Goal: Task Accomplishment & Management: Complete application form

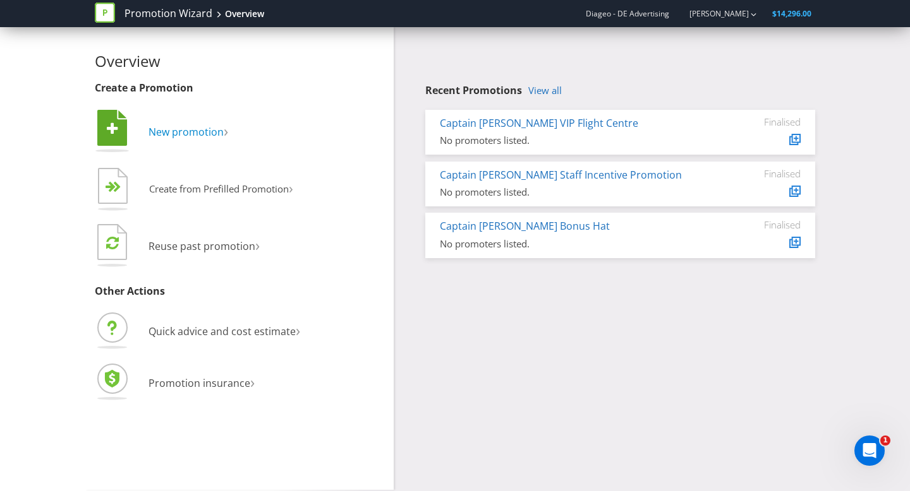
click at [211, 135] on span "New promotion" at bounding box center [185, 132] width 75 height 14
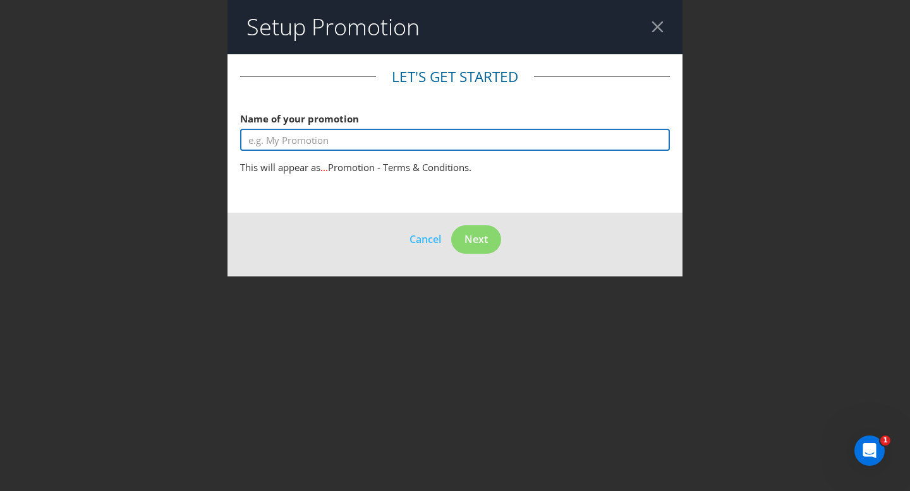
click at [442, 148] on input "text" at bounding box center [455, 140] width 430 height 22
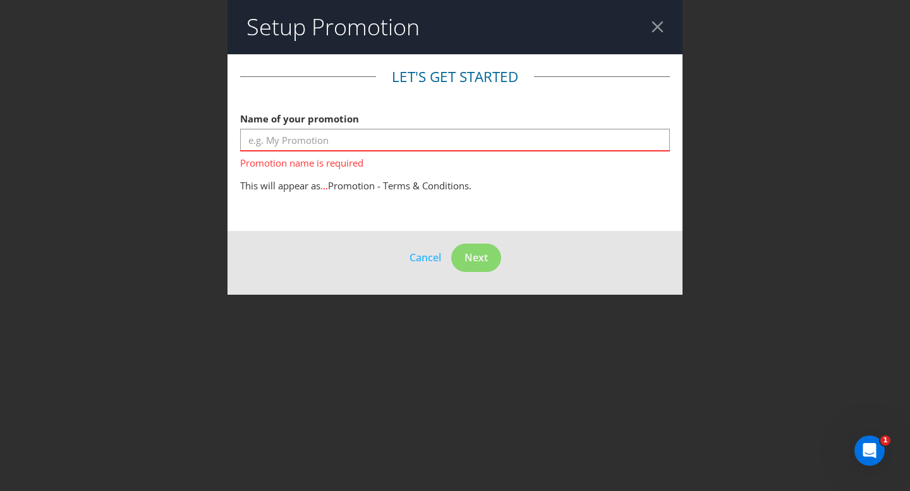
click at [657, 27] on div at bounding box center [657, 27] width 12 height 12
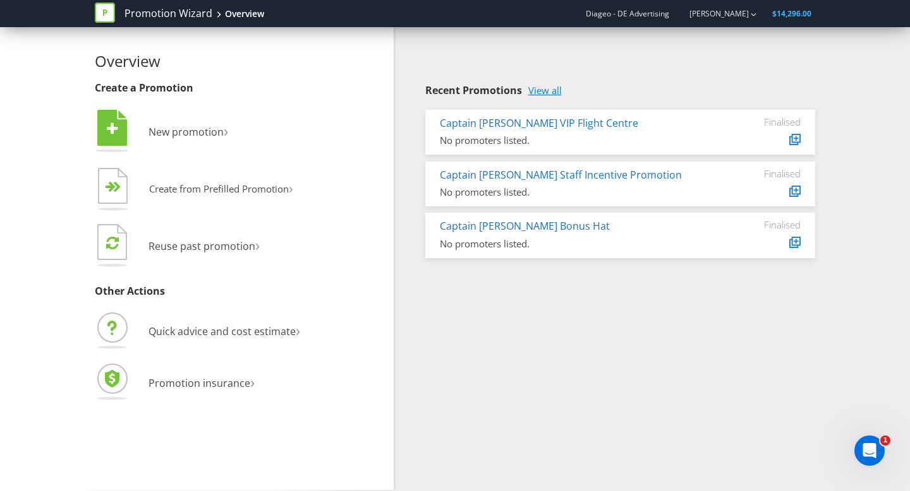
click at [554, 92] on link "View all" at bounding box center [544, 90] width 33 height 11
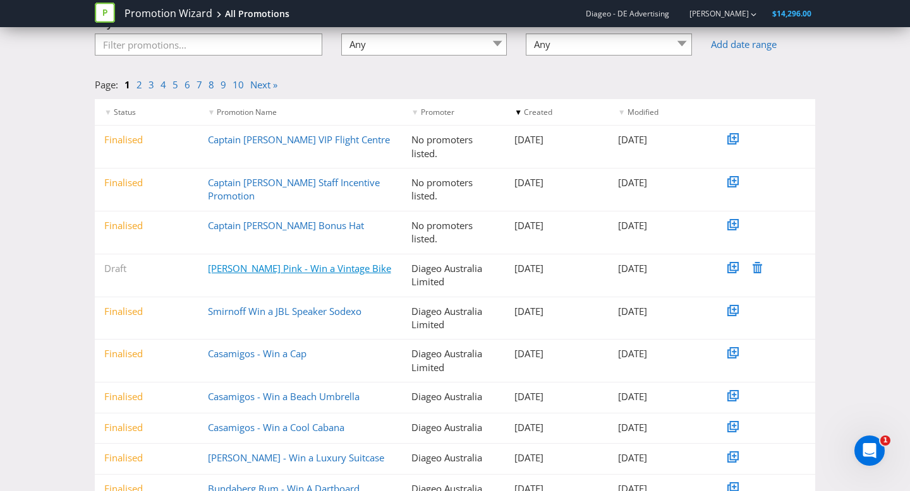
scroll to position [93, 0]
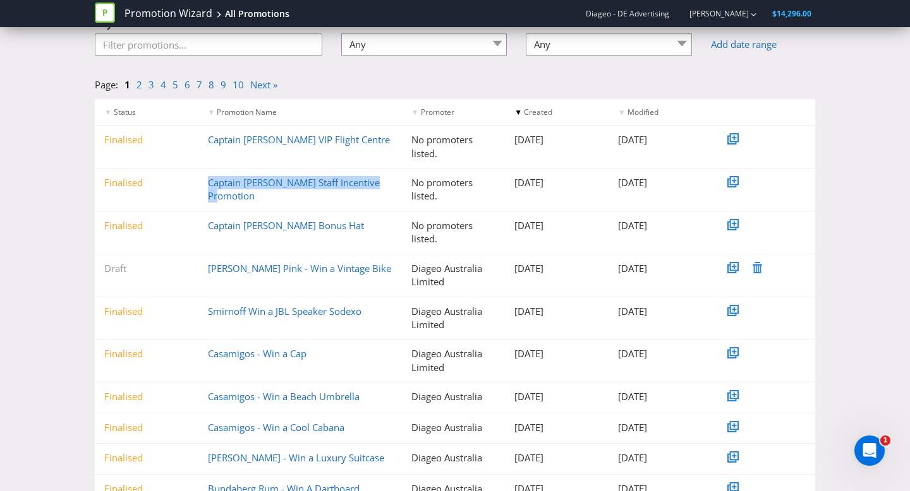
drag, startPoint x: 268, startPoint y: 195, endPoint x: 201, endPoint y: 184, distance: 67.9
click at [201, 184] on div "Captain [PERSON_NAME] Staff Incentive Promotion" at bounding box center [299, 189] width 203 height 27
copy link "Captain [PERSON_NAME] Staff Incentive Promotion"
click at [251, 184] on link "Captain [PERSON_NAME] Staff Incentive Promotion" at bounding box center [294, 189] width 172 height 26
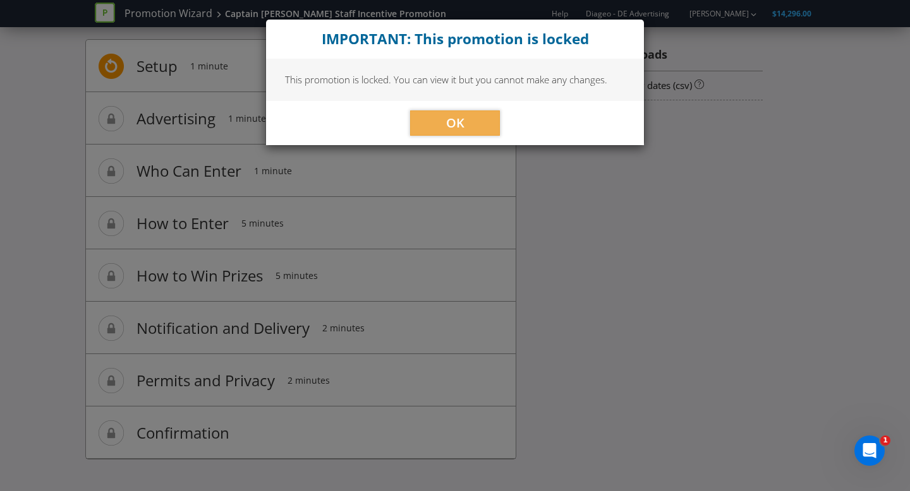
scroll to position [18, 0]
click at [447, 126] on span "OK" at bounding box center [455, 122] width 18 height 17
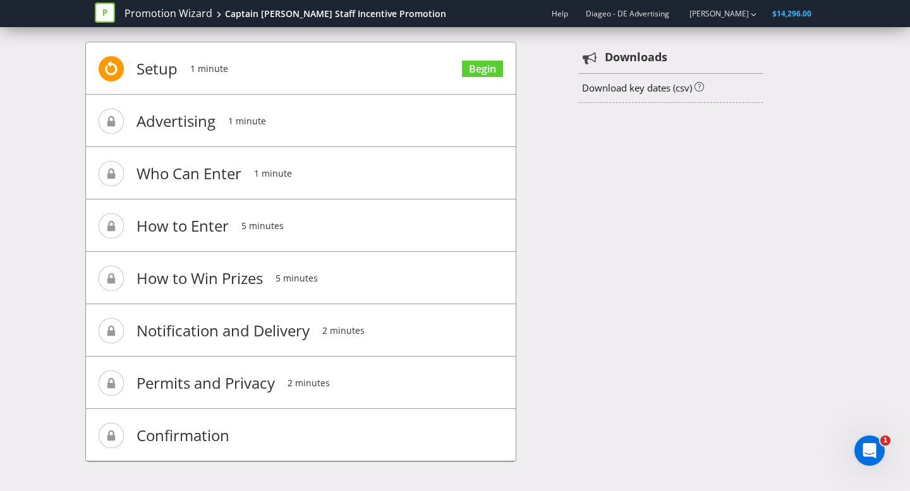
click at [189, 128] on span "Advertising" at bounding box center [175, 121] width 79 height 51
drag, startPoint x: 187, startPoint y: 127, endPoint x: 186, endPoint y: 163, distance: 36.0
click at [187, 130] on span "Advertising" at bounding box center [175, 121] width 79 height 51
click at [148, 64] on span "Setup" at bounding box center [156, 69] width 41 height 51
click at [494, 67] on link "Begin" at bounding box center [482, 69] width 41 height 17
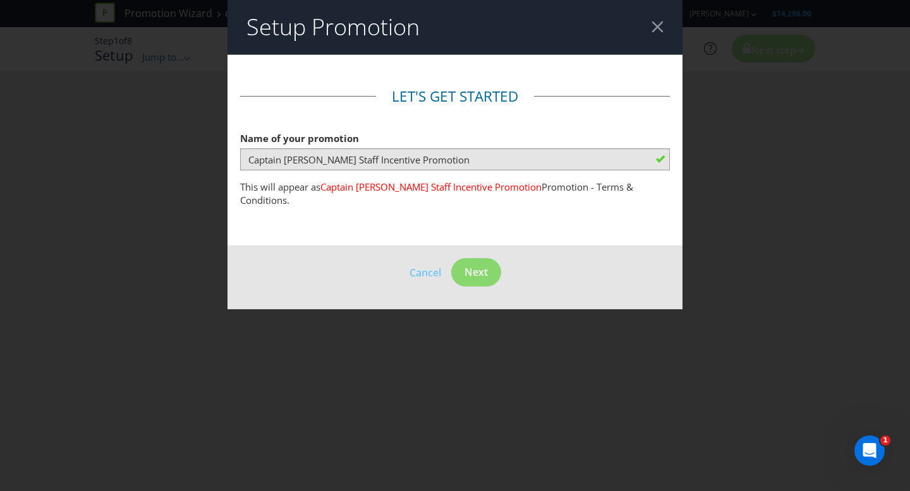
click at [656, 25] on div at bounding box center [657, 27] width 12 height 12
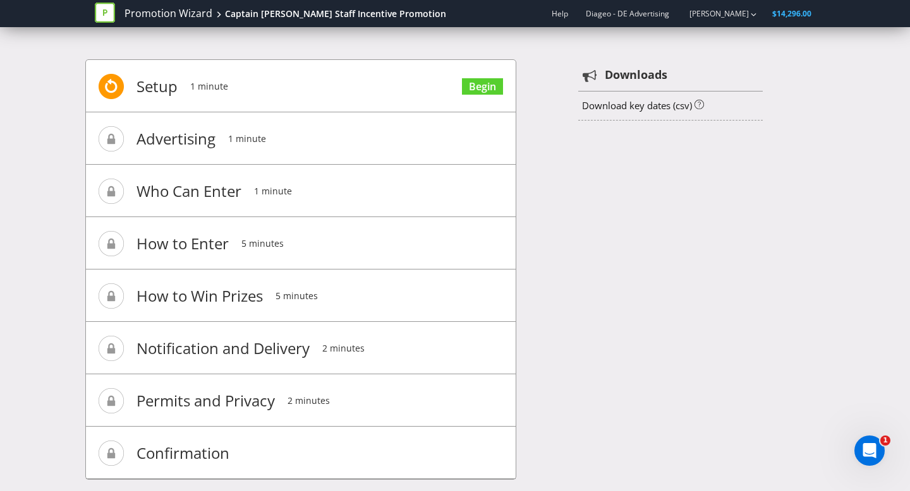
click at [123, 11] on div at bounding box center [110, 13] width 30 height 25
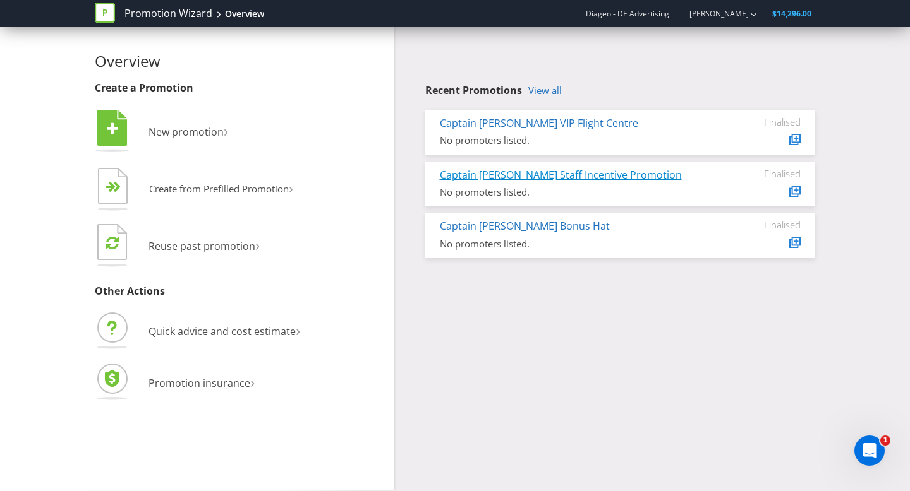
click at [556, 177] on link "Captain [PERSON_NAME] Staff Incentive Promotion" at bounding box center [561, 175] width 242 height 14
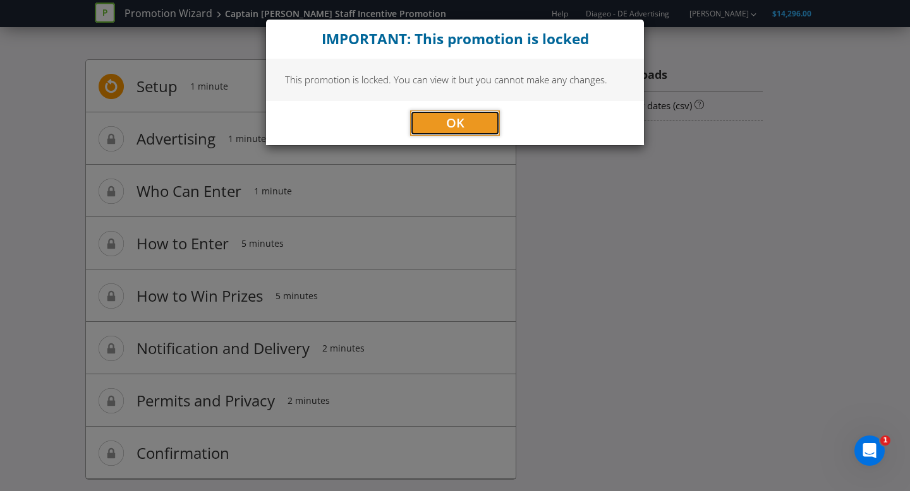
click at [450, 121] on span "OK" at bounding box center [455, 122] width 18 height 17
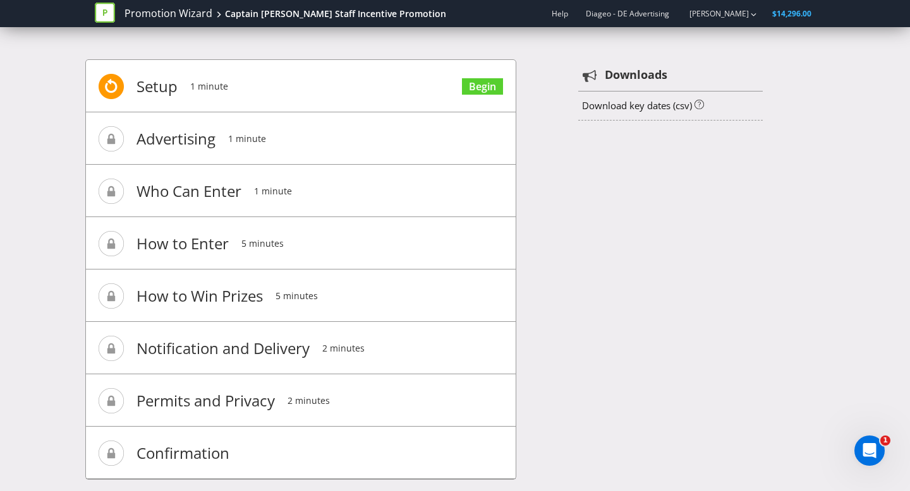
drag, startPoint x: 132, startPoint y: 143, endPoint x: 146, endPoint y: 135, distance: 16.5
click at [138, 140] on li "Advertising 1 minute" at bounding box center [301, 138] width 430 height 52
click at [95, 78] on li "Setup 1 minute Begin" at bounding box center [301, 86] width 430 height 52
click at [179, 90] on li "Setup 1 minute Begin" at bounding box center [301, 86] width 430 height 52
click at [153, 157] on span "Advertising" at bounding box center [175, 139] width 79 height 51
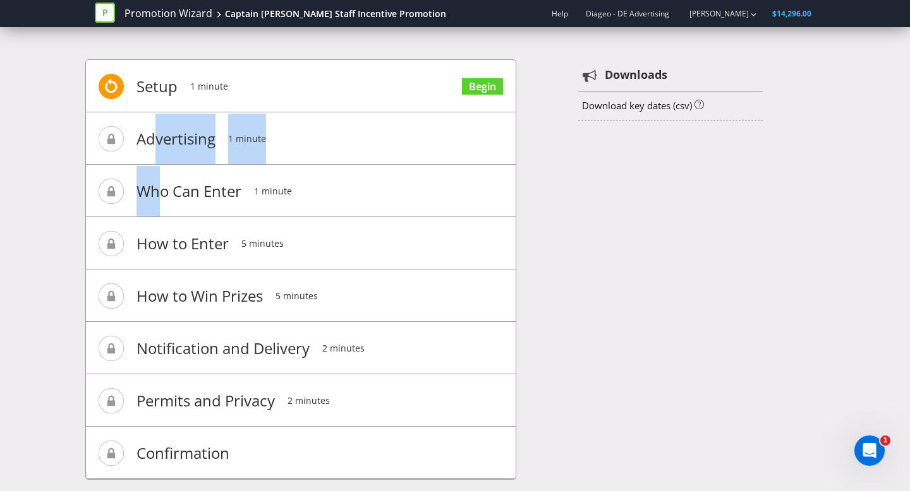
click at [179, 181] on ul "Setup 1 minute Begin Advertising 1 minute Who Can Enter 1 minute How to Enter 5…" at bounding box center [301, 269] width 430 height 419
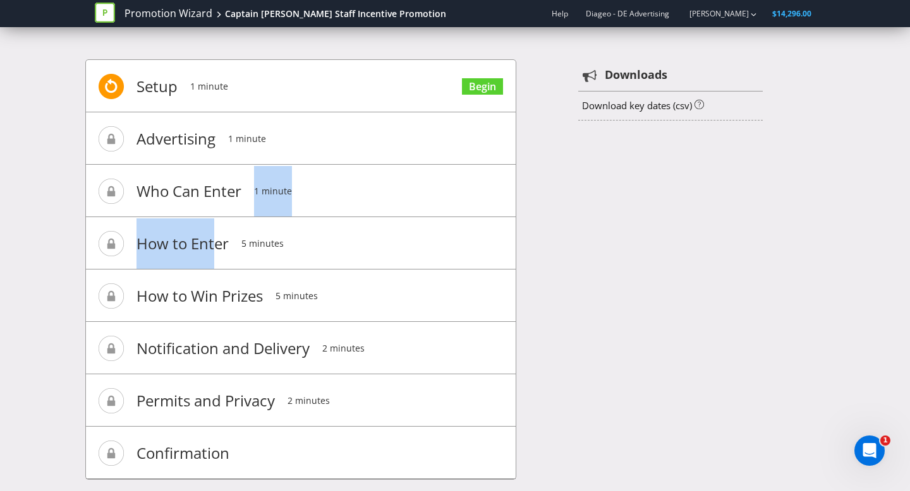
drag, startPoint x: 250, startPoint y: 214, endPoint x: 199, endPoint y: 263, distance: 70.6
click at [204, 259] on ul "Setup 1 minute Begin Advertising 1 minute Who Can Enter 1 minute How to Enter 5…" at bounding box center [301, 269] width 430 height 419
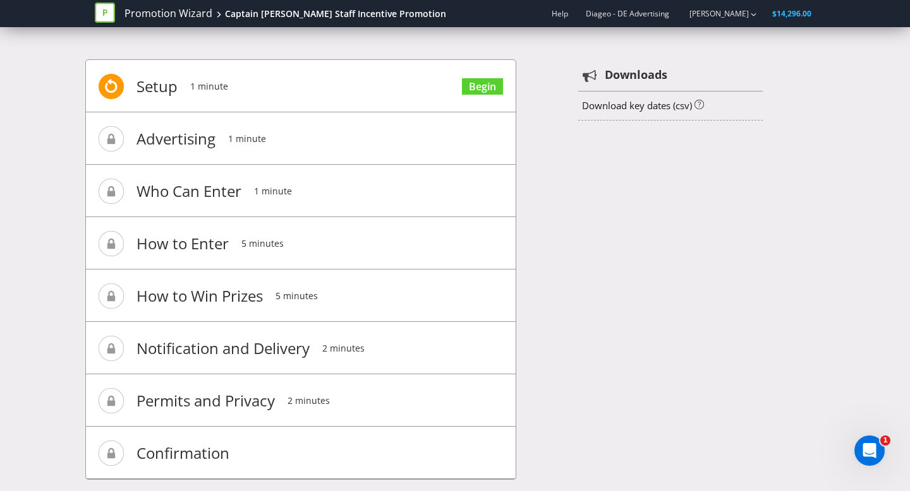
drag, startPoint x: 183, startPoint y: 300, endPoint x: 190, endPoint y: 315, distance: 16.4
click at [184, 303] on span "How to Win Prizes" at bounding box center [199, 296] width 126 height 51
drag, startPoint x: 190, startPoint y: 315, endPoint x: 242, endPoint y: 285, distance: 59.7
click at [217, 296] on span "How to Win Prizes" at bounding box center [199, 296] width 126 height 51
click at [188, 12] on link "Promotion Wizard" at bounding box center [168, 13] width 88 height 15
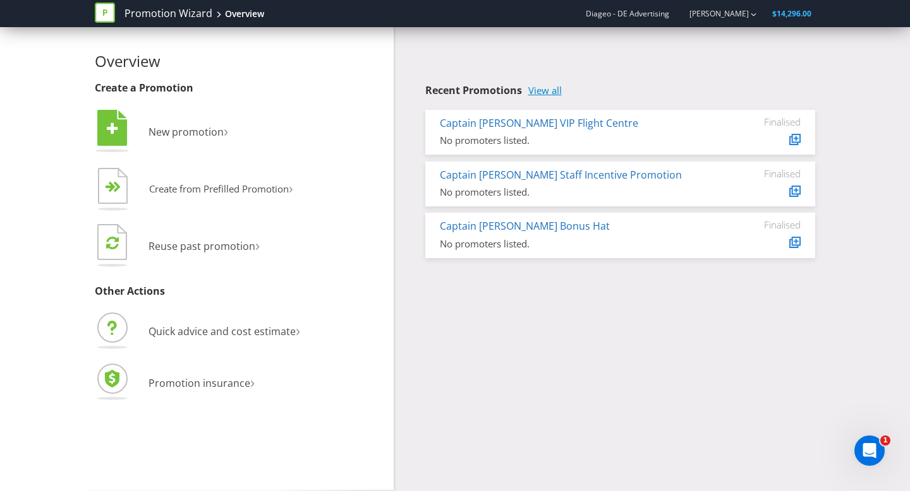
click at [553, 92] on link "View all" at bounding box center [544, 90] width 33 height 11
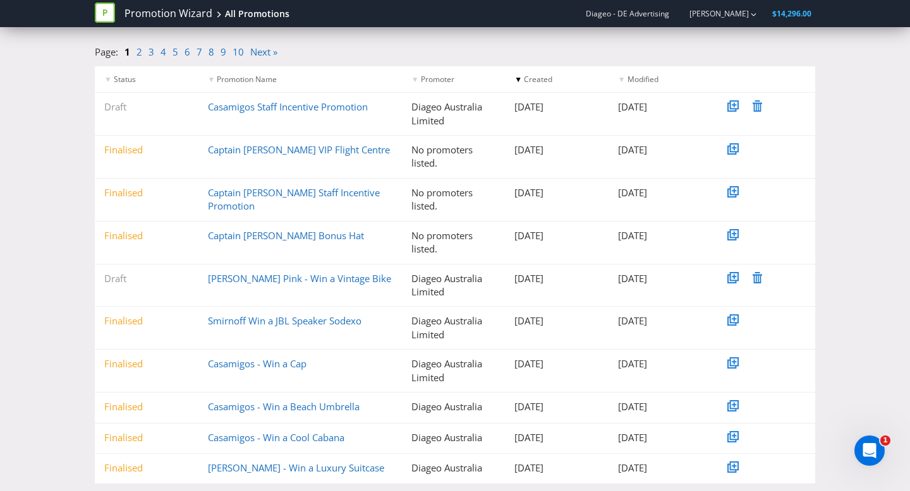
scroll to position [152, 0]
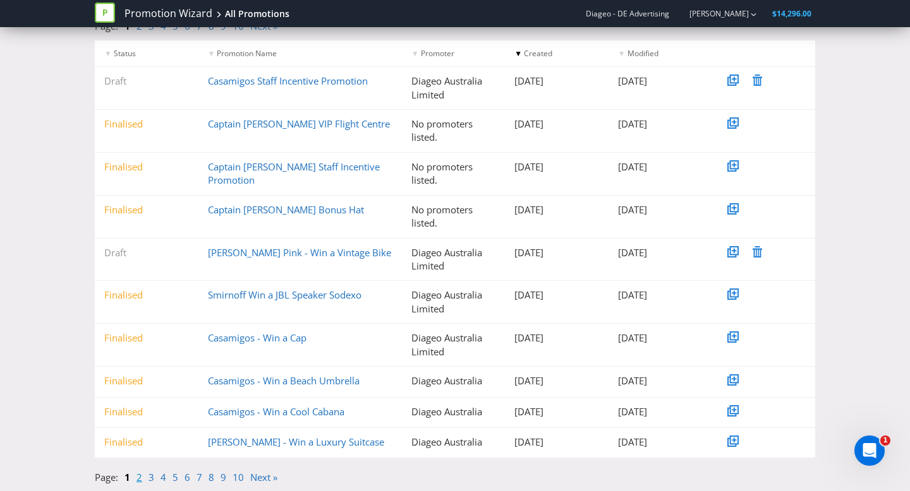
click at [139, 476] on link "2" at bounding box center [139, 477] width 6 height 13
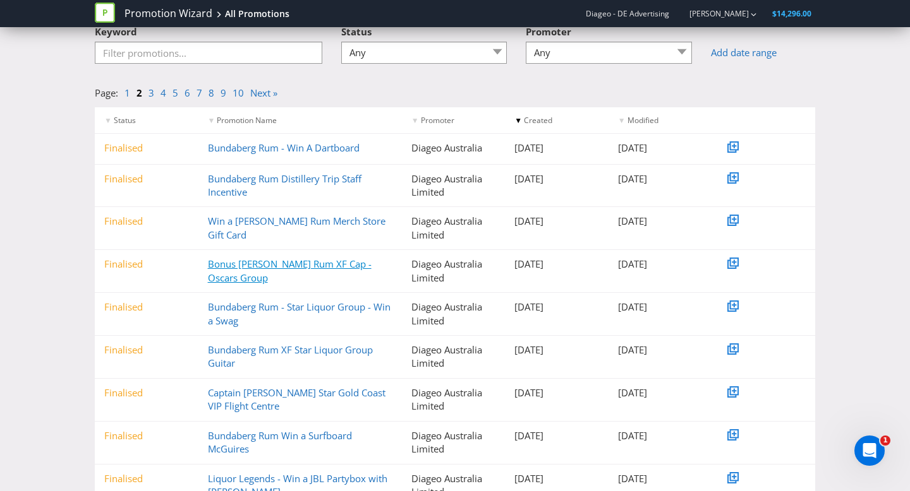
scroll to position [89, 0]
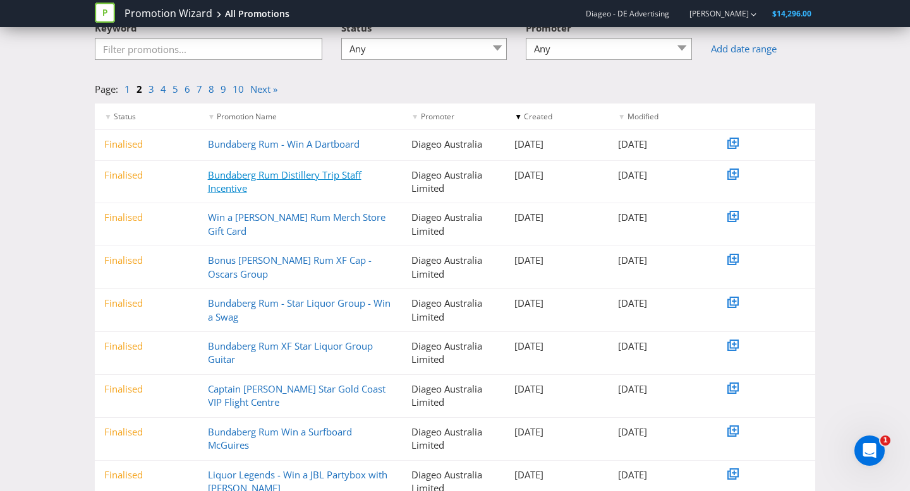
click at [325, 176] on link "Bundaberg Rum Distillery Trip Staff Incentive" at bounding box center [284, 182] width 153 height 26
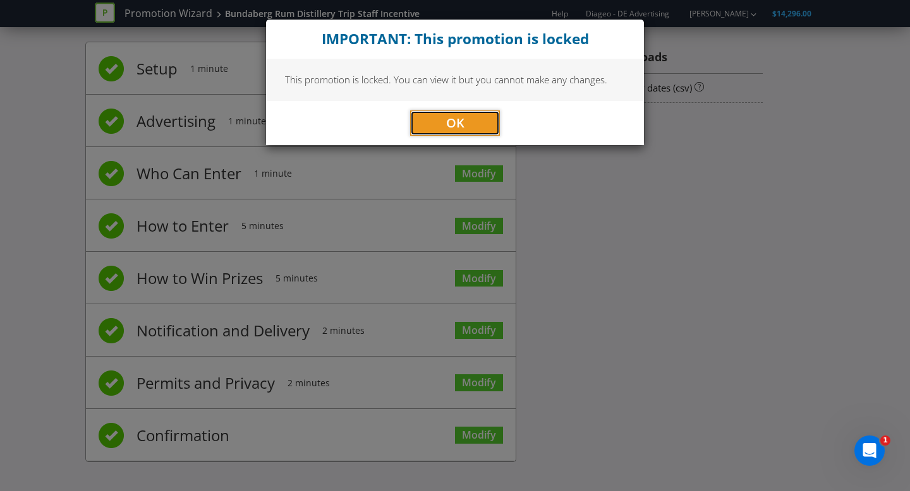
drag, startPoint x: 462, startPoint y: 116, endPoint x: 387, endPoint y: 153, distance: 84.5
click at [460, 116] on span "OK" at bounding box center [455, 122] width 18 height 17
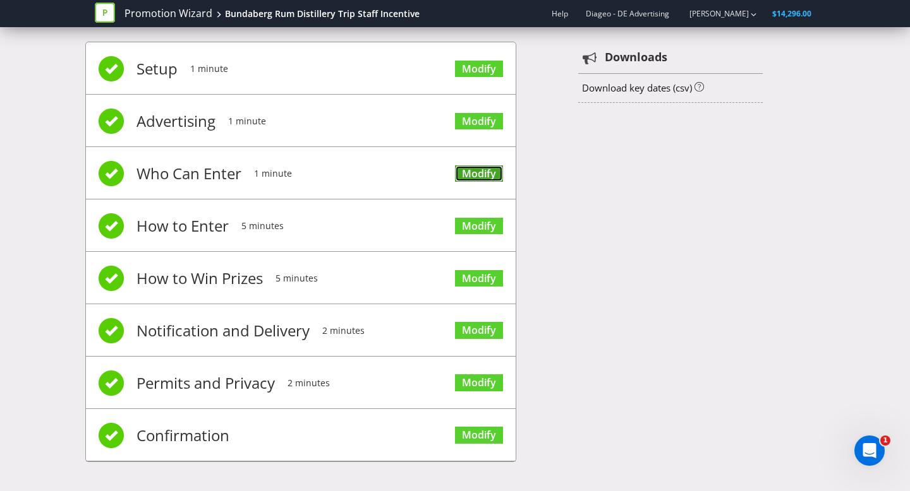
click at [483, 173] on link "Modify" at bounding box center [479, 173] width 48 height 17
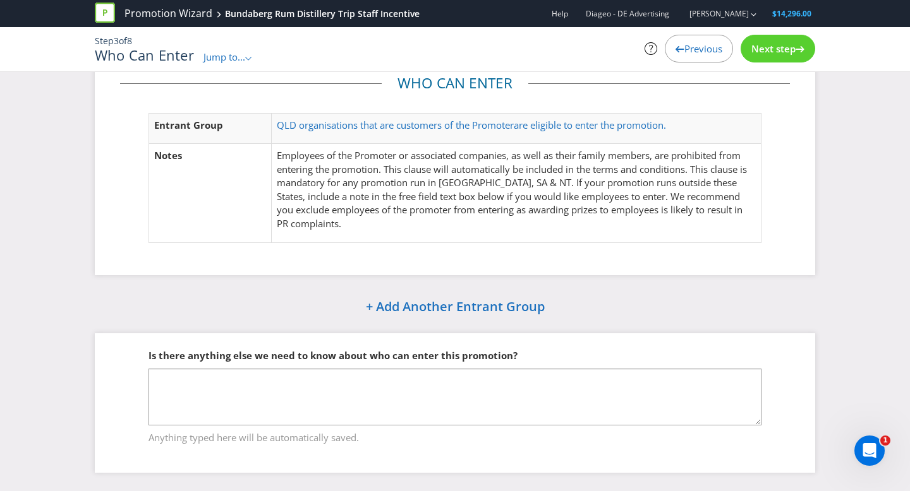
scroll to position [32, 0]
click at [777, 45] on span "Next step" at bounding box center [773, 48] width 44 height 13
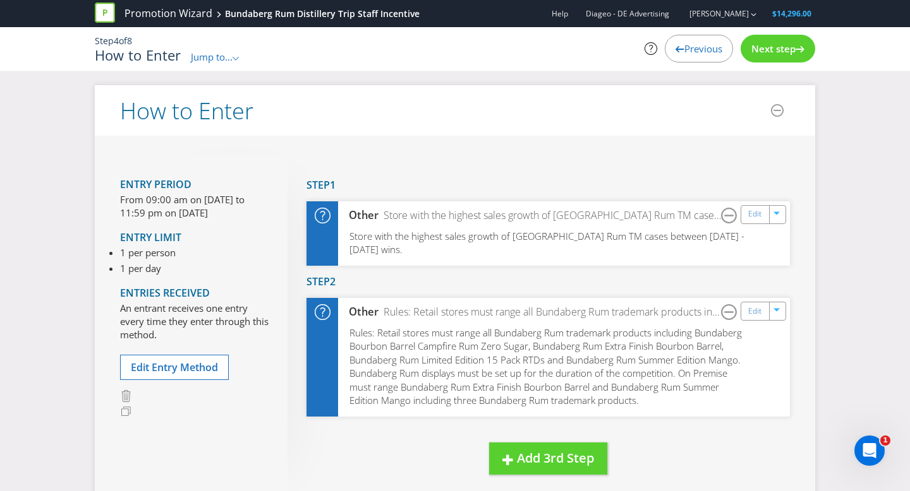
click at [781, 46] on span "Next step" at bounding box center [773, 48] width 44 height 13
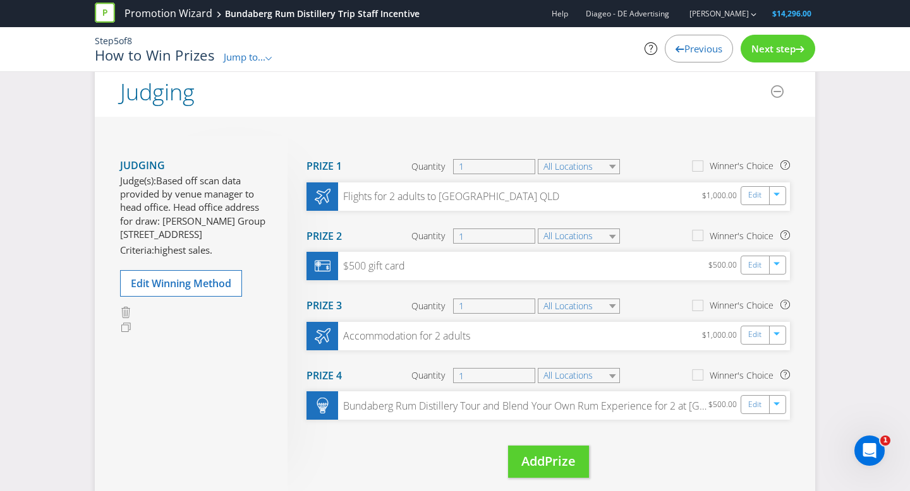
scroll to position [18, 0]
click at [688, 49] on span "Previous" at bounding box center [703, 48] width 38 height 13
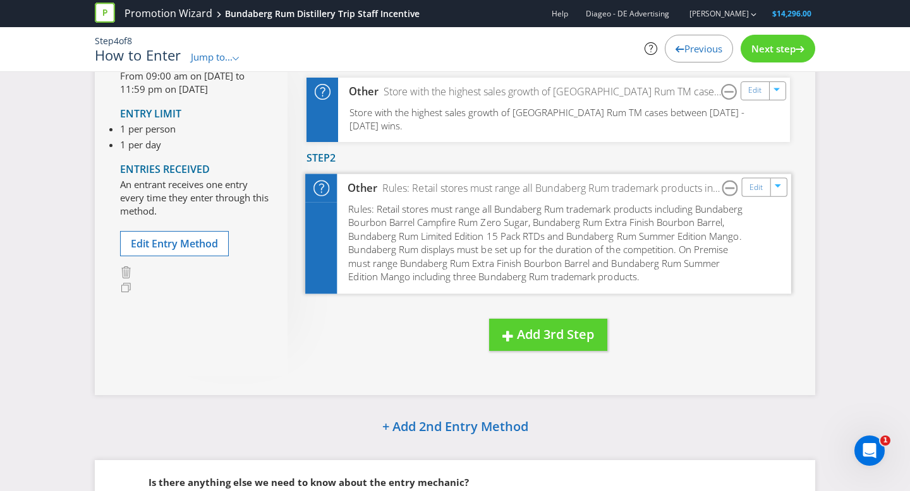
scroll to position [266, 0]
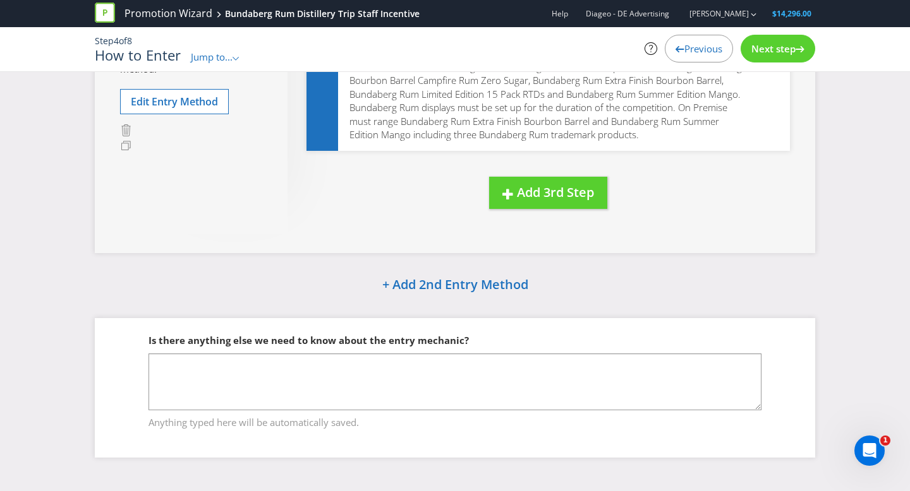
click at [780, 49] on span "Next step" at bounding box center [773, 48] width 44 height 13
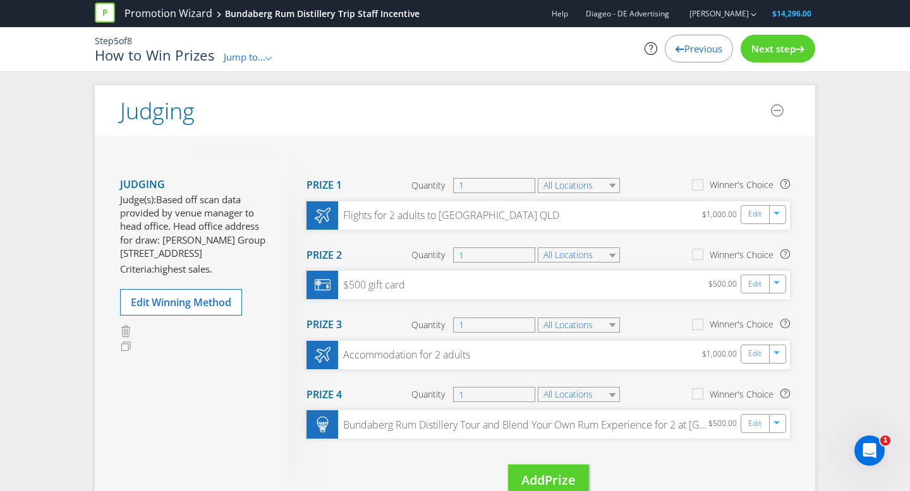
click at [179, 198] on span "Based off scan data provided by venue manager to head office. Head office addre…" at bounding box center [192, 226] width 145 height 67
click at [185, 310] on span "Edit Winning Method" at bounding box center [181, 303] width 100 height 14
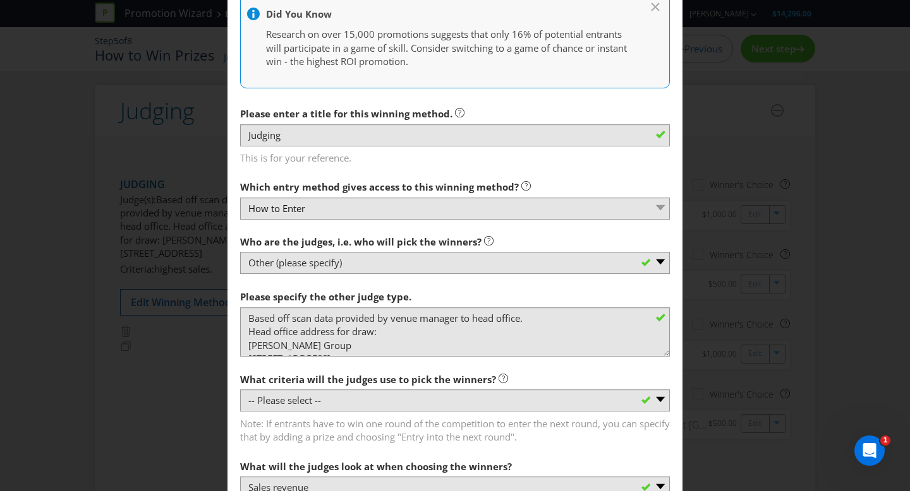
click at [677, 191] on main "How to Enter How will the winners be selected? Draw Judging Gift with Purchase …" at bounding box center [454, 241] width 455 height 1225
click at [729, 217] on div "Edit Winning Method How to Enter How will the winners be selected? Draw Judging…" at bounding box center [455, 245] width 910 height 491
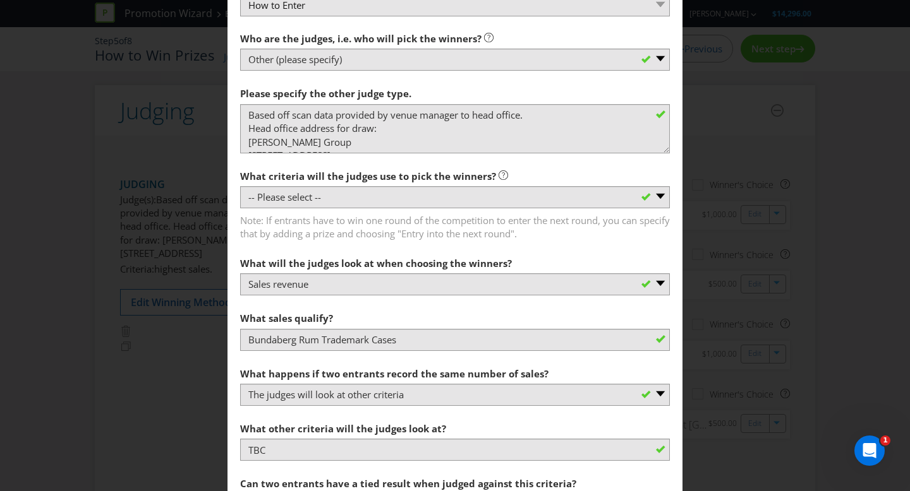
scroll to position [872, 0]
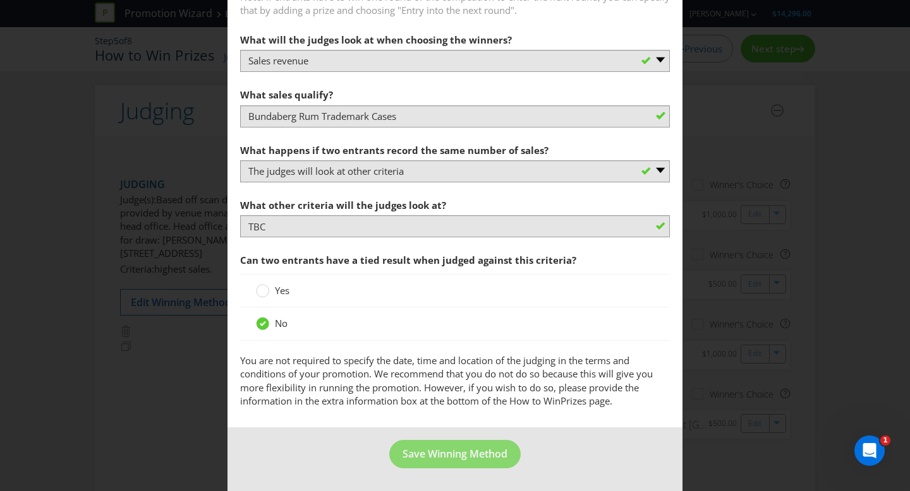
click at [824, 304] on div "Edit Winning Method How to Enter How will the winners be selected? Draw Judging…" at bounding box center [455, 245] width 910 height 491
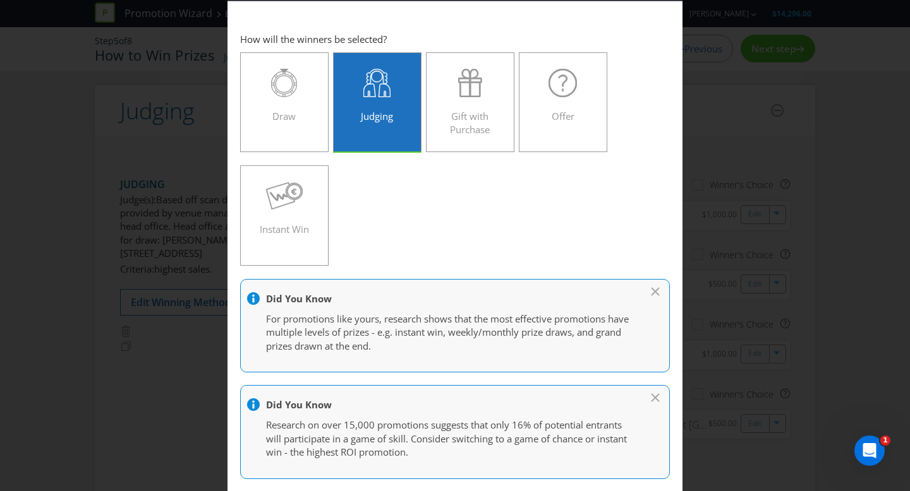
scroll to position [0, 0]
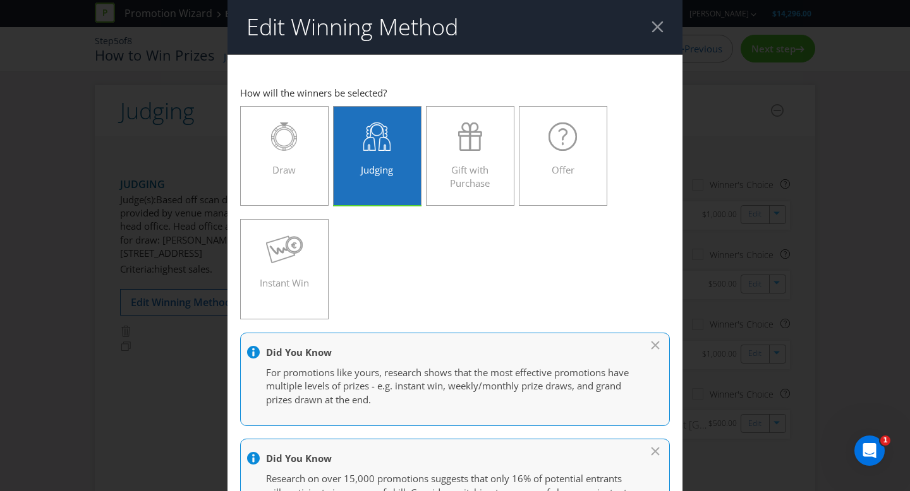
click at [661, 33] on header "Edit Winning Method" at bounding box center [454, 27] width 455 height 54
click at [658, 26] on div at bounding box center [657, 27] width 12 height 12
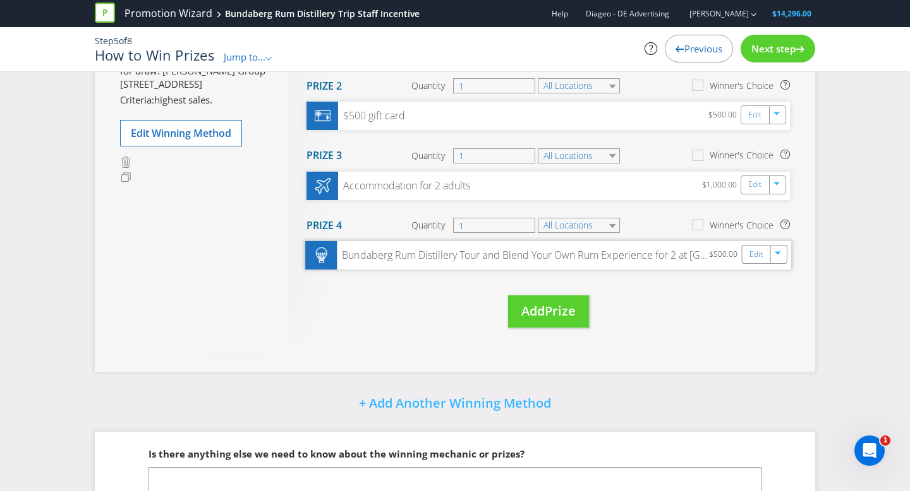
scroll to position [171, 0]
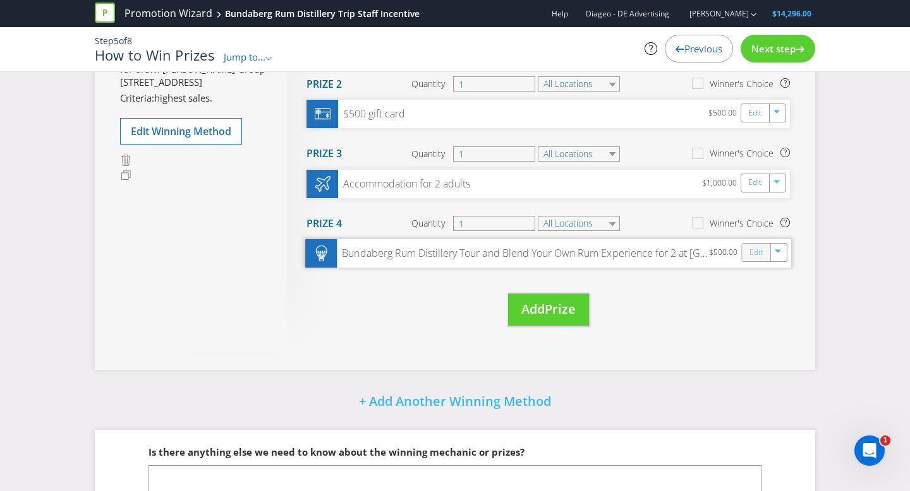
click at [755, 257] on link "Edit" at bounding box center [755, 253] width 13 height 15
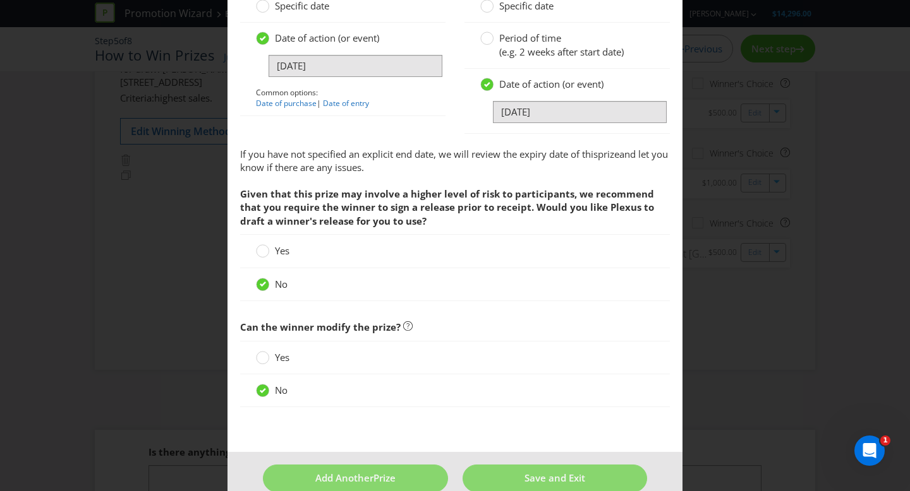
scroll to position [996, 0]
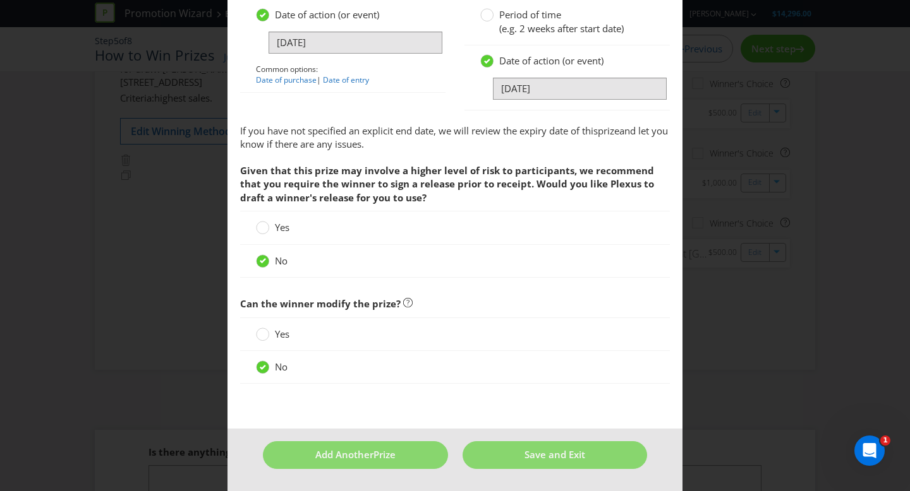
click at [772, 239] on div "Edit Prize Queensland Please select the prize type Product Voucher or Gift Card…" at bounding box center [455, 245] width 910 height 491
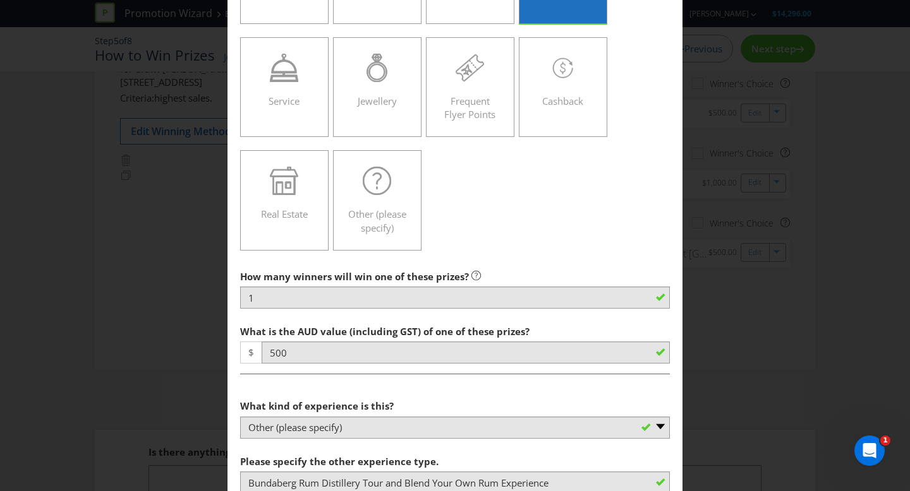
scroll to position [0, 0]
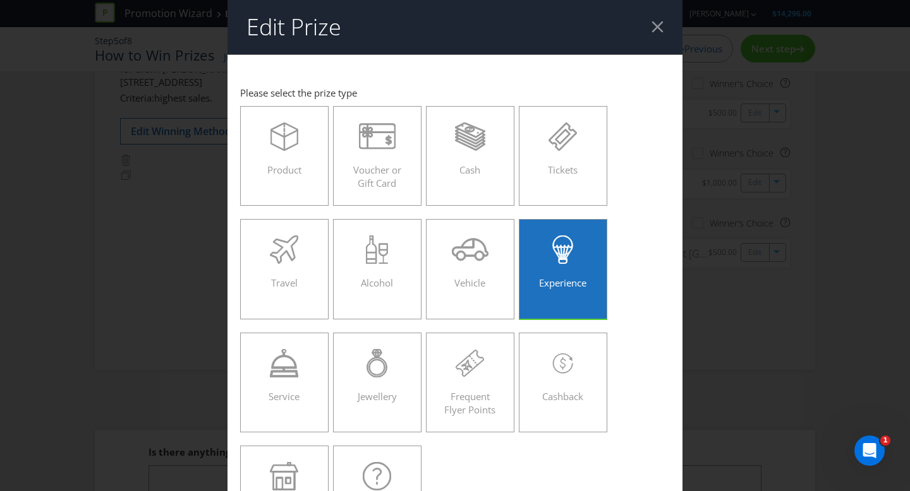
click at [659, 28] on div at bounding box center [657, 27] width 12 height 12
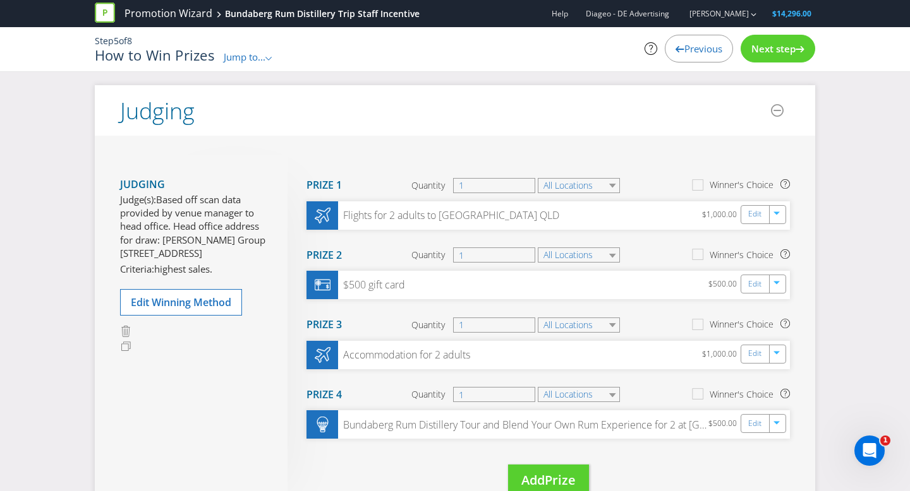
click at [788, 47] on span "Next step" at bounding box center [773, 48] width 44 height 13
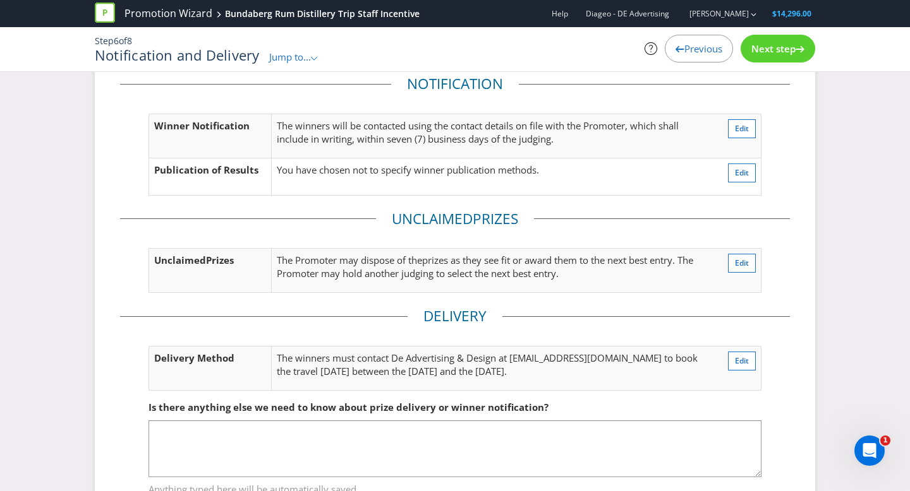
scroll to position [47, 0]
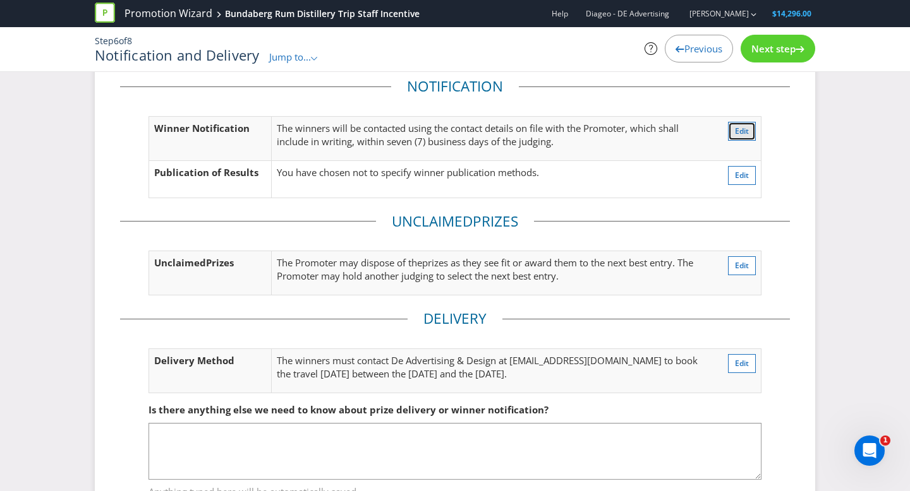
click at [746, 135] on span "Edit" at bounding box center [742, 131] width 14 height 11
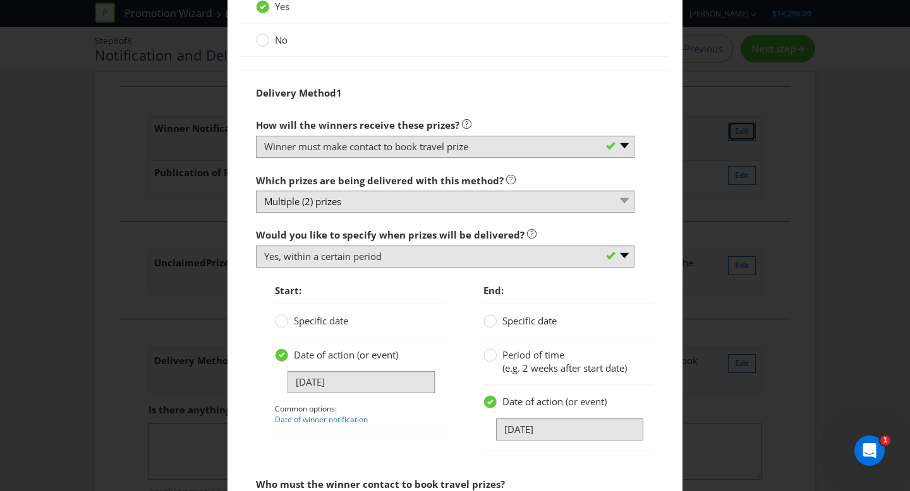
scroll to position [860, 0]
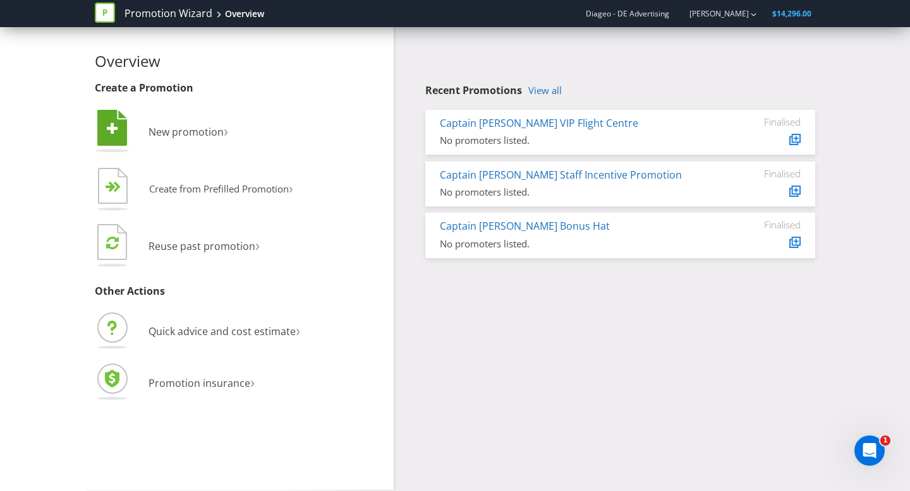
click at [175, 140] on li " New promotion ›" at bounding box center [239, 132] width 289 height 51
click at [218, 131] on span "New promotion" at bounding box center [185, 132] width 75 height 14
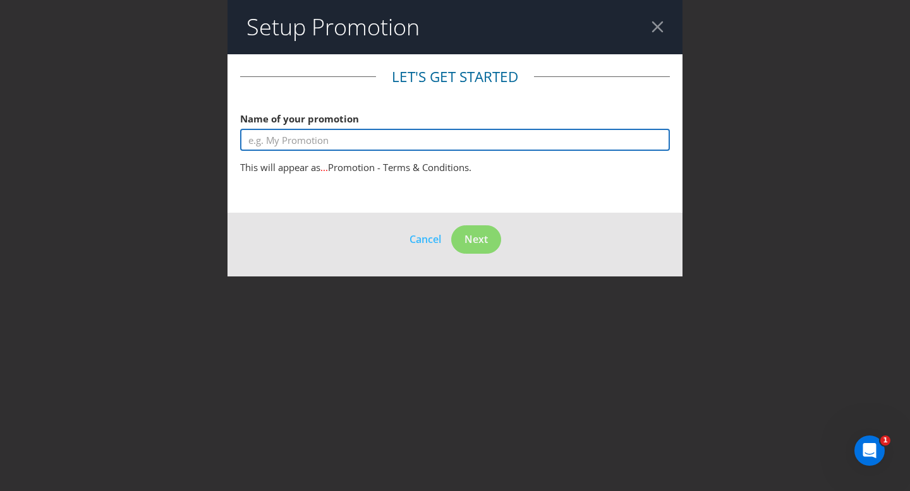
click at [402, 145] on input "text" at bounding box center [455, 140] width 430 height 22
paste input "Captain [PERSON_NAME] Staff Incentive Promotion"
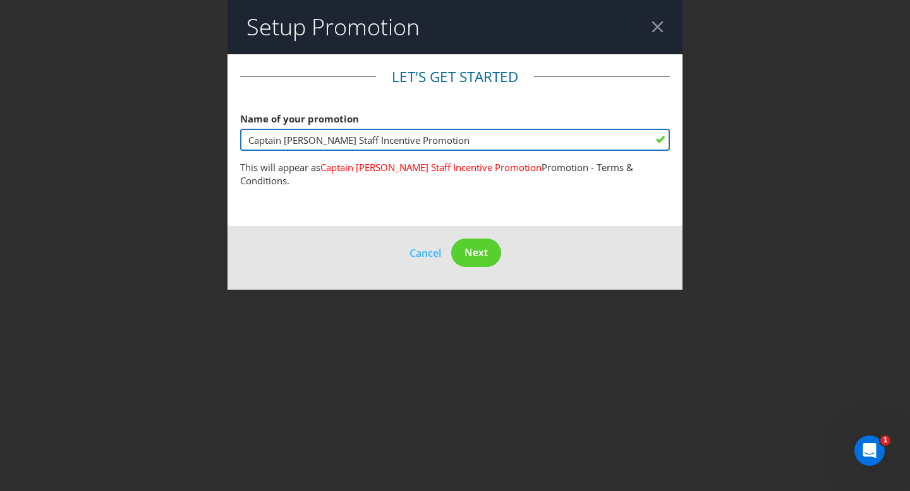
drag, startPoint x: 316, startPoint y: 141, endPoint x: 258, endPoint y: 144, distance: 58.2
click at [258, 144] on input "Captain [PERSON_NAME] Staff Incentive Promotion" at bounding box center [455, 140] width 430 height 22
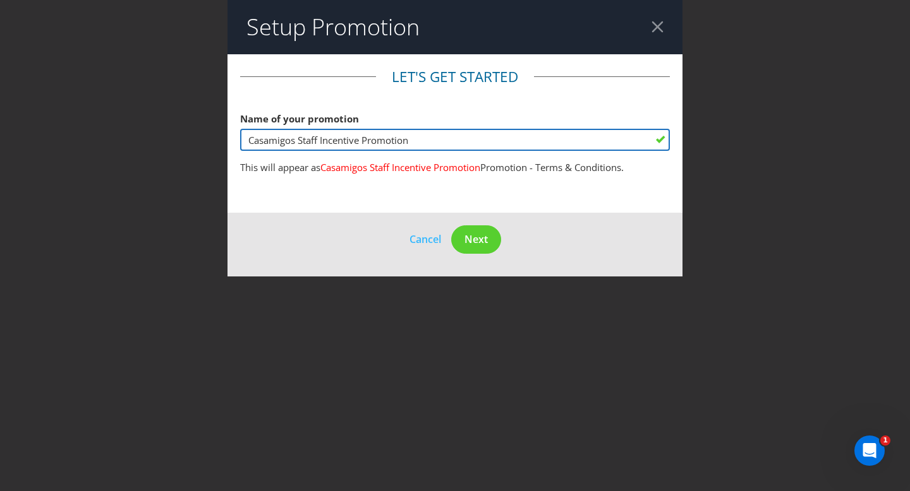
click at [503, 148] on input "Casamigos Staff Incentive Promotion" at bounding box center [455, 140] width 430 height 22
type input "Casamigos Staff Incentive Promotion"
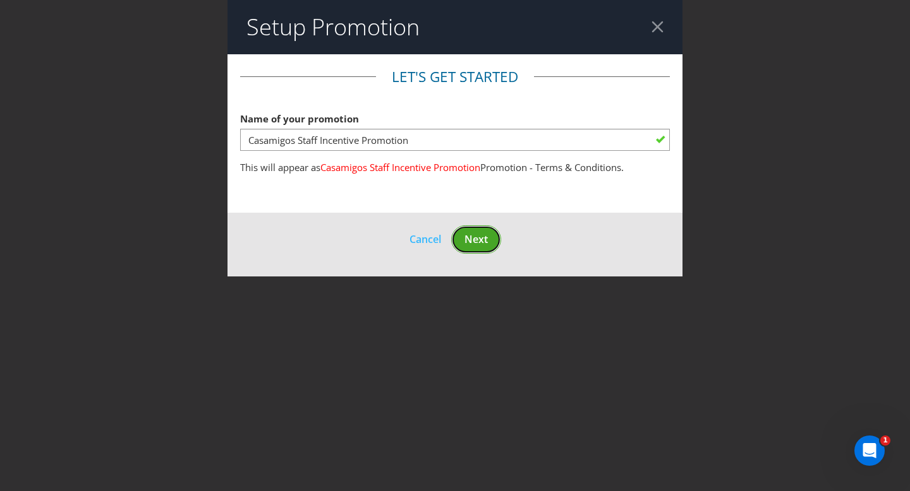
click at [479, 244] on span "Next" at bounding box center [475, 239] width 23 height 14
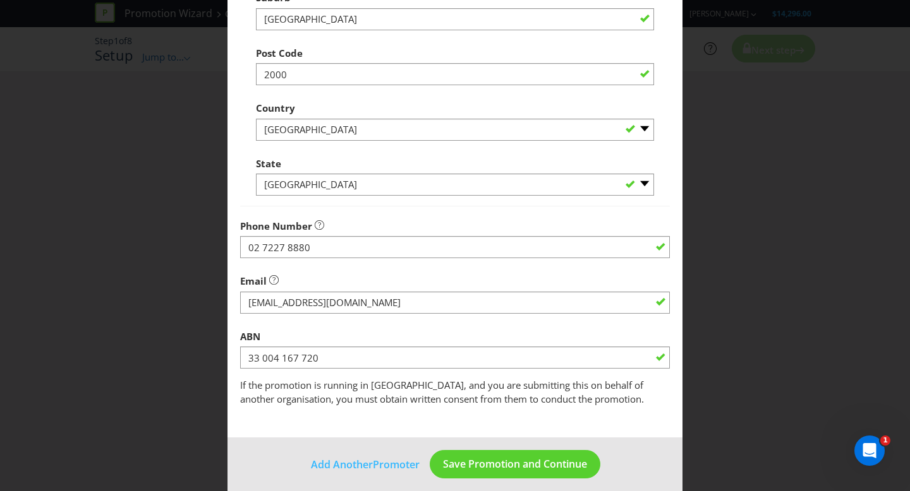
scroll to position [324, 0]
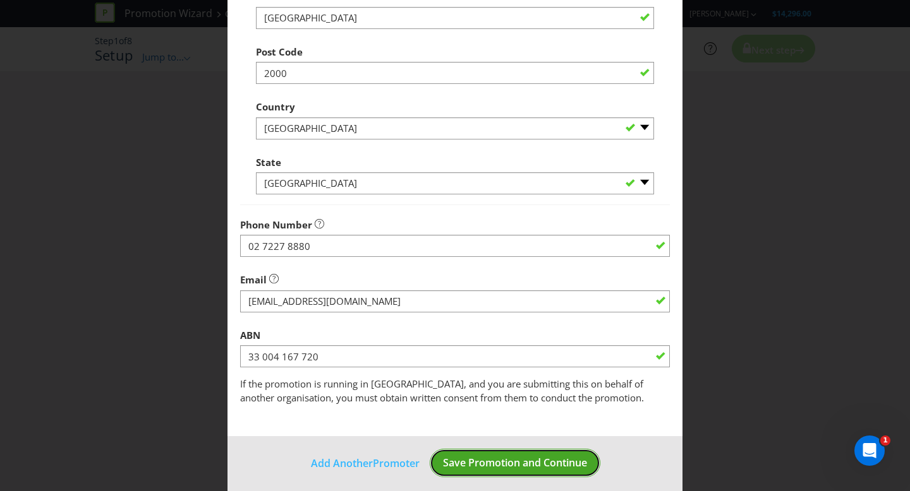
click at [511, 469] on span "Save Promotion and Continue" at bounding box center [515, 463] width 144 height 14
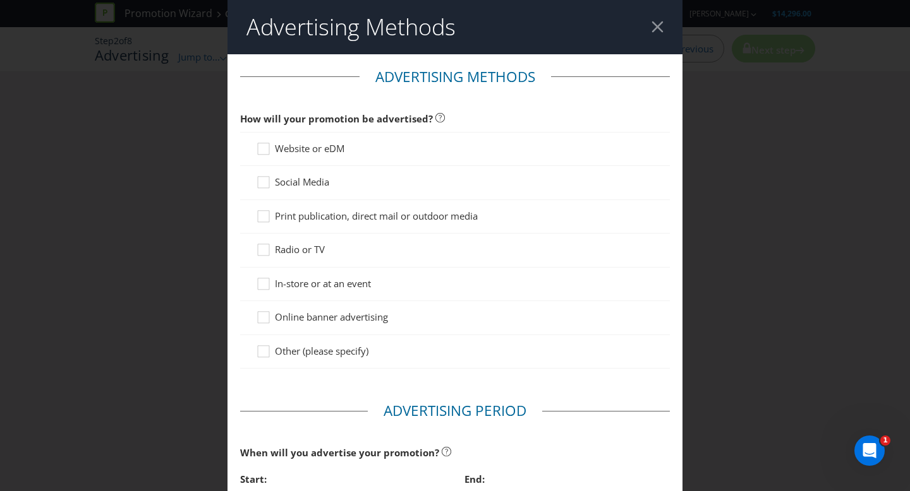
click at [336, 159] on div "Website or eDM" at bounding box center [455, 149] width 430 height 34
click at [333, 155] on div at bounding box center [455, 155] width 398 height 1
click at [280, 150] on span "Website or eDM" at bounding box center [309, 148] width 69 height 13
click at [0, 0] on input "Website or eDM" at bounding box center [0, 0] width 0 height 0
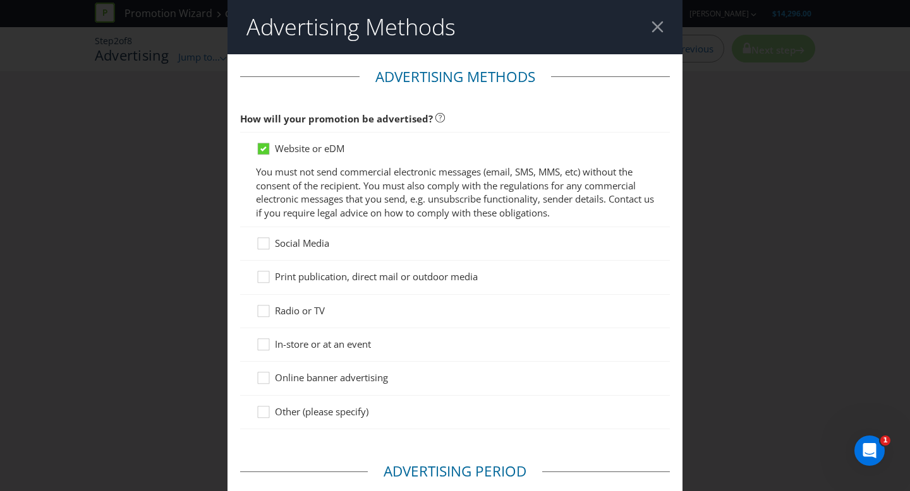
click at [278, 228] on div "Social Media" at bounding box center [455, 243] width 430 height 33
click at [268, 237] on icon at bounding box center [263, 242] width 11 height 11
click at [0, 0] on input "Social Media" at bounding box center [0, 0] width 0 height 0
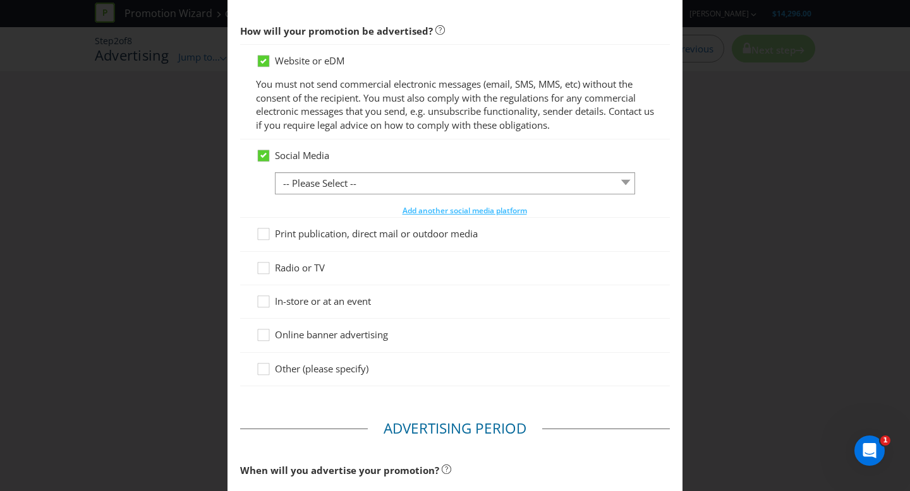
scroll to position [92, 0]
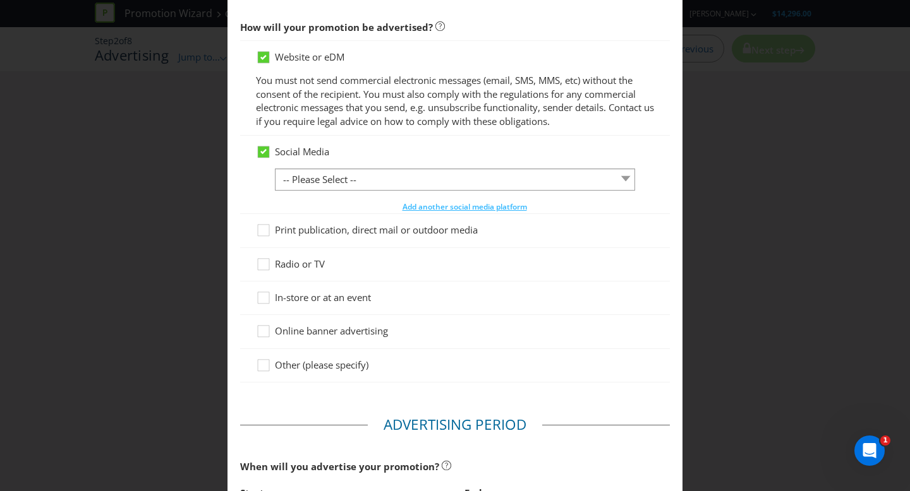
click at [303, 228] on span "Print publication, direct mail or outdoor media" at bounding box center [376, 230] width 203 height 13
click at [0, 0] on input "Print publication, direct mail or outdoor media" at bounding box center [0, 0] width 0 height 0
click at [342, 333] on span "Online banner advertising" at bounding box center [331, 331] width 113 height 13
click at [0, 0] on input "Online banner advertising" at bounding box center [0, 0] width 0 height 0
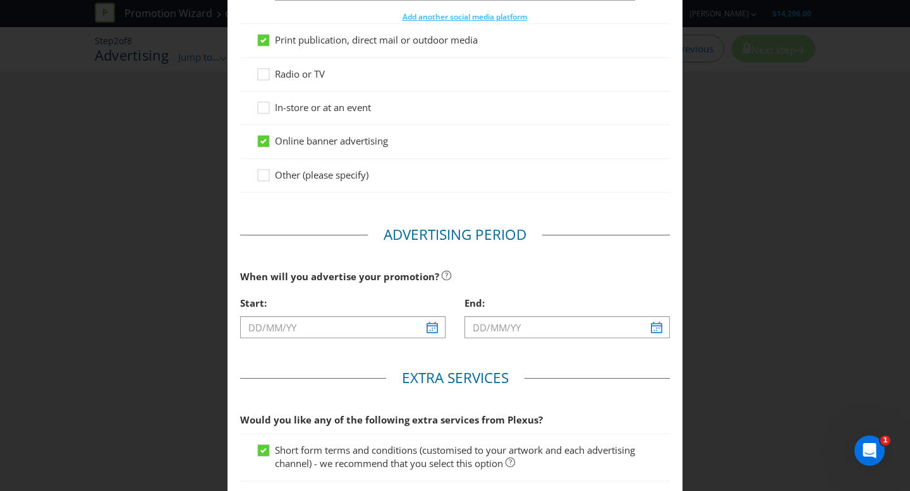
scroll to position [282, 0]
click at [311, 105] on span "In-store or at an event" at bounding box center [323, 106] width 96 height 13
click at [0, 0] on input "In-store or at an event" at bounding box center [0, 0] width 0 height 0
click at [335, 337] on div at bounding box center [342, 337] width 205 height 1
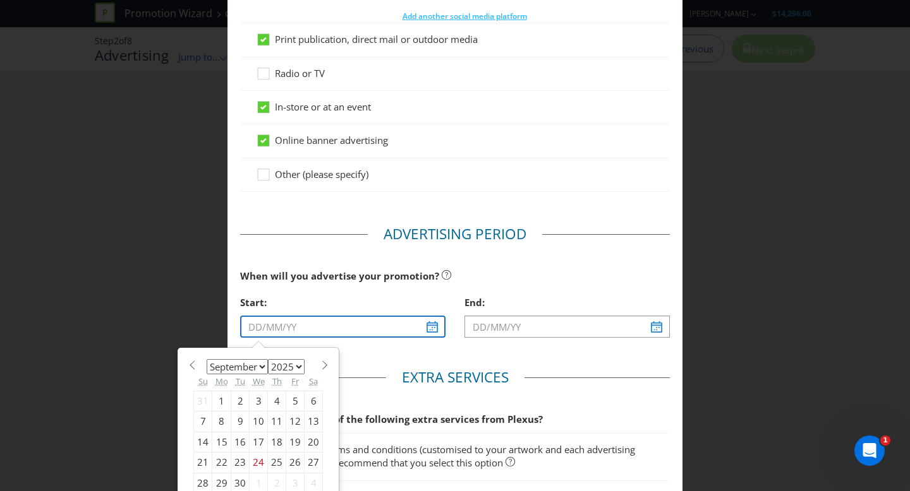
click at [323, 335] on input "text" at bounding box center [342, 327] width 205 height 22
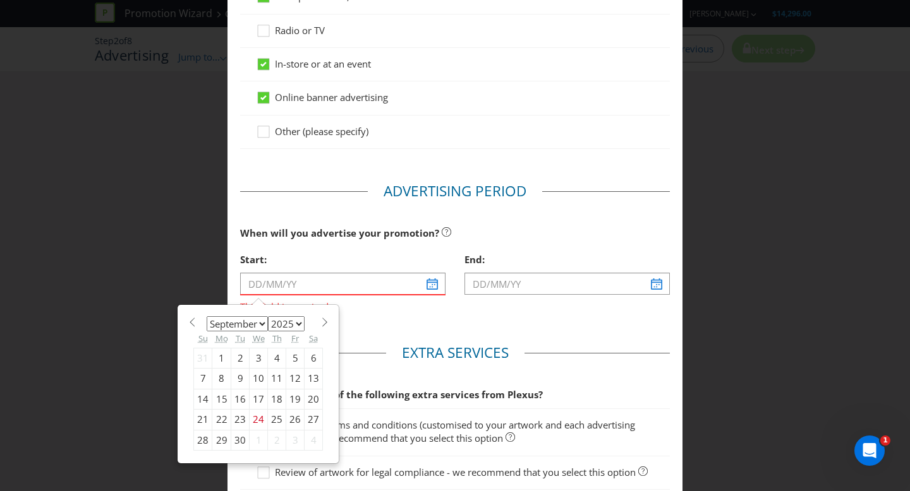
scroll to position [327, 0]
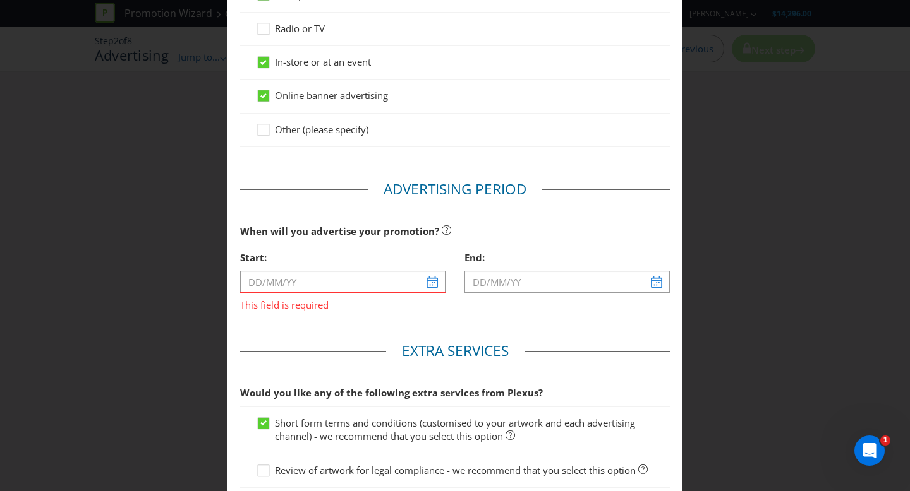
drag, startPoint x: 278, startPoint y: 261, endPoint x: 296, endPoint y: 297, distance: 39.5
click at [278, 271] on div "Start: This field is required" at bounding box center [342, 278] width 205 height 67
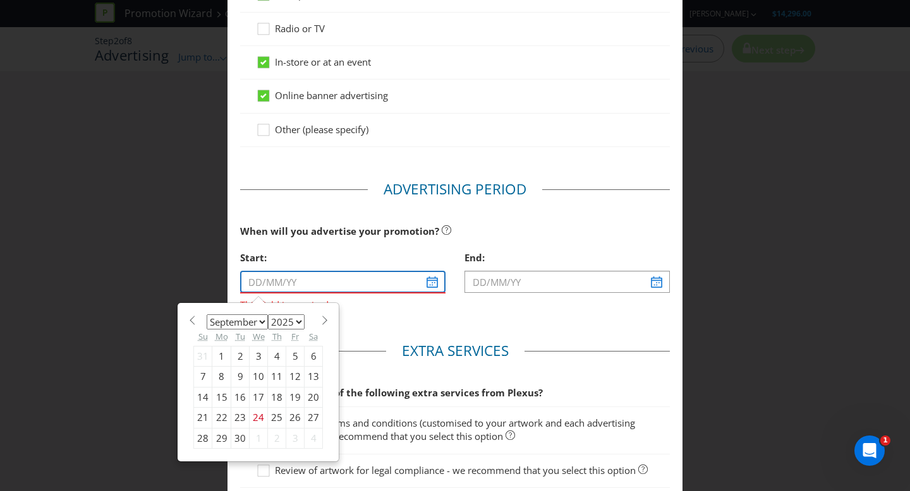
click at [440, 285] on input "text" at bounding box center [342, 282] width 205 height 22
click at [255, 319] on select "January February March April May June July August September October November De…" at bounding box center [237, 322] width 61 height 15
select select "10"
click at [207, 315] on select "January February March April May June July August September October November De…" at bounding box center [237, 322] width 61 height 15
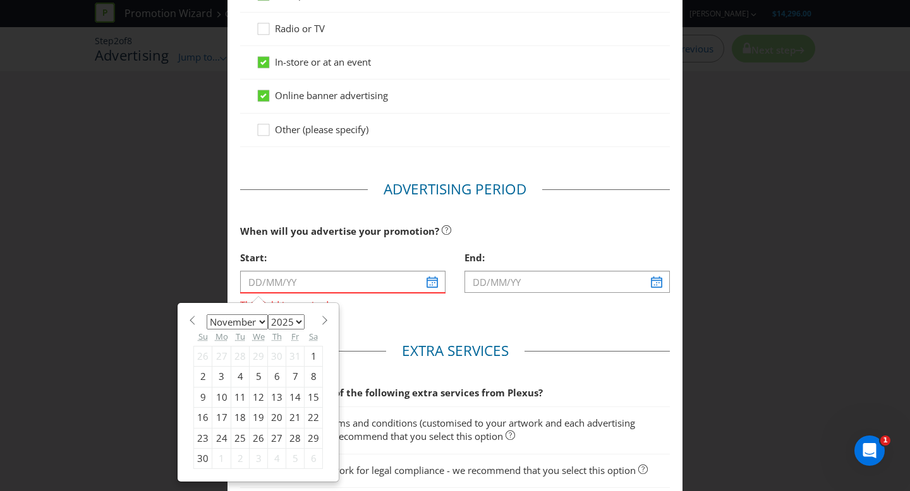
click at [313, 351] on div "1" at bounding box center [313, 356] width 18 height 20
type input "[DATE]"
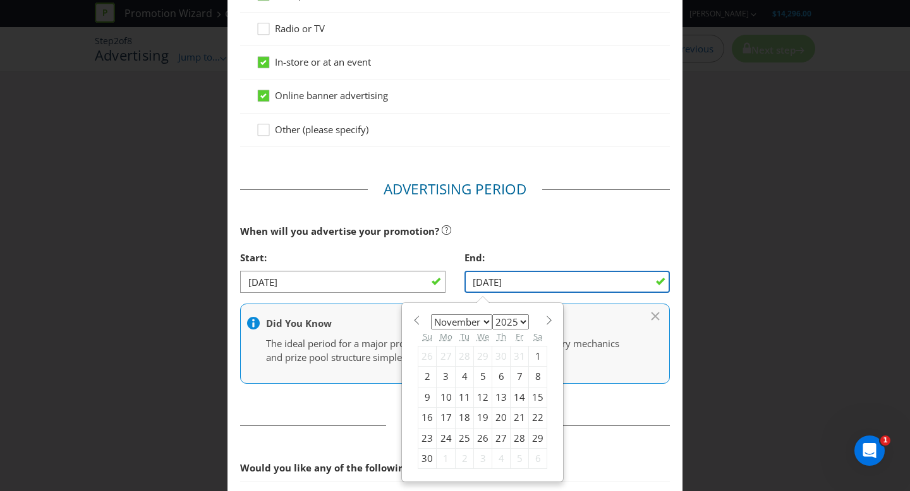
click at [508, 275] on input "[DATE]" at bounding box center [566, 282] width 205 height 22
click at [547, 320] on span at bounding box center [548, 320] width 9 height 9
select select "11"
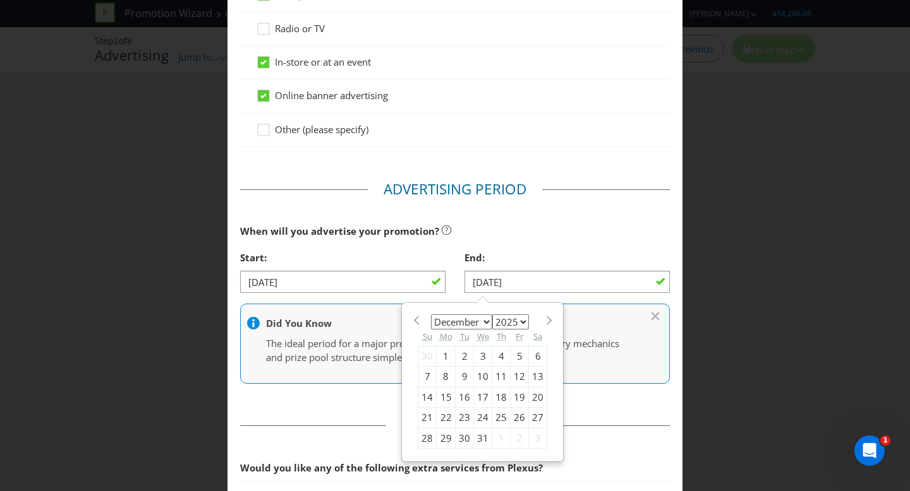
click at [475, 438] on div "31" at bounding box center [483, 438] width 18 height 20
type input "[DATE]"
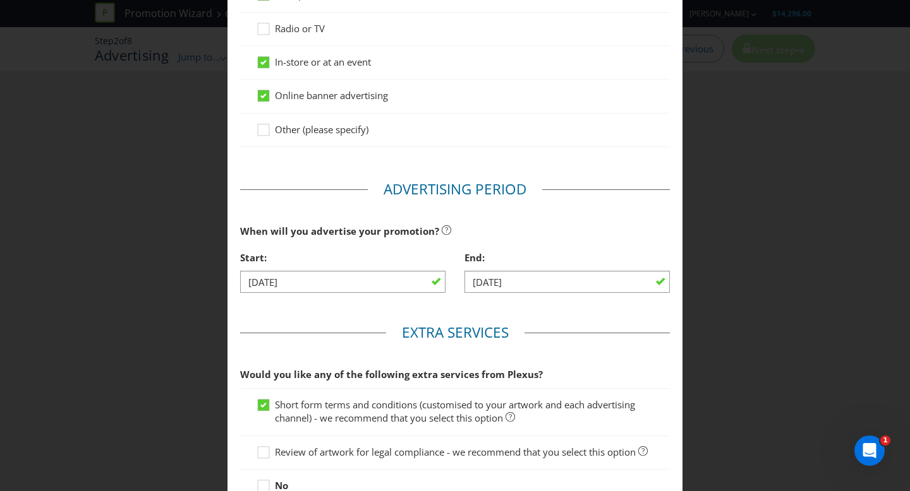
click at [522, 237] on div "When will you advertise your promotion?" at bounding box center [455, 232] width 430 height 26
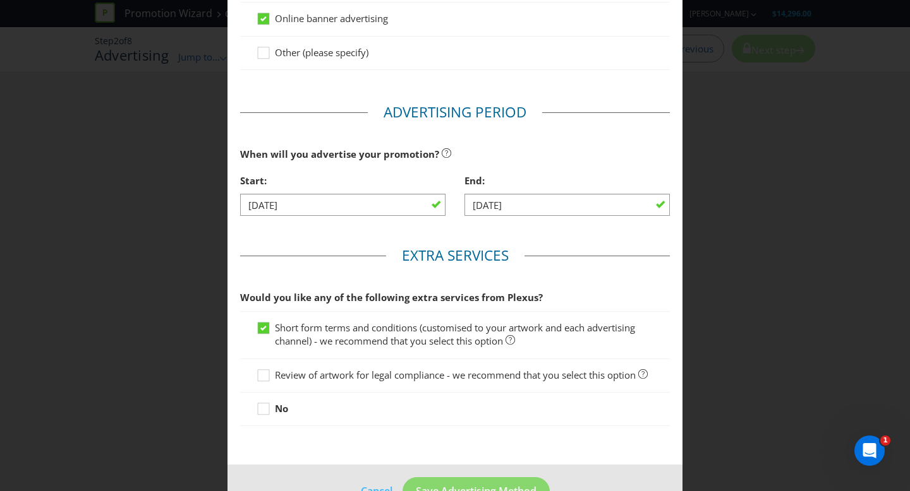
scroll to position [442, 0]
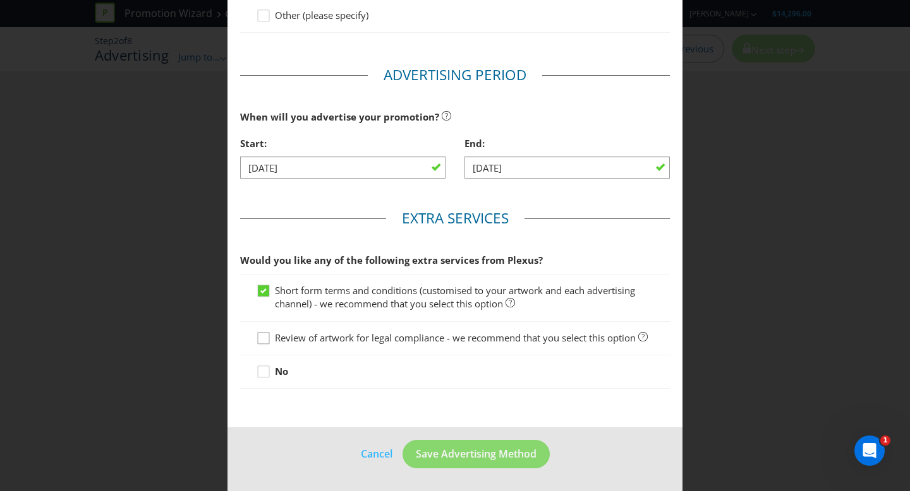
click at [268, 342] on icon at bounding box center [265, 341] width 19 height 19
click at [0, 0] on input "Review of artwork for legal compliance - we recommend that you select this opti…" at bounding box center [0, 0] width 0 height 0
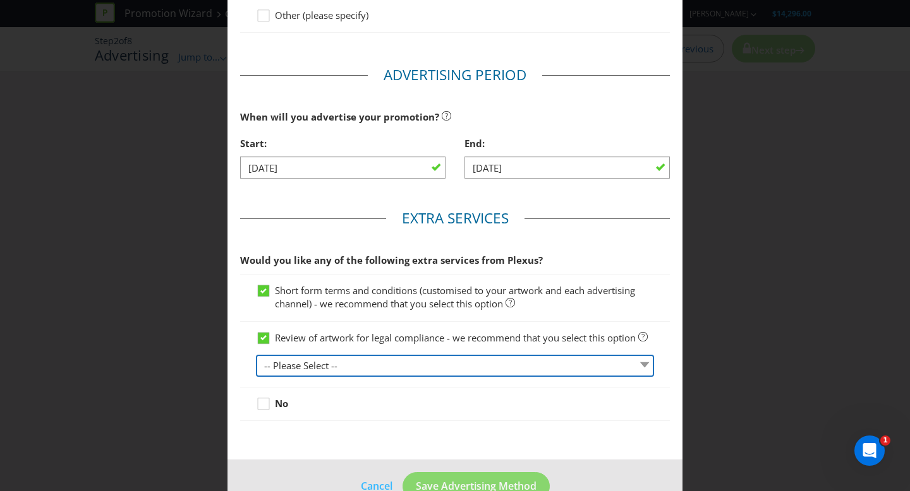
click at [296, 366] on select "-- Please Select -- 1 piece 2-4 pieces (provided at same time) 5-7 pieces (prov…" at bounding box center [455, 366] width 398 height 22
select select "MARKETING_REVIEW_1"
click at [256, 355] on select "-- Please Select -- 1 piece 2-4 pieces (provided at same time) 5-7 pieces (prov…" at bounding box center [455, 366] width 398 height 22
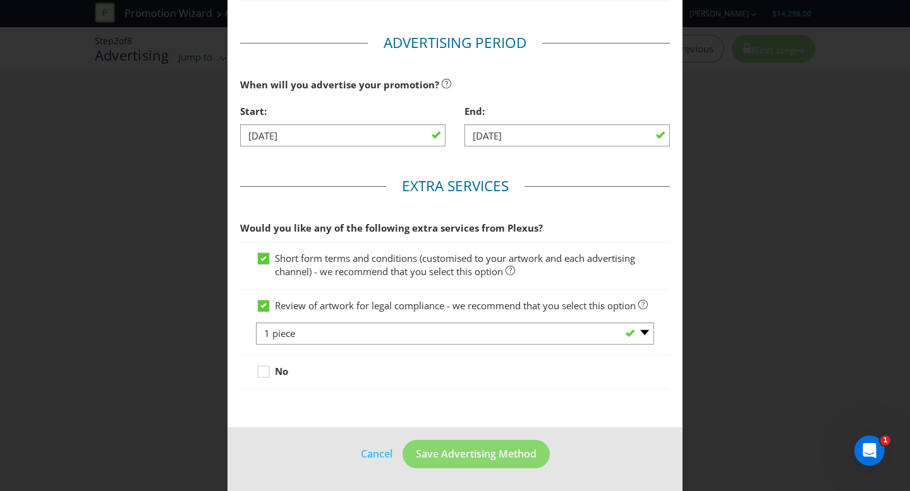
click at [400, 408] on main "Advertising Methods How will your promotion be advertised? Website or eDM You m…" at bounding box center [454, 5] width 455 height 848
drag, startPoint x: 380, startPoint y: 330, endPoint x: 569, endPoint y: 173, distance: 245.8
click at [569, 173] on main "Advertising Methods How will your promotion be advertised? Website or eDM You m…" at bounding box center [454, 5] width 455 height 848
click at [499, 457] on span "Save Advertising Method" at bounding box center [476, 454] width 121 height 14
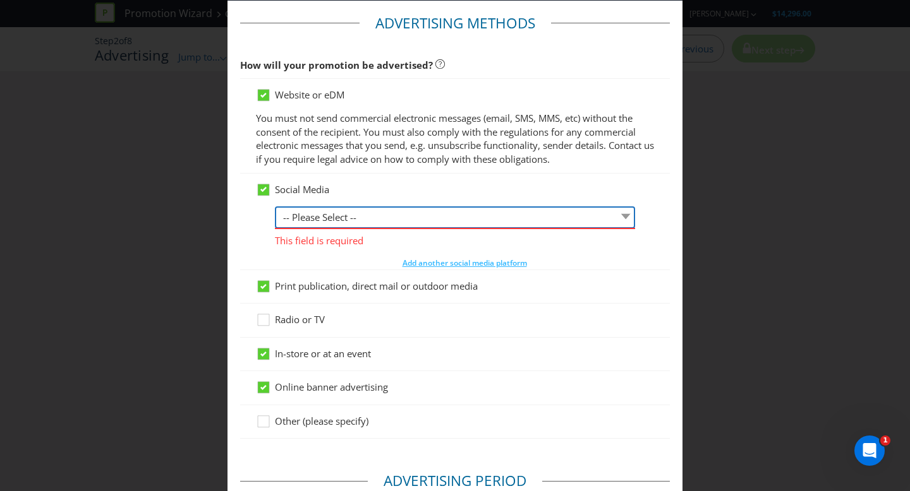
click at [357, 211] on select "-- Please Select -- Facebook X Instagram Snapchat LinkedIn Pinterest Tumblr You…" at bounding box center [455, 218] width 360 height 22
select select "INSTAGRAM"
click at [275, 207] on select "-- Please Select -- Facebook X Instagram Snapchat LinkedIn Pinterest Tumblr You…" at bounding box center [455, 218] width 360 height 22
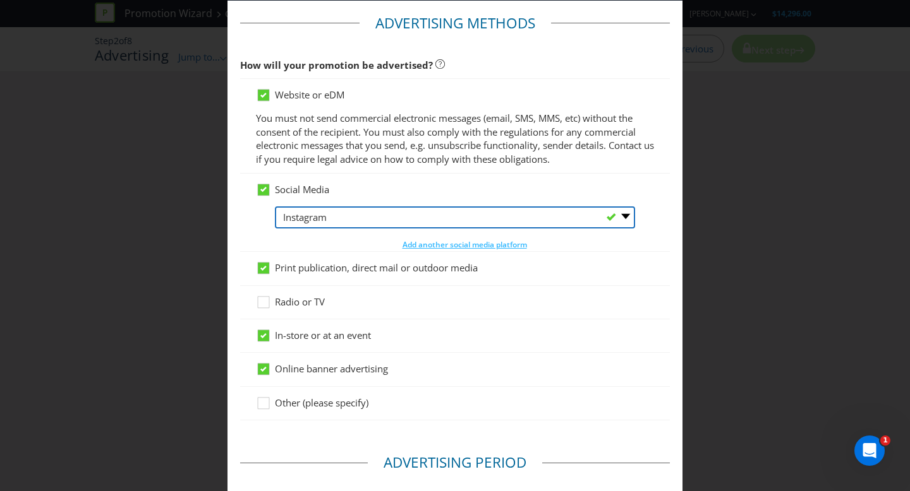
scroll to position [474, 0]
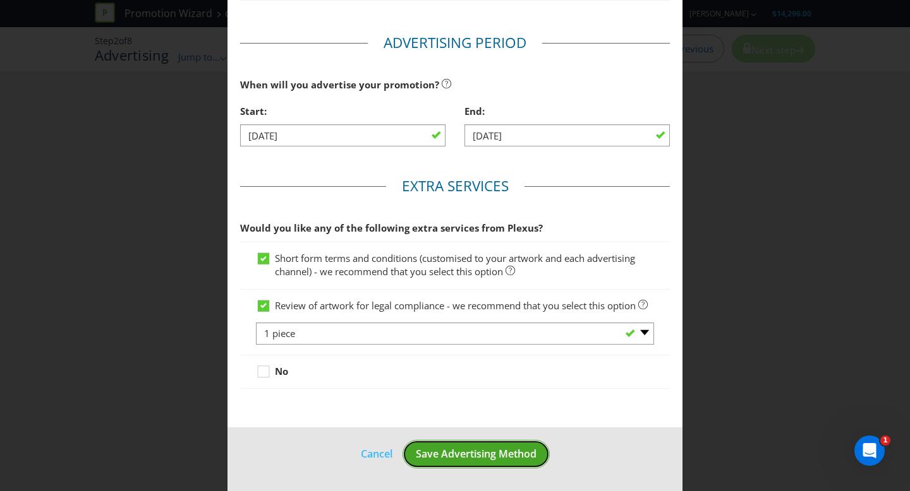
click at [471, 449] on span "Save Advertising Method" at bounding box center [476, 454] width 121 height 14
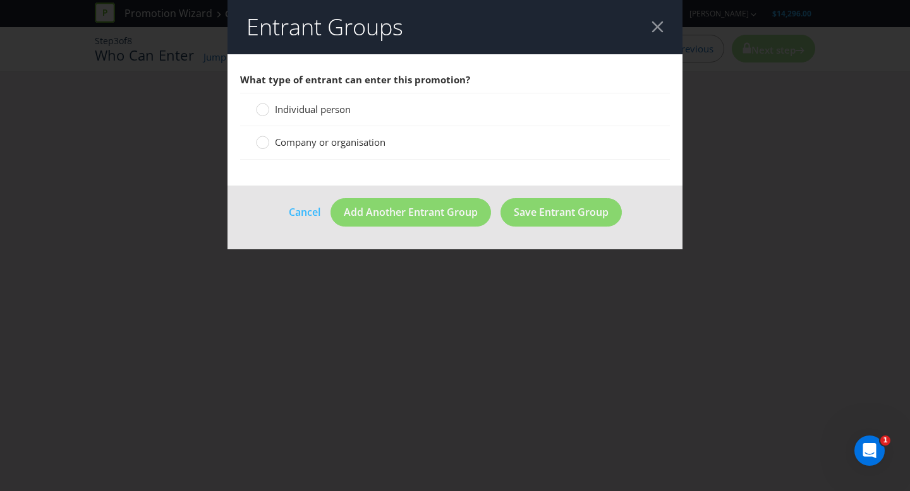
click at [316, 107] on span "Individual person" at bounding box center [313, 109] width 76 height 13
click at [0, 0] on input "Individual person" at bounding box center [0, 0] width 0 height 0
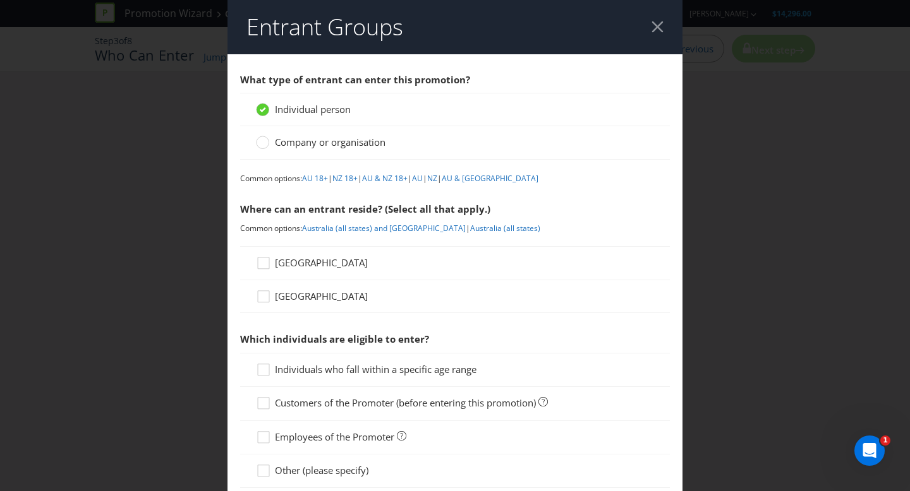
click at [341, 128] on div "Company or organisation" at bounding box center [455, 142] width 430 height 33
click at [313, 179] on link "AU 18+" at bounding box center [315, 178] width 26 height 11
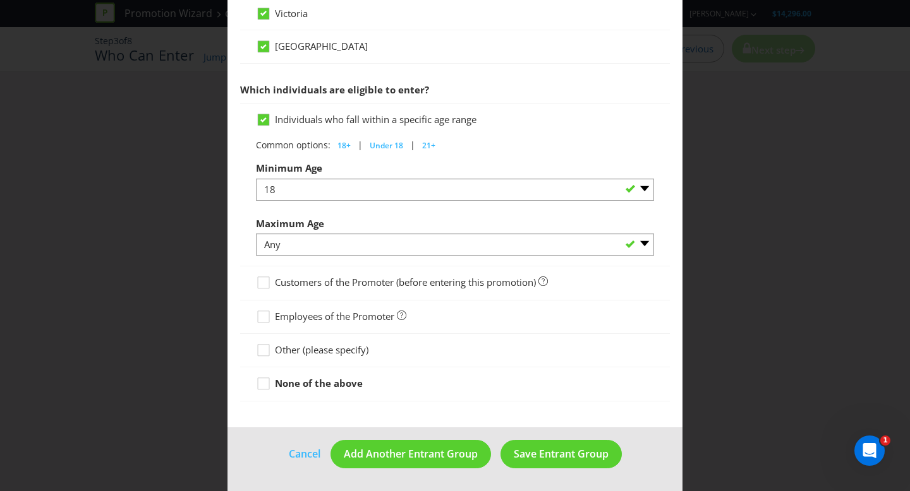
scroll to position [586, 0]
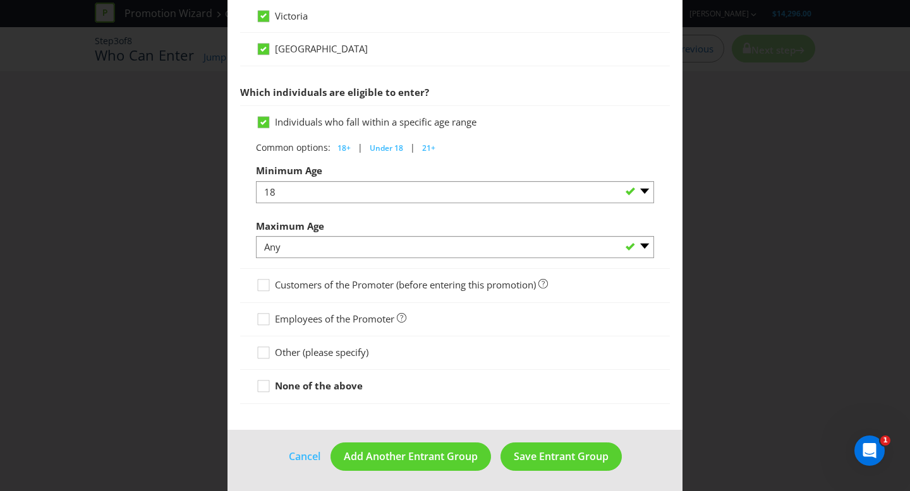
click at [275, 351] on span "Other (please specify)" at bounding box center [321, 352] width 93 height 13
click at [0, 0] on input "Other (please specify)" at bounding box center [0, 0] width 0 height 0
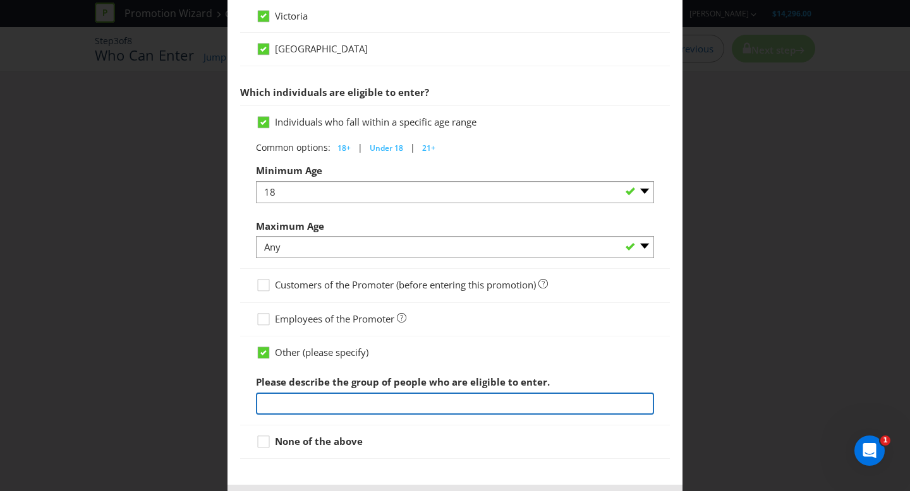
click at [367, 397] on input "text" at bounding box center [455, 404] width 398 height 22
type input "Venue staff members"
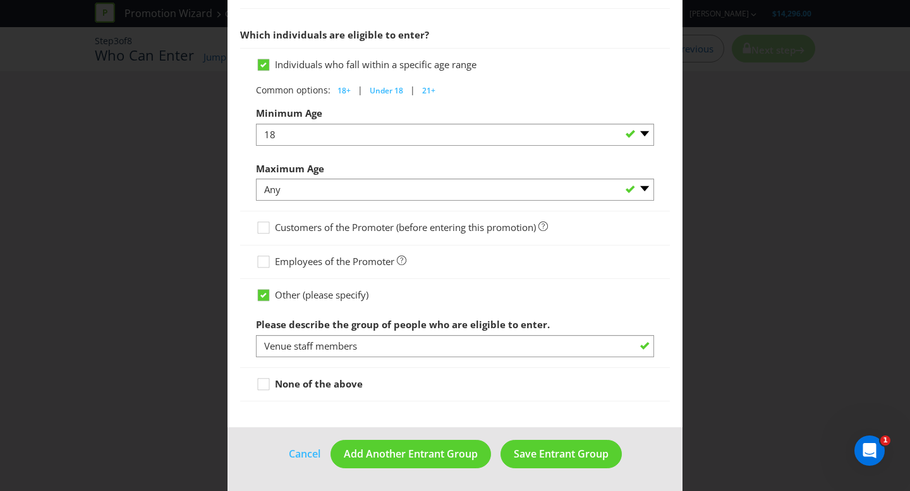
click at [441, 403] on div at bounding box center [455, 405] width 430 height 6
click at [575, 454] on span "Save Entrant Group" at bounding box center [561, 454] width 95 height 14
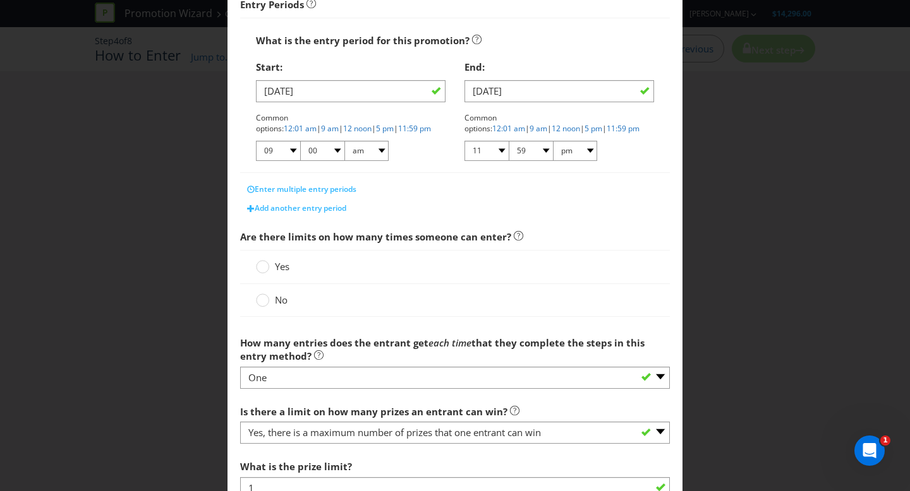
scroll to position [231, 0]
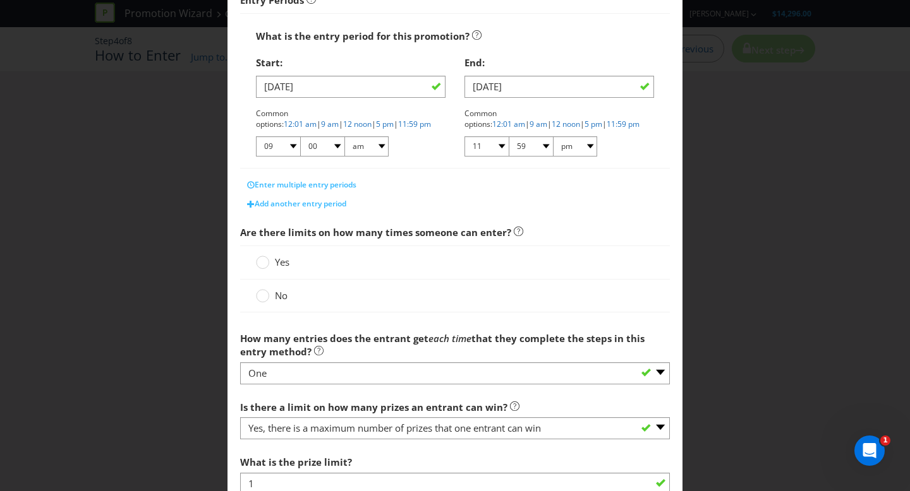
click at [293, 261] on div "Yes" at bounding box center [455, 262] width 398 height 13
click at [277, 261] on span "Yes" at bounding box center [282, 262] width 15 height 13
click at [0, 0] on input "Yes" at bounding box center [0, 0] width 0 height 0
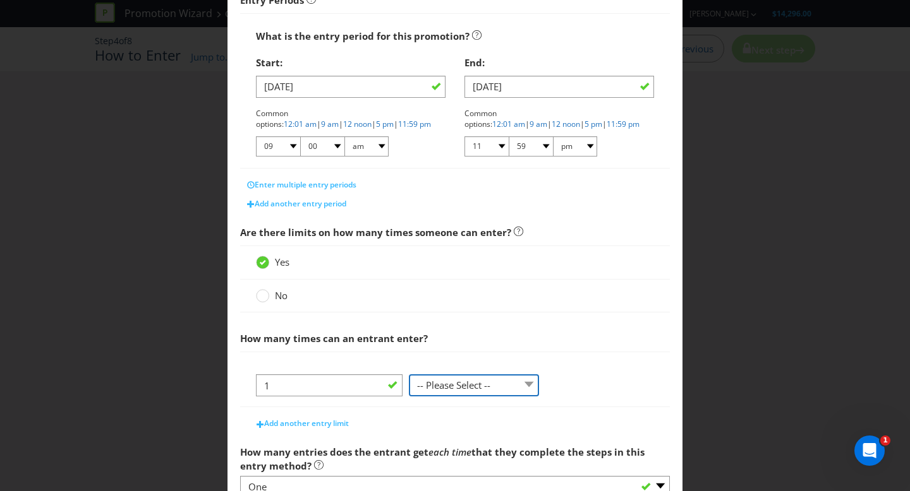
click at [478, 390] on select "-- Please Select -- per person per day per purchase per transaction Other (plea…" at bounding box center [474, 386] width 130 height 22
select select "PER_PERSON"
click at [409, 375] on select "-- Please Select -- per person per day per purchase per transaction Other (plea…" at bounding box center [474, 386] width 130 height 22
click at [331, 423] on span "Add another entry limit" at bounding box center [306, 423] width 85 height 11
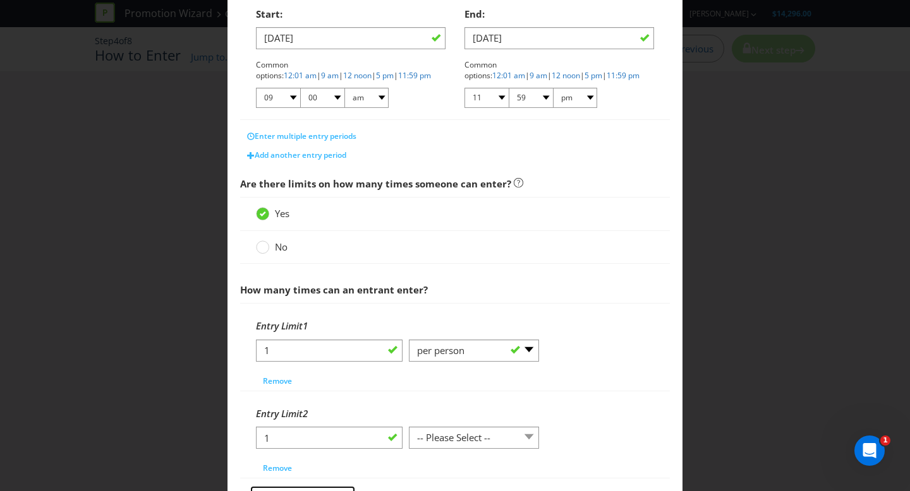
scroll to position [289, 0]
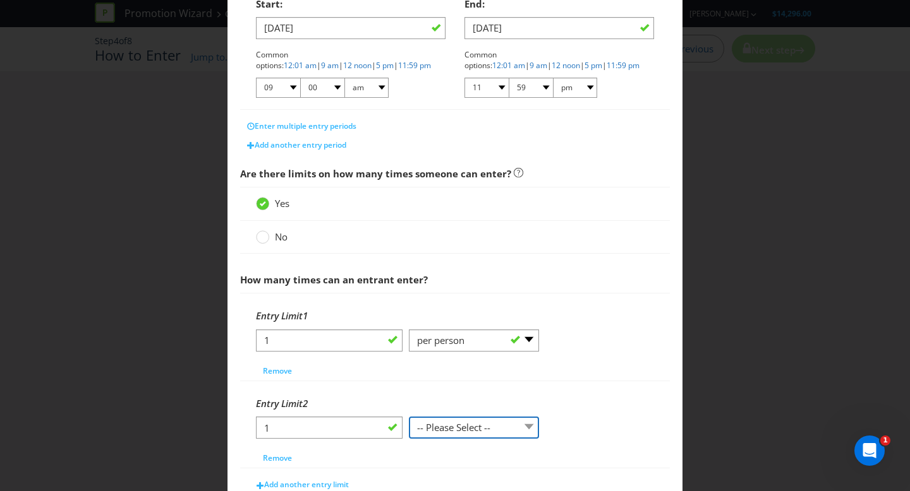
click at [455, 423] on select "-- Please Select -- per person per day per purchase per transaction Other (plea…" at bounding box center [474, 428] width 130 height 22
click at [409, 417] on select "-- Please Select -- per person per day per purchase per transaction Other (plea…" at bounding box center [474, 428] width 130 height 22
click at [450, 435] on select "-- Please Select -- per person per day per purchase per transaction Other (plea…" at bounding box center [474, 428] width 130 height 22
click at [409, 417] on select "-- Please Select -- per person per day per purchase per transaction Other (plea…" at bounding box center [474, 428] width 130 height 22
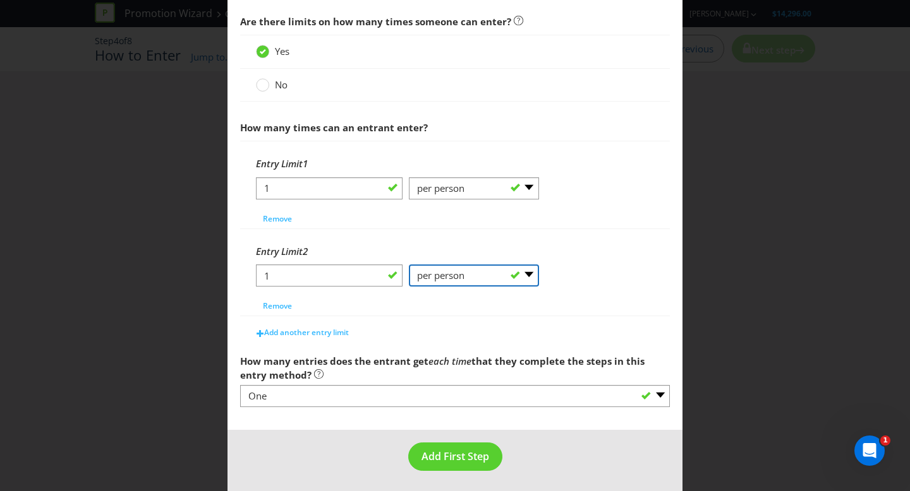
scroll to position [443, 0]
click at [467, 269] on select "-- Please Select -- per person per day per purchase per transaction Other (plea…" at bounding box center [474, 274] width 130 height 22
select select "PER_DAY"
click at [409, 263] on select "-- Please Select -- per person per day per purchase per transaction Other (plea…" at bounding box center [474, 274] width 130 height 22
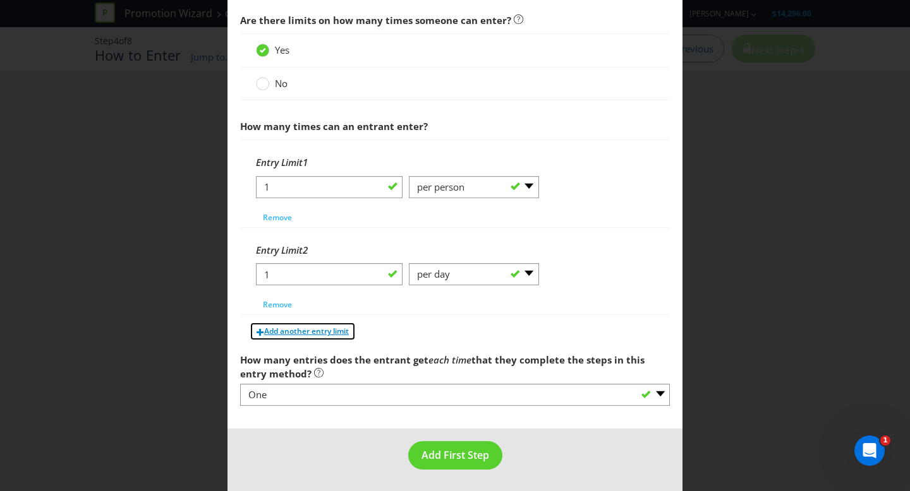
drag, startPoint x: 296, startPoint y: 332, endPoint x: 305, endPoint y: 332, distance: 8.8
click at [305, 332] on span "Add another entry limit" at bounding box center [306, 331] width 85 height 11
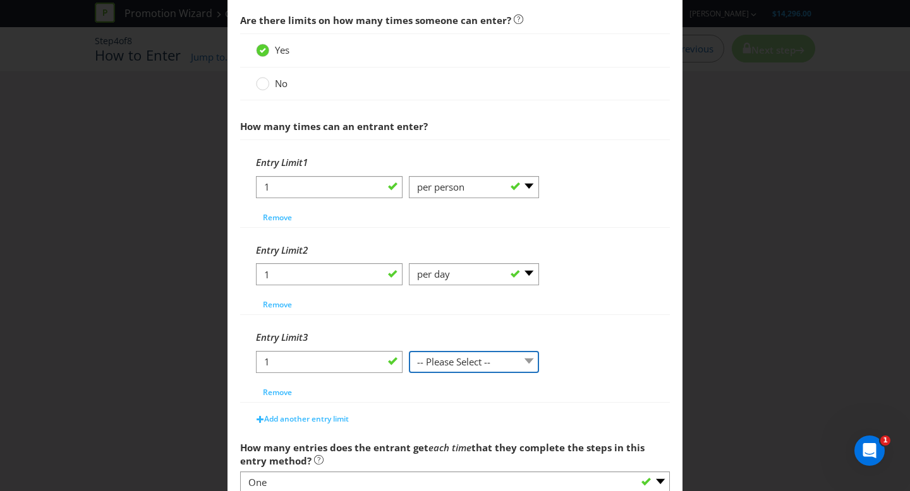
click at [519, 363] on select "-- Please Select -- per person per day per purchase per transaction Other (plea…" at bounding box center [474, 362] width 130 height 22
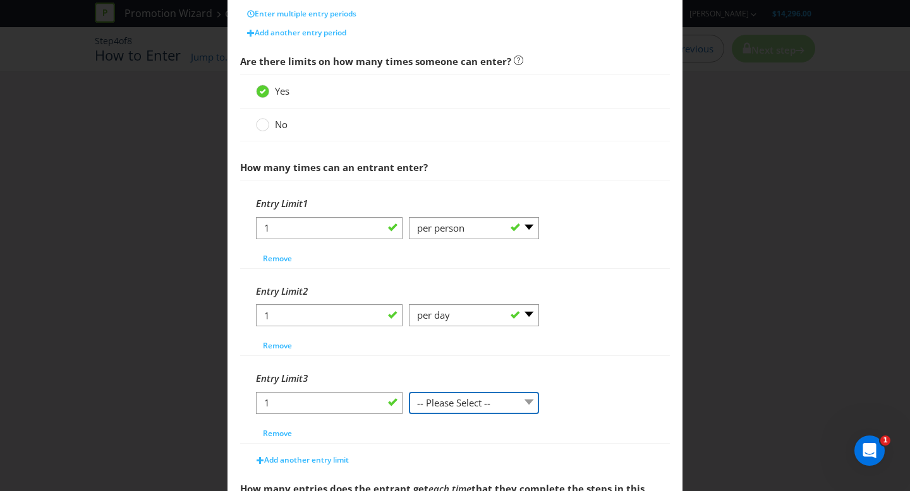
scroll to position [401, 0]
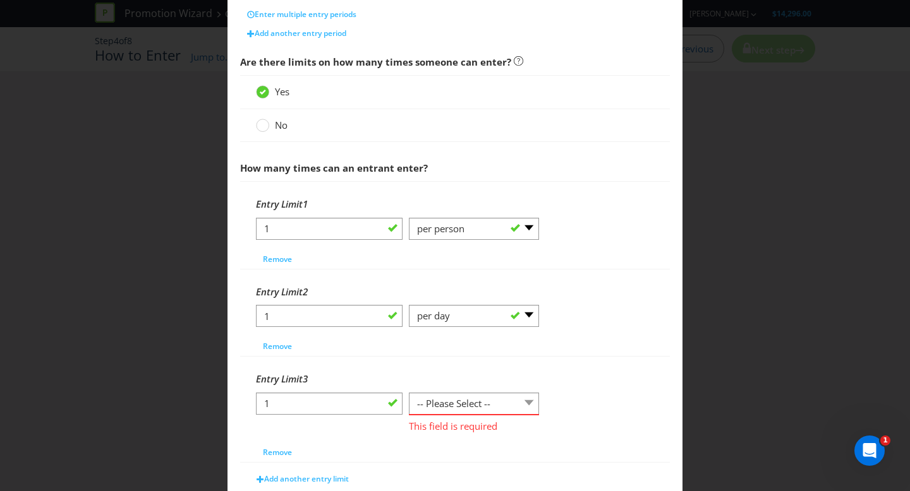
drag, startPoint x: 734, startPoint y: 266, endPoint x: 712, endPoint y: 234, distance: 39.1
click at [733, 266] on div "How to Enter What is the name of this entry method? How to Enter This name will…" at bounding box center [455, 245] width 910 height 491
drag, startPoint x: 789, startPoint y: 261, endPoint x: 781, endPoint y: 248, distance: 15.3
click at [785, 256] on div "How to Enter What is the name of this entry method? How to Enter This name will…" at bounding box center [455, 245] width 910 height 491
drag, startPoint x: 102, startPoint y: 92, endPoint x: 272, endPoint y: 13, distance: 187.4
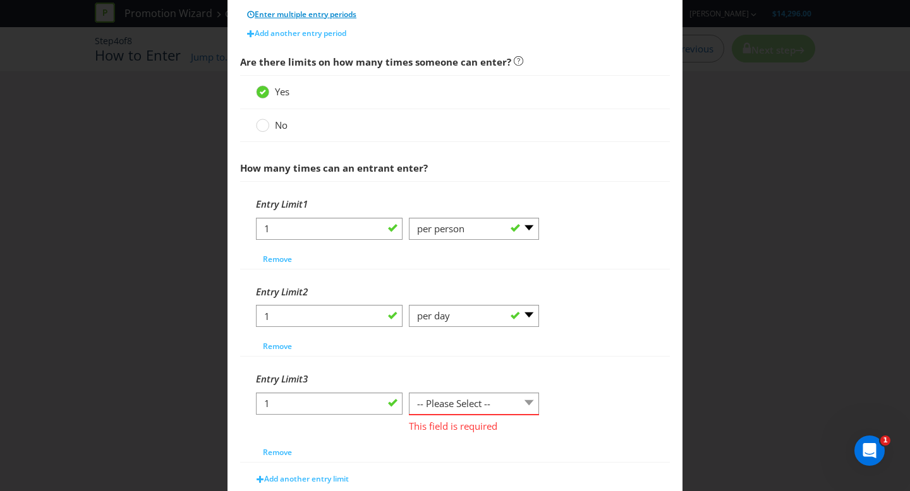
click at [137, 69] on div "How to Enter What is the name of this entry method? How to Enter This name will…" at bounding box center [455, 245] width 910 height 491
click at [444, 385] on div "Entry Limit 3" at bounding box center [455, 379] width 398 height 26
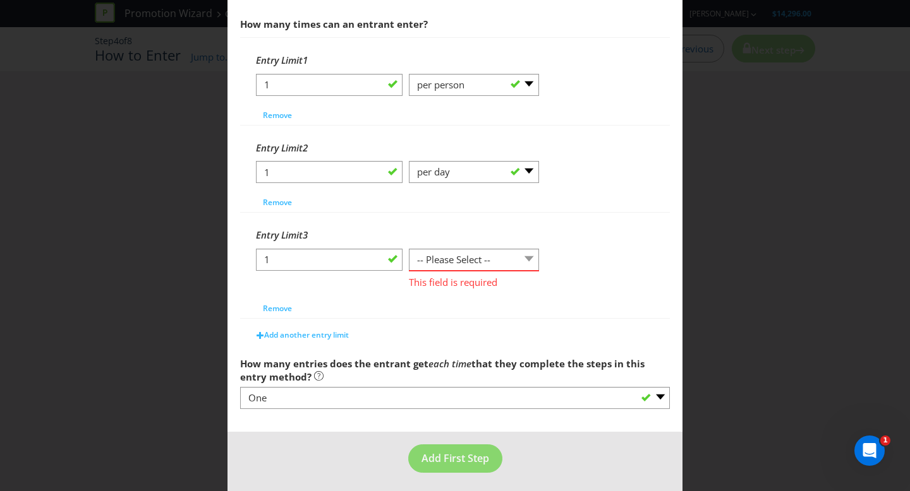
scroll to position [550, 0]
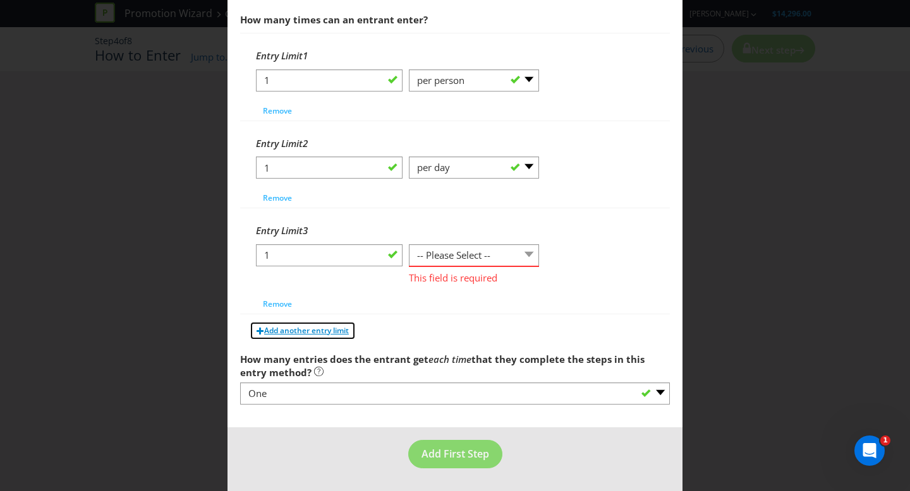
click at [305, 328] on span "Add another entry limit" at bounding box center [306, 330] width 85 height 11
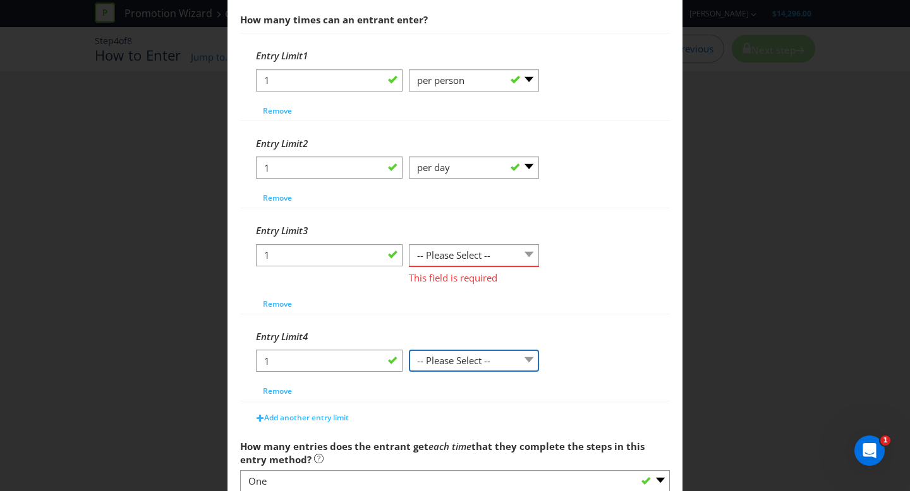
click at [455, 359] on select "-- Please Select -- per person per day per purchase per transaction Other (plea…" at bounding box center [474, 361] width 130 height 22
select select "OTHER"
click at [409, 350] on select "-- Please Select -- per person per day per purchase per transaction Other (plea…" at bounding box center [474, 361] width 130 height 22
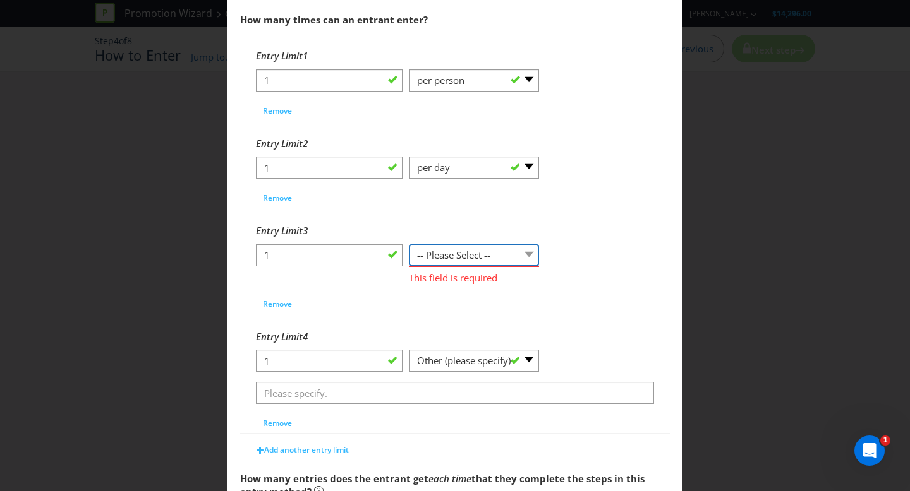
click at [484, 255] on select "-- Please Select -- per person per day per purchase per transaction Other (plea…" at bounding box center [474, 255] width 130 height 22
click at [280, 304] on span "Remove" at bounding box center [277, 304] width 29 height 11
select select "OTHER"
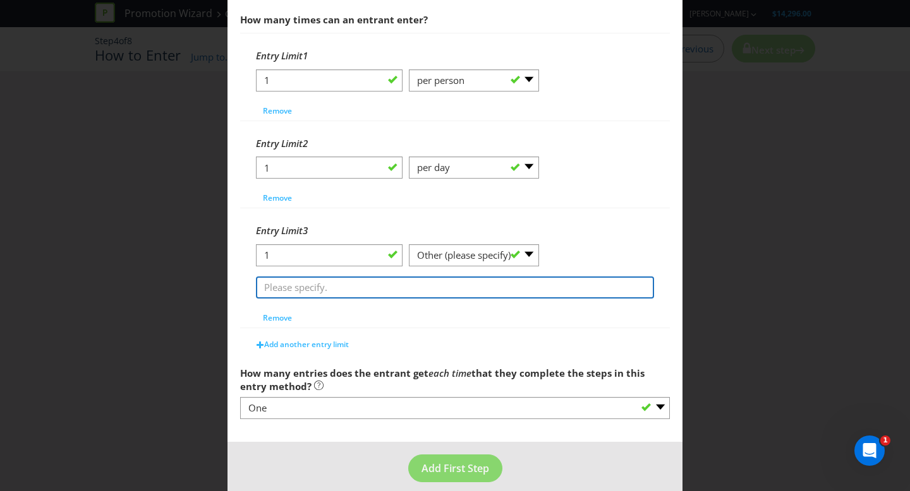
drag, startPoint x: 402, startPoint y: 275, endPoint x: 394, endPoint y: 286, distance: 13.5
click at [398, 284] on input "text" at bounding box center [455, 288] width 398 height 22
type input "Not sure if entry limit is relevant as the incentive is based on highest sales"
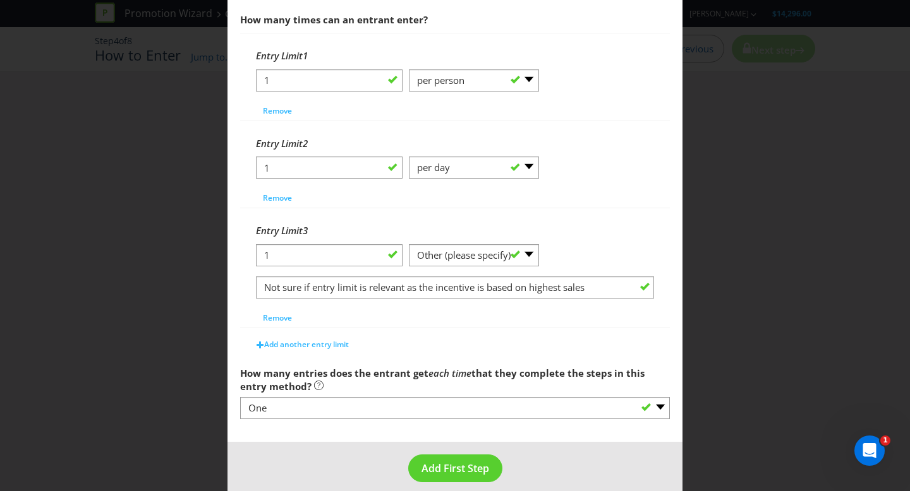
click at [414, 374] on span "How many entries does the entrant get" at bounding box center [334, 373] width 188 height 13
click at [460, 470] on span "Add First Step" at bounding box center [455, 469] width 68 height 14
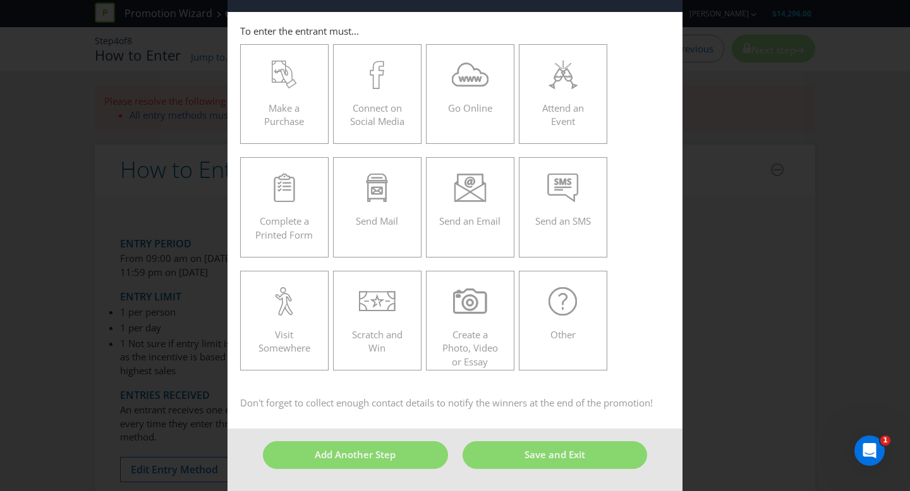
scroll to position [42, 0]
click at [567, 306] on icon at bounding box center [562, 302] width 28 height 28
click at [0, 0] on input "Other" at bounding box center [0, 0] width 0 height 0
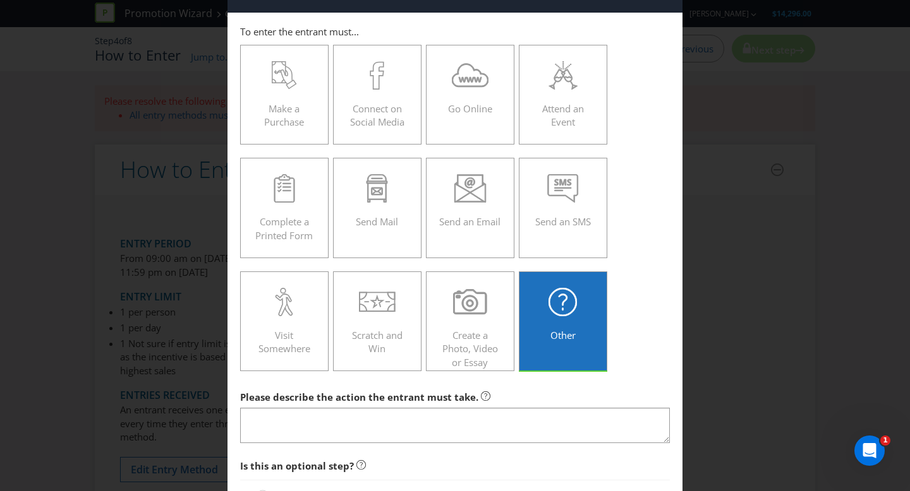
click at [301, 448] on main "To enter the entrant must... Make a Purchase Connect on Social Media Go Online …" at bounding box center [454, 293] width 455 height 560
click at [344, 402] on span "Please describe the action the entrant must take." at bounding box center [359, 397] width 238 height 13
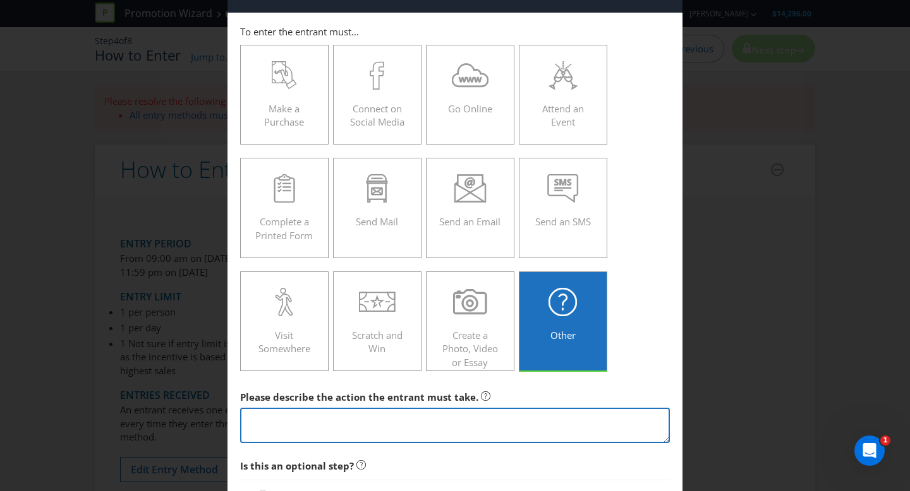
click at [330, 424] on textarea at bounding box center [455, 426] width 430 height 36
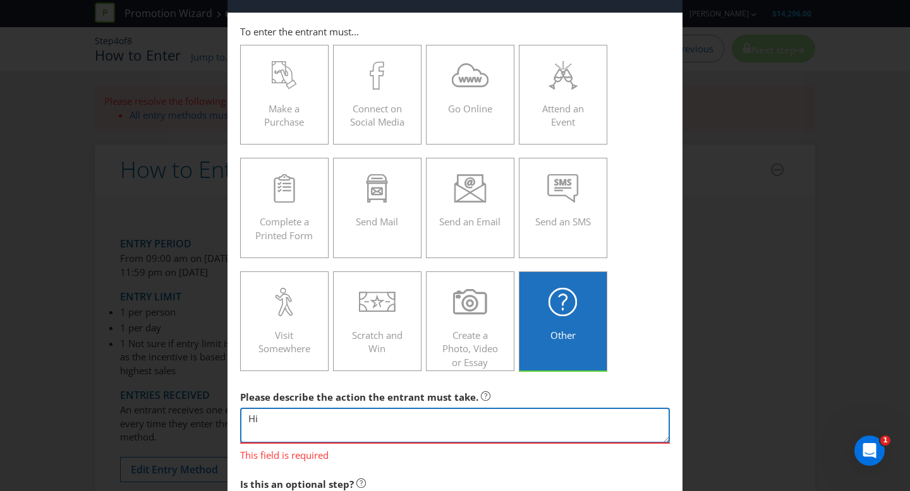
type textarea "H"
type textarea "T"
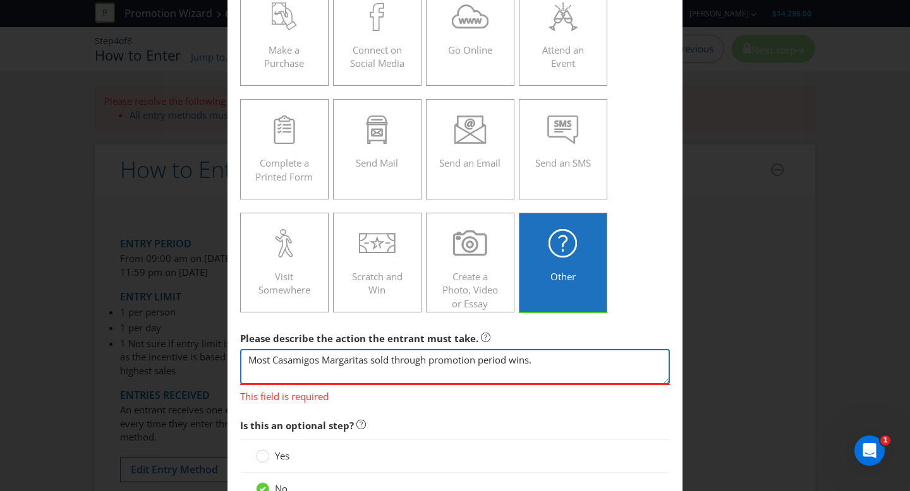
scroll to position [203, 0]
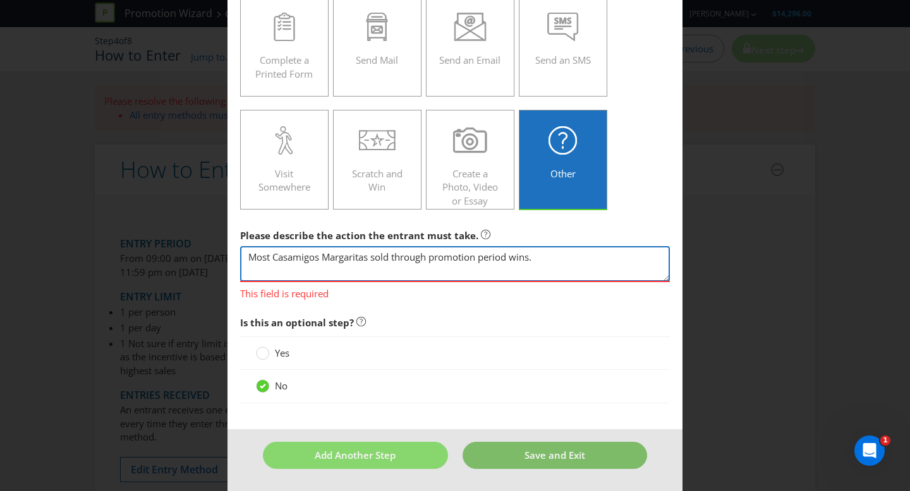
type textarea "Most Casamigos Margaritas sold through promotion period wins."
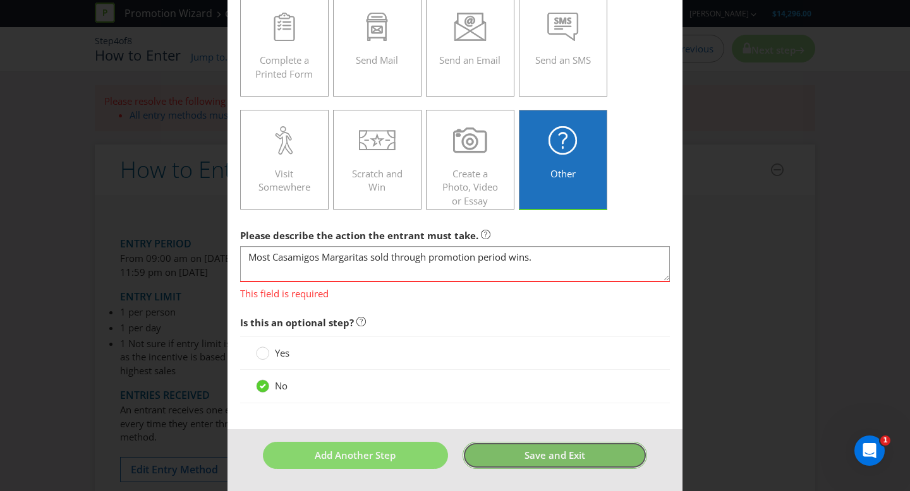
click at [539, 462] on button "Save and Exit" at bounding box center [554, 455] width 185 height 27
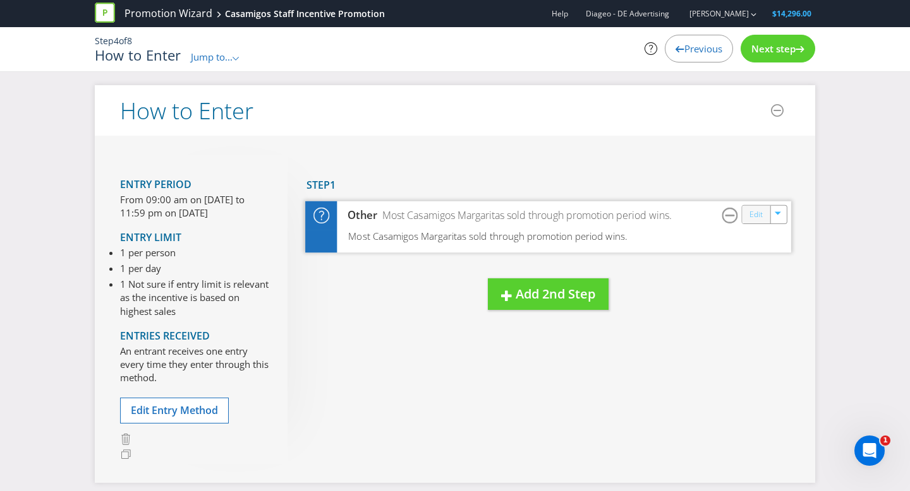
click at [752, 213] on link "Edit" at bounding box center [755, 214] width 13 height 15
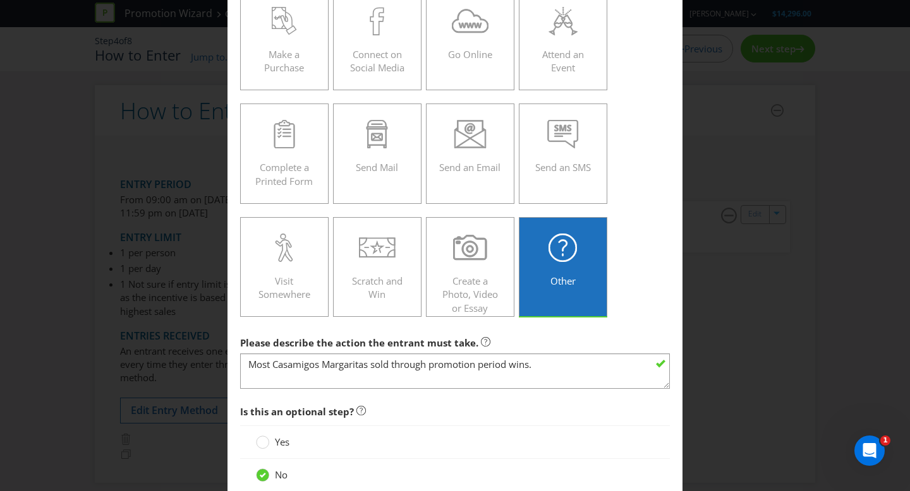
scroll to position [185, 0]
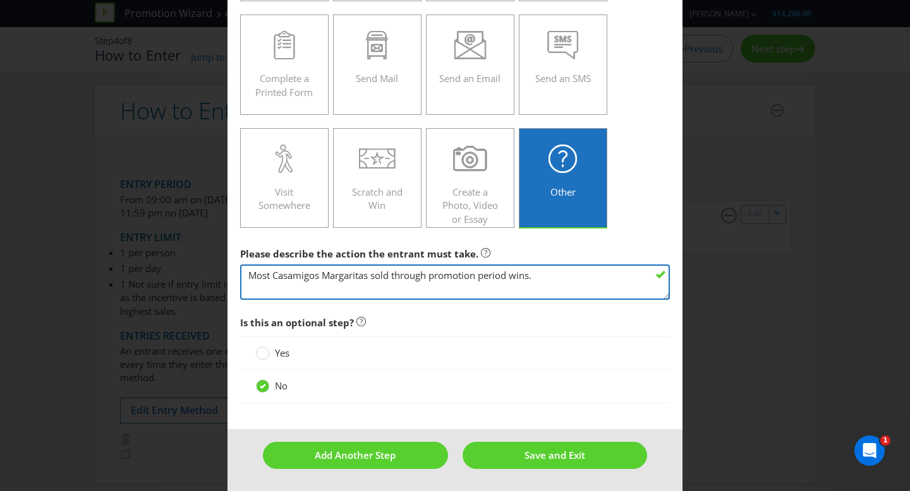
drag, startPoint x: 555, startPoint y: 275, endPoint x: 235, endPoint y: 258, distance: 320.1
click at [235, 258] on main "To enter the entrant must... Make a Purchase Connect on Social Media Go Online …" at bounding box center [454, 149] width 455 height 560
paste textarea "Staff member who sells the highest amount of Casamigos Margaritas wins a $100 E…"
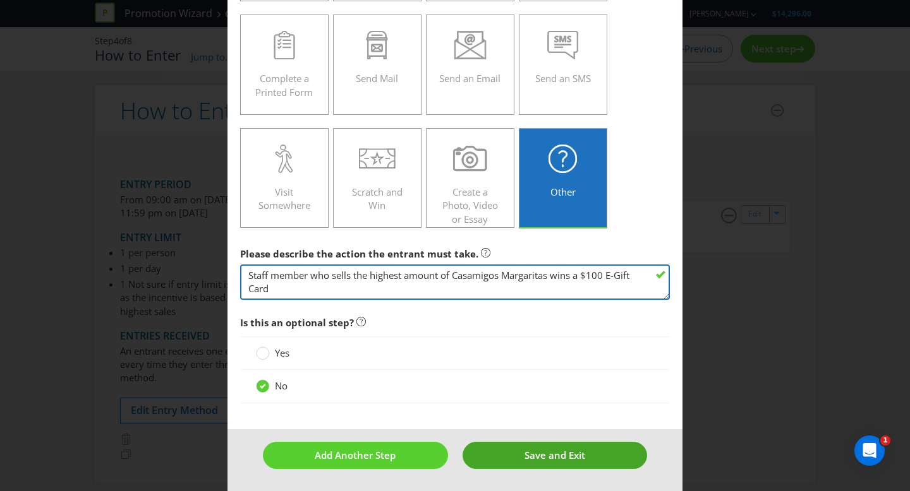
type textarea "Staff member who sells the highest amount of Casamigos Margaritas wins a $100 E…"
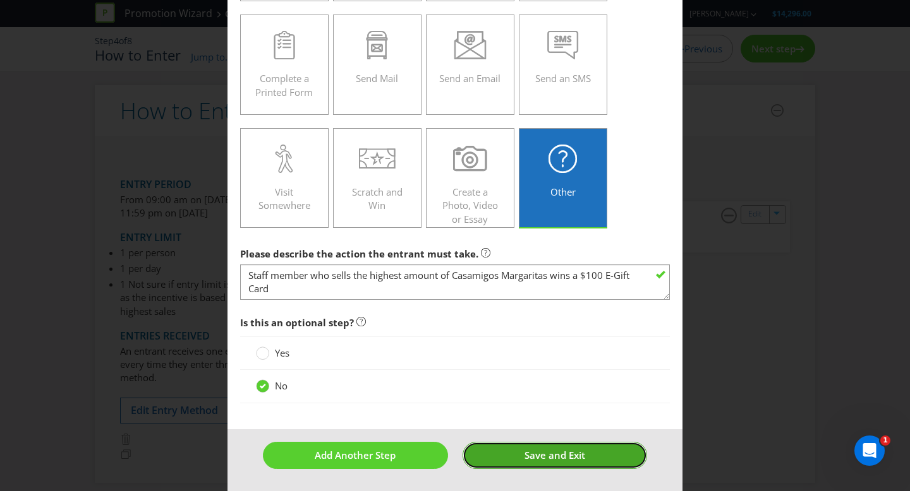
click at [537, 452] on span "Save and Exit" at bounding box center [554, 455] width 61 height 13
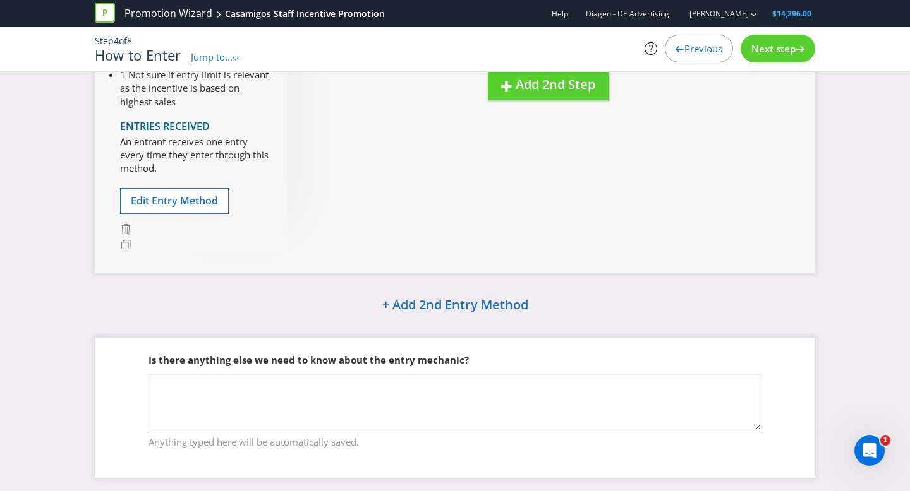
scroll to position [198, 0]
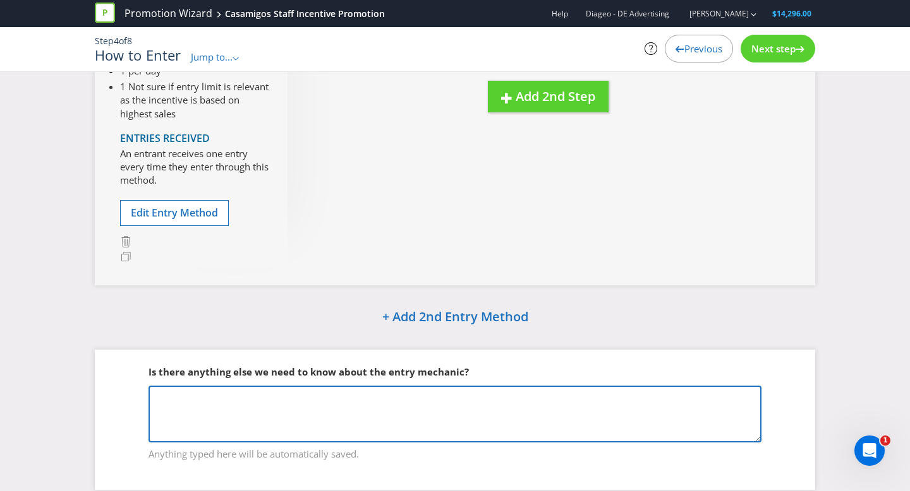
click at [272, 423] on textarea at bounding box center [454, 414] width 613 height 57
paste textarea "Staff member who sells the highest amount of Casamigos Margaritas wins a $100 E…"
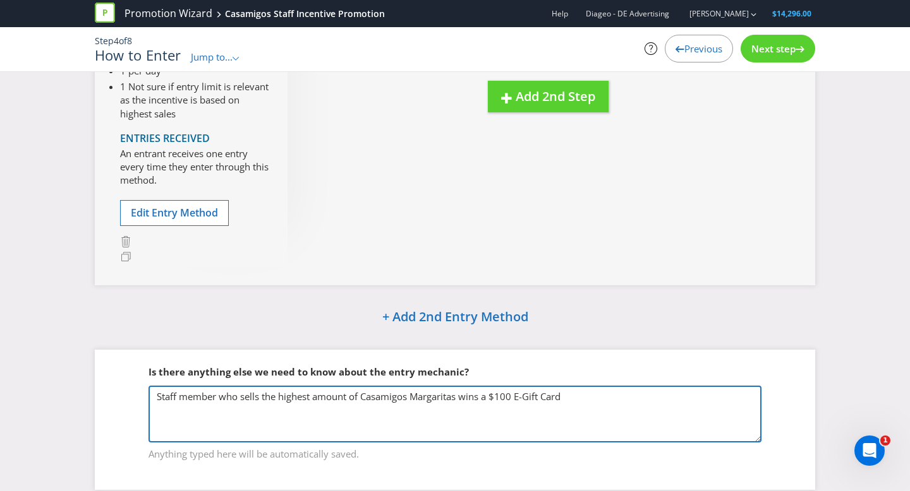
drag, startPoint x: 463, startPoint y: 397, endPoint x: 490, endPoint y: 411, distance: 30.5
click at [463, 397] on textarea "Staff member who sells the highest amount of Casamigos Margaritas wins a $100 E…" at bounding box center [454, 414] width 613 height 57
click at [700, 394] on textarea "Staff member who sells the highest amount of Casamigos Margaritas during the pr…" at bounding box center [454, 414] width 613 height 57
drag, startPoint x: 620, startPoint y: 397, endPoint x: 73, endPoint y: 363, distance: 548.0
click at [73, 363] on div "How to Enter Entry Period From 09:00 am on [DATE] to 11:59 pm on [DATE] Entry L…" at bounding box center [455, 198] width 910 height 621
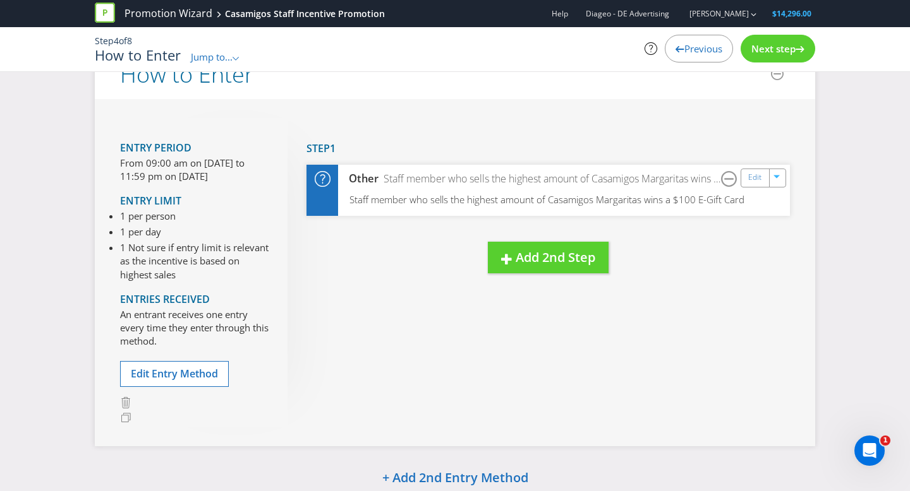
scroll to position [32, 0]
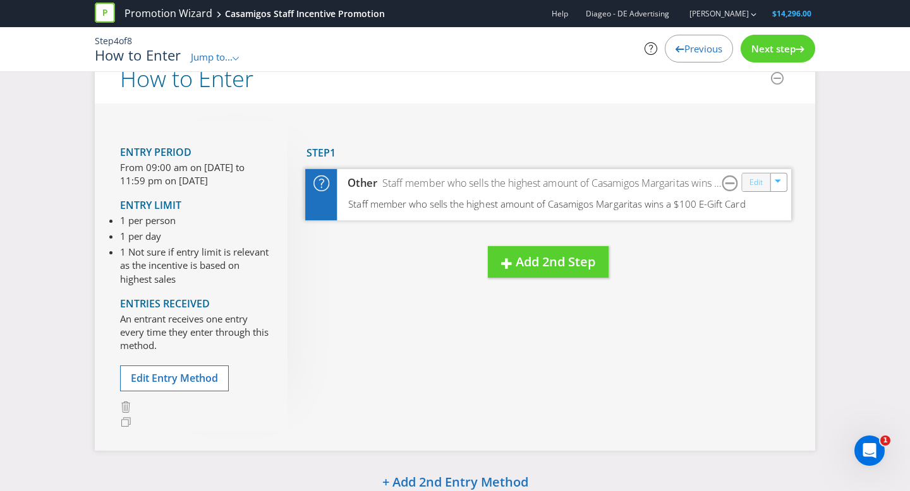
type textarea "Staff member who sells the highest amount of Casamigos Margaritas during the pr…"
click at [753, 183] on link "Edit" at bounding box center [755, 182] width 13 height 15
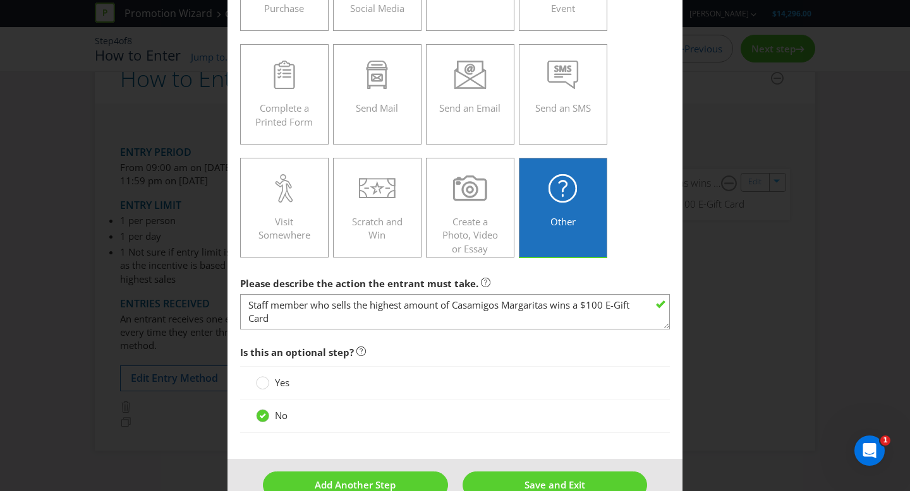
scroll to position [185, 0]
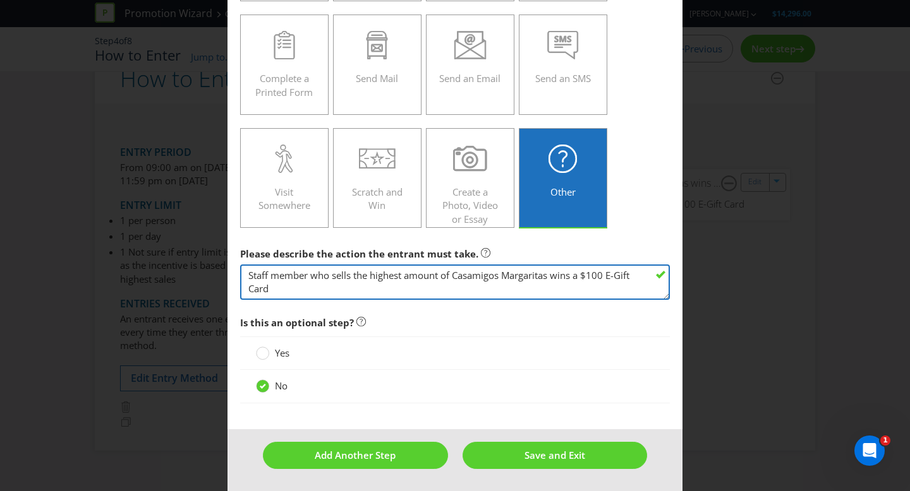
drag, startPoint x: 296, startPoint y: 293, endPoint x: 225, endPoint y: 265, distance: 76.0
click at [225, 265] on div "How to Enter To enter the entrant must... Make a Purchase Connect on Social Med…" at bounding box center [455, 245] width 910 height 491
paste textarea "during the promotion period wins a $100 E-Gift Card."
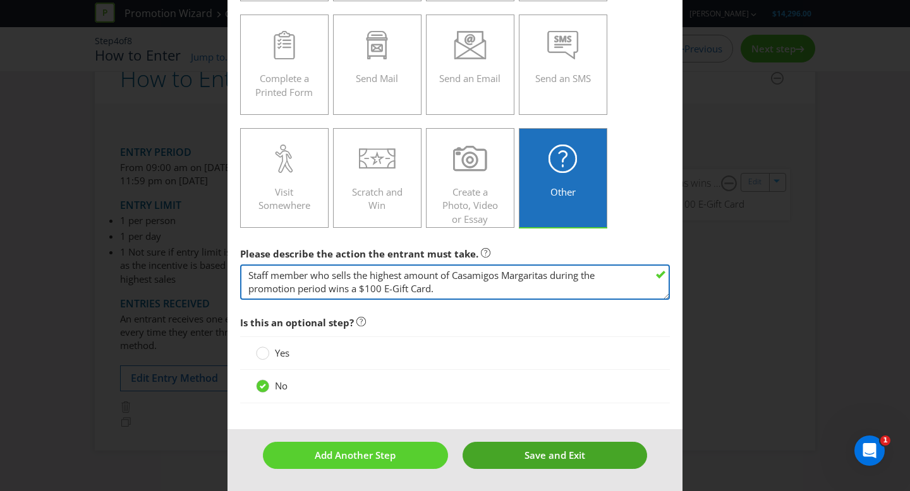
type textarea "Staff member who sells the highest amount of Casamigos Margaritas during the pr…"
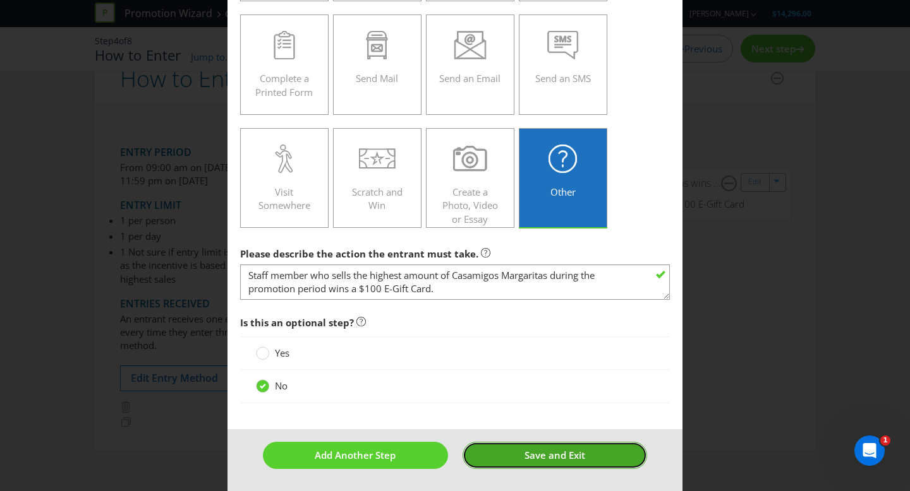
click at [525, 460] on span "Save and Exit" at bounding box center [554, 455] width 61 height 13
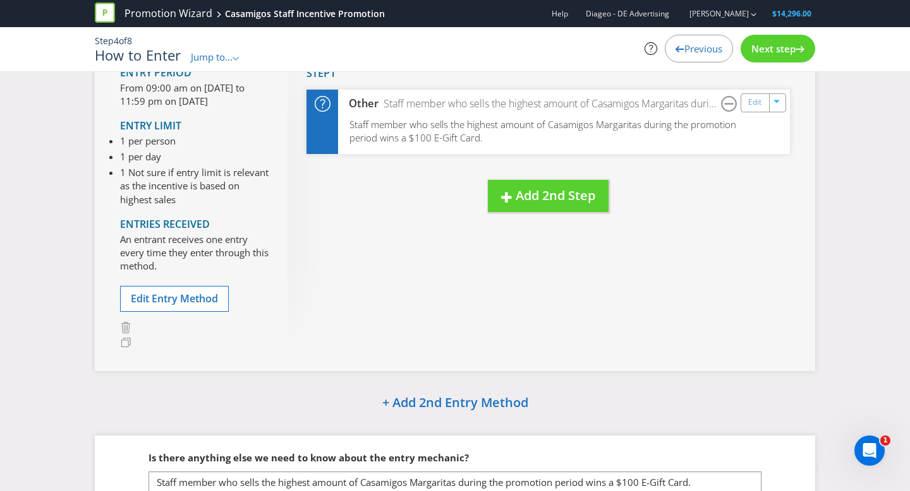
scroll to position [230, 0]
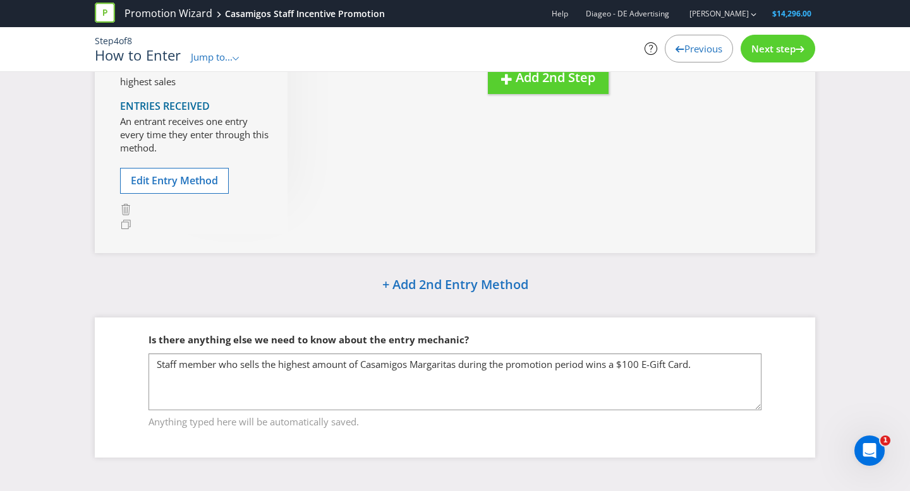
click at [781, 52] on span "Next step" at bounding box center [773, 48] width 44 height 13
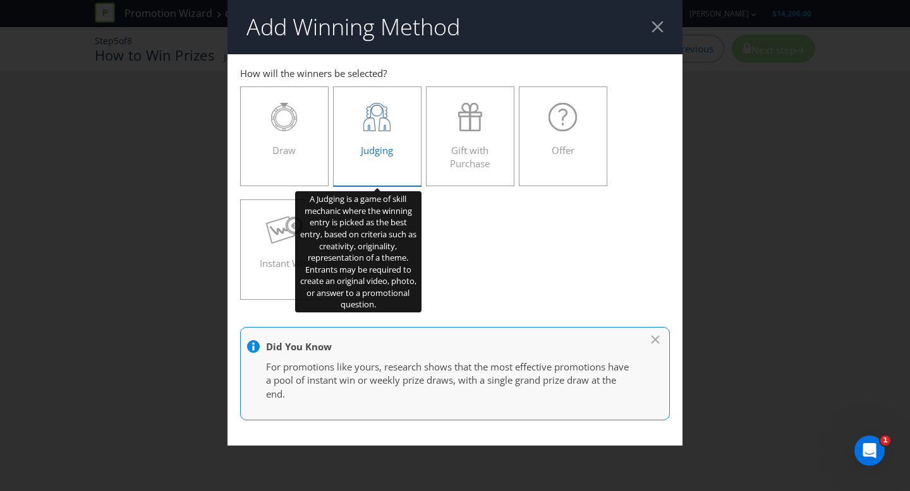
click at [402, 119] on div at bounding box center [377, 117] width 62 height 28
click at [0, 0] on input "Judging" at bounding box center [0, 0] width 0 height 0
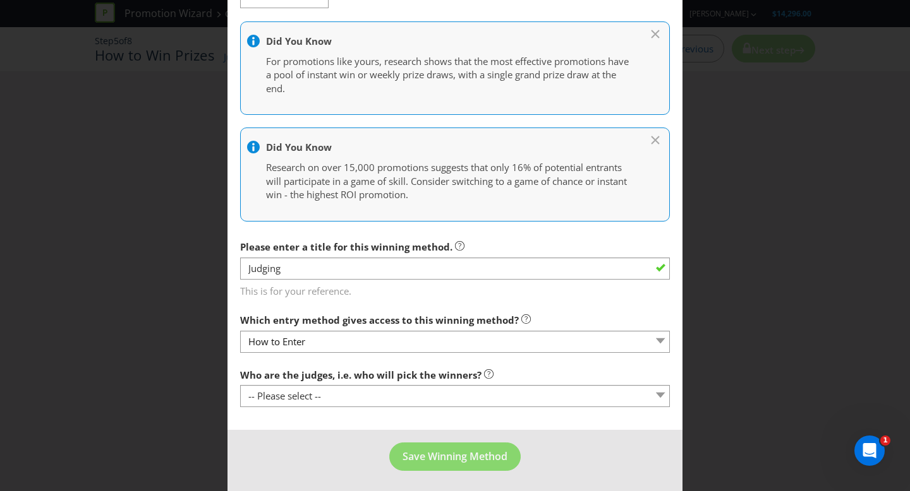
scroll to position [294, 0]
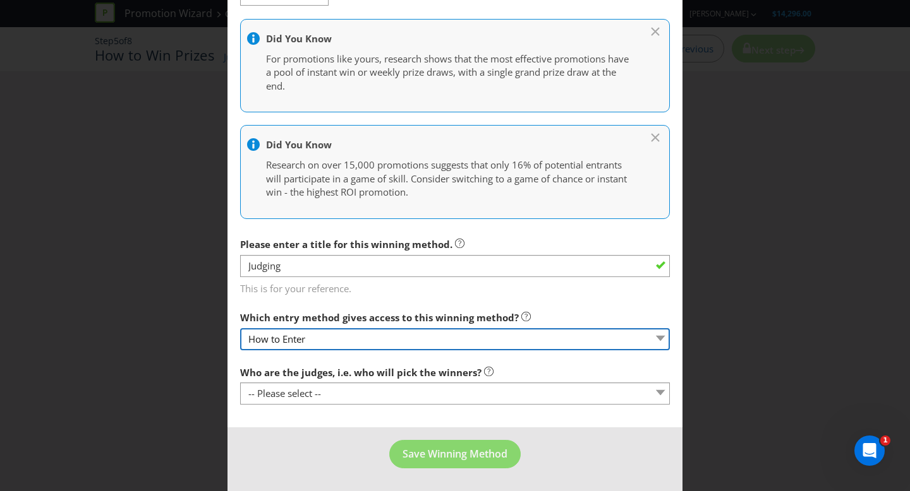
click at [405, 341] on select "How to Enter" at bounding box center [455, 339] width 430 height 22
click at [411, 338] on select "How to Enter" at bounding box center [455, 339] width 430 height 22
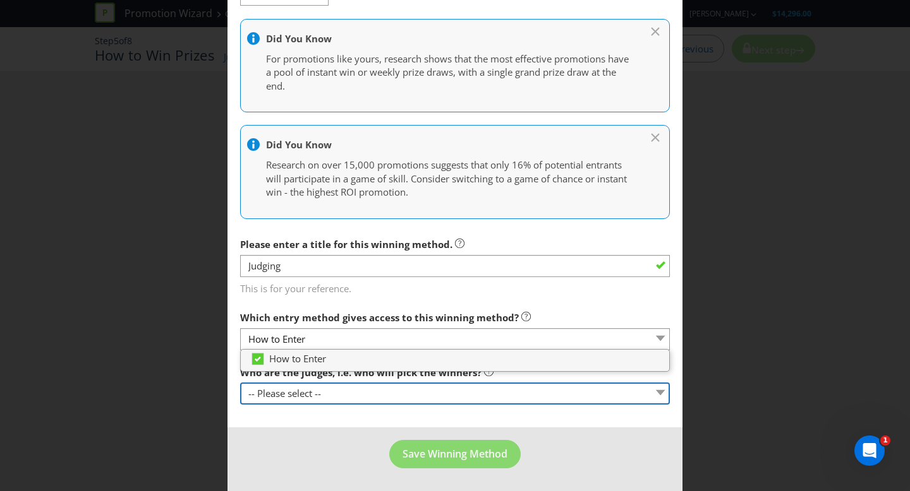
click at [382, 393] on select "-- Please select -- Representatives of the Promoter A specific person (please s…" at bounding box center [455, 394] width 430 height 22
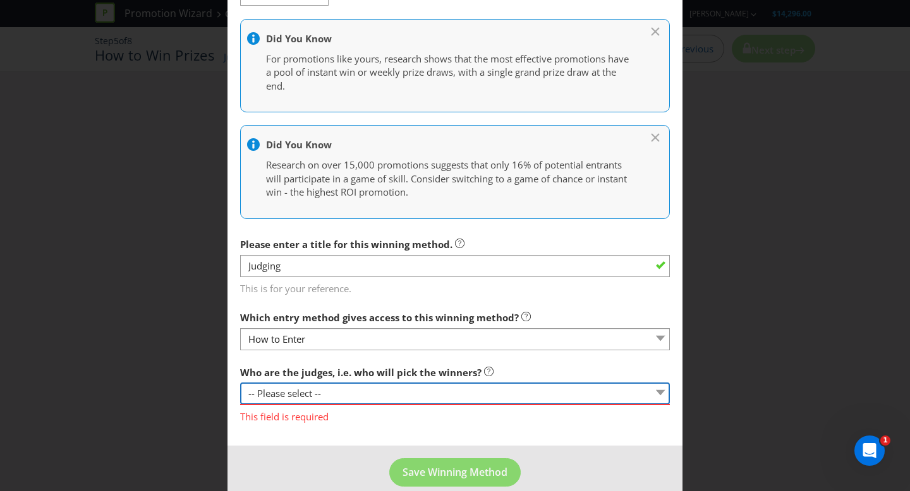
click at [340, 395] on select "-- Please select -- Representatives of the Promoter A specific person (please s…" at bounding box center [455, 394] width 430 height 22
select select "OTHER"
click at [240, 383] on select "-- Please select -- Representatives of the Promoter A specific person (please s…" at bounding box center [455, 394] width 430 height 22
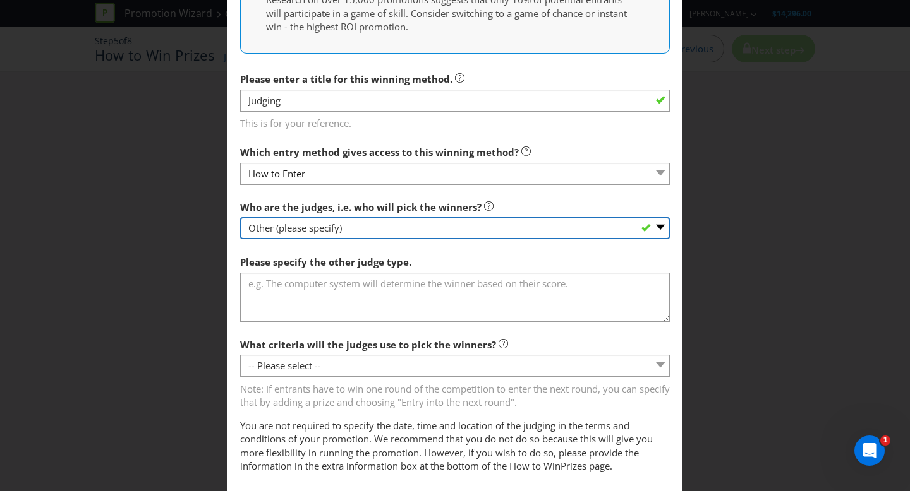
scroll to position [471, 0]
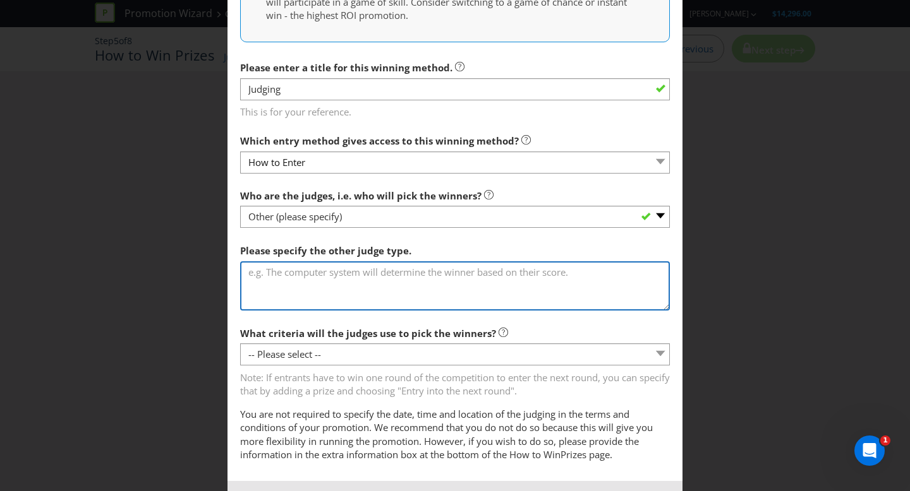
click at [347, 275] on textarea at bounding box center [455, 285] width 430 height 49
paste textarea "Based off scan data provided by venue manager to head office."
click at [558, 272] on textarea "Based off scan data provided by venue manager to head office." at bounding box center [455, 285] width 430 height 49
drag, startPoint x: 555, startPoint y: 272, endPoint x: 467, endPoint y: 270, distance: 87.8
click at [467, 270] on textarea "Based off scan data provided by venue manager to head office." at bounding box center [455, 285] width 430 height 49
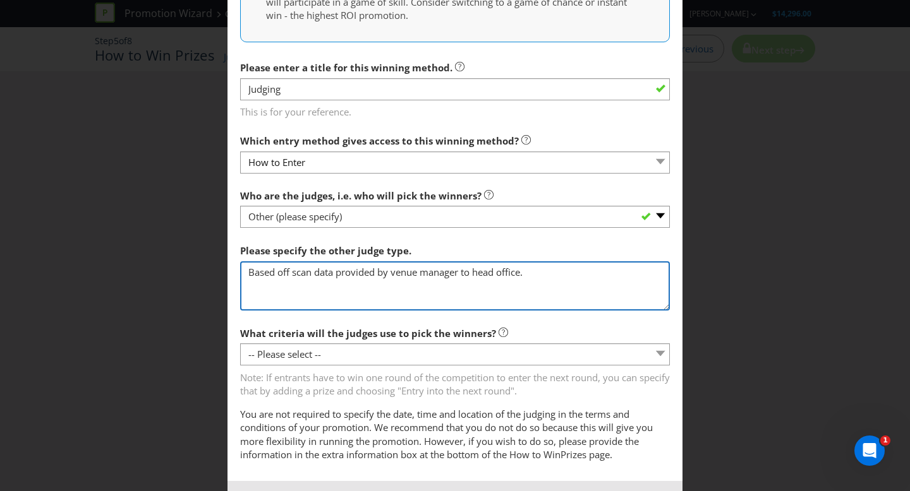
scroll to position [471, 0]
click at [335, 270] on textarea "Based off scan data provided by venue manager" at bounding box center [455, 286] width 430 height 49
click at [452, 279] on textarea "Based off scan data provided by venue manager" at bounding box center [455, 286] width 430 height 49
click at [473, 275] on textarea "Based off scan data provided by venue manager" at bounding box center [455, 286] width 430 height 49
type textarea "Based off scan data provided by venue manager."
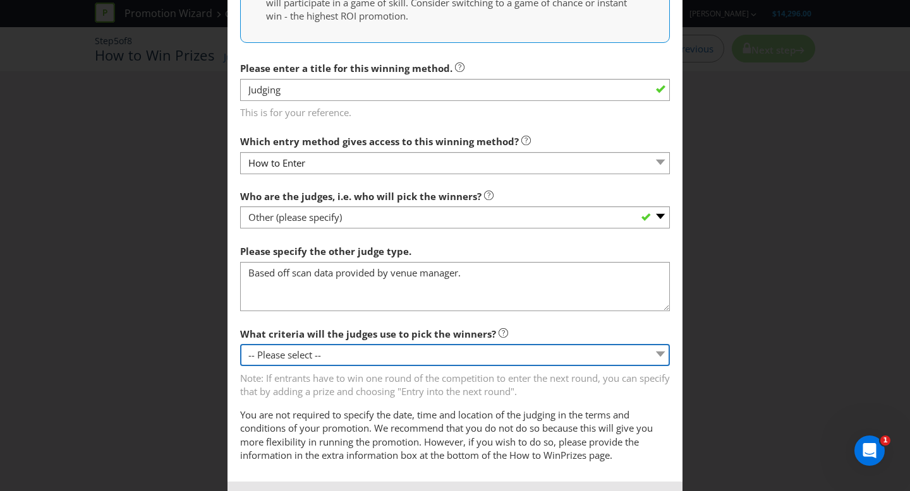
click at [402, 350] on select "-- Please select -- Creative Merit Originality Literary Merit Originality, crea…" at bounding box center [455, 355] width 430 height 22
select select "OTHER"
click at [240, 344] on select "-- Please select -- Creative Merit Originality Literary Merit Originality, crea…" at bounding box center [455, 355] width 430 height 22
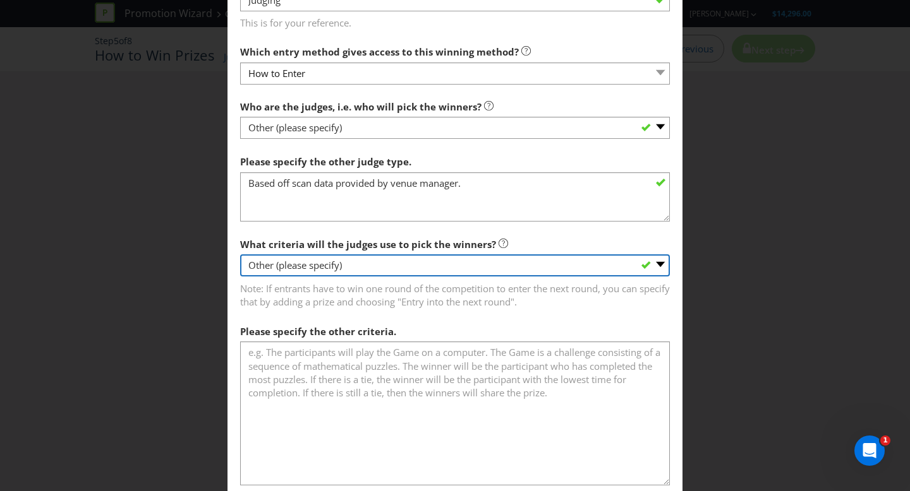
scroll to position [567, 0]
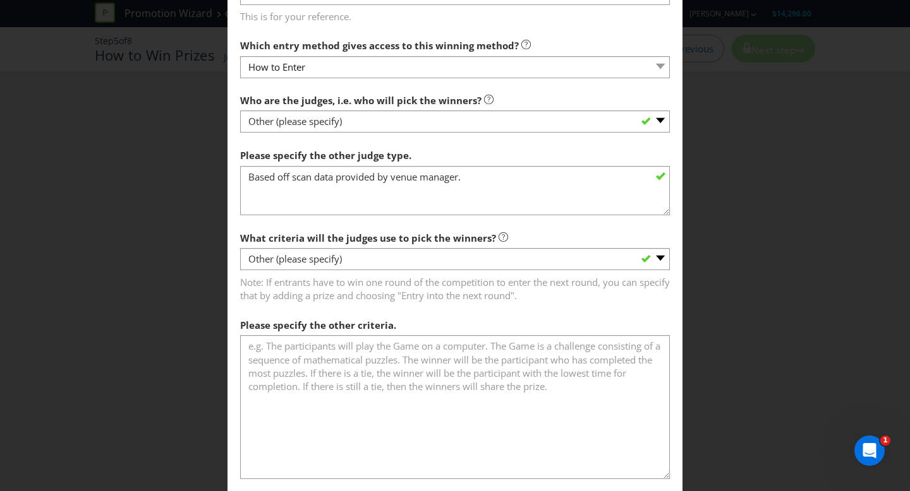
drag, startPoint x: 405, startPoint y: 389, endPoint x: 56, endPoint y: 5, distance: 519.1
click at [0, 0] on div "Add Winning Method How to Enter How will the winners be selected? Draw Judging …" at bounding box center [455, 245] width 910 height 491
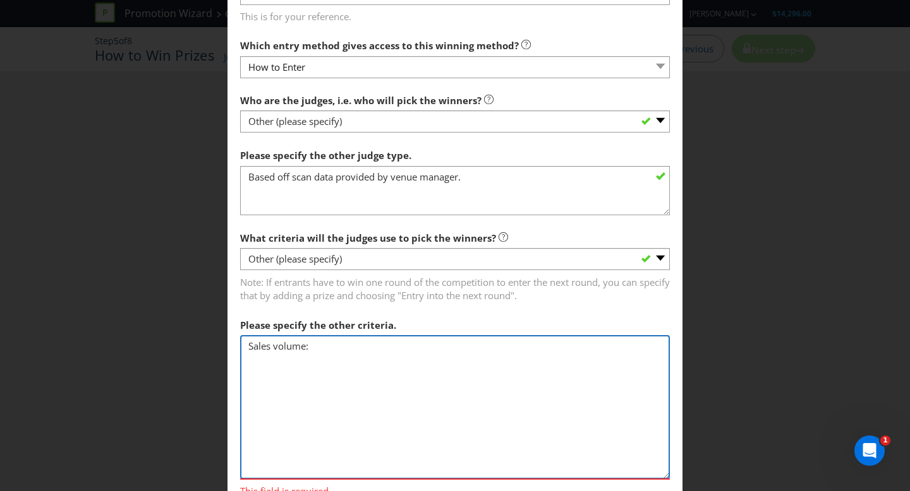
paste textarea "Staff member who sells the highest amount of Casamigos Margaritas"
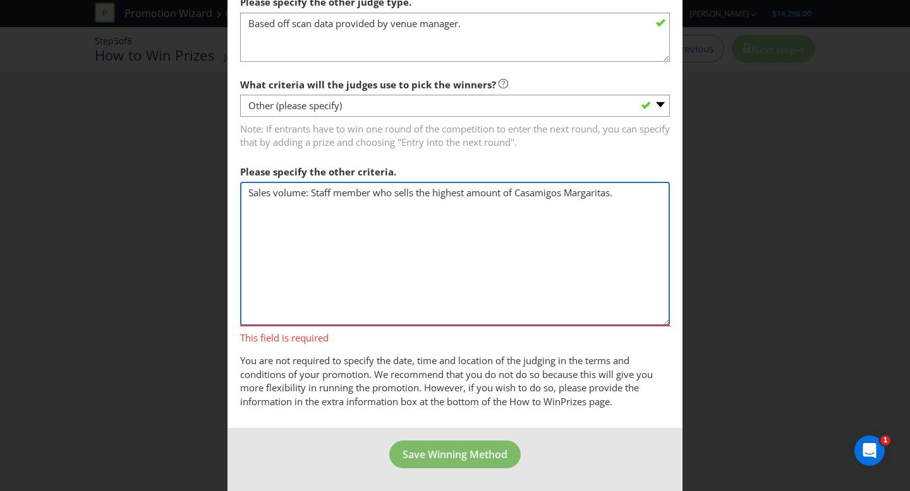
type textarea "Sales volume: Staff member who sells the highest amount of Casamigos Margaritas."
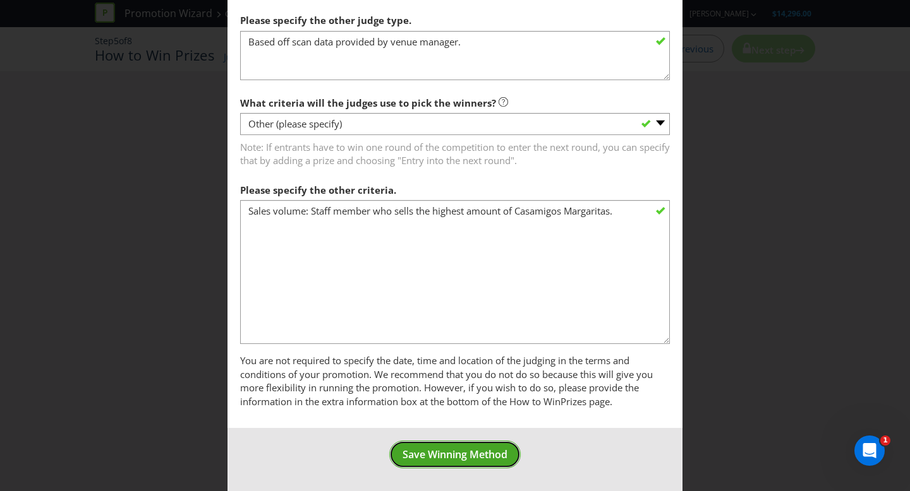
scroll to position [702, 0]
click at [451, 463] on button "Save Winning Method" at bounding box center [454, 455] width 131 height 28
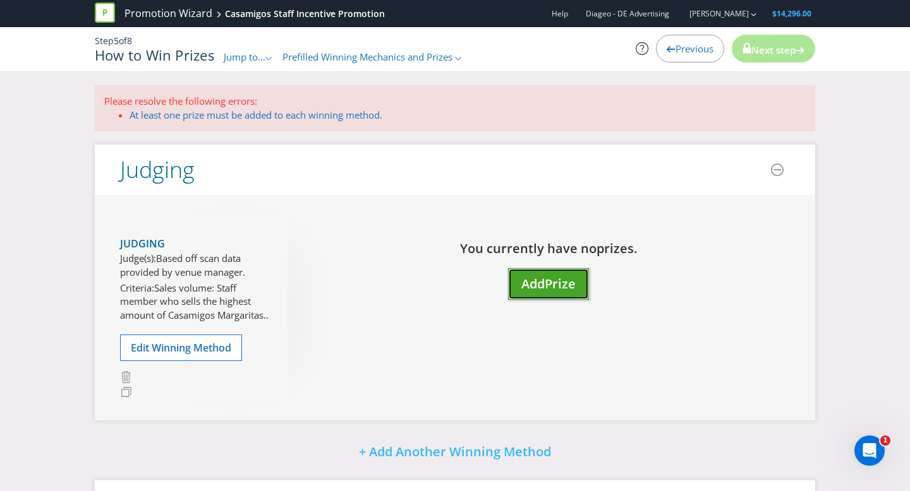
click at [577, 292] on button "Add Prize" at bounding box center [548, 284] width 81 height 32
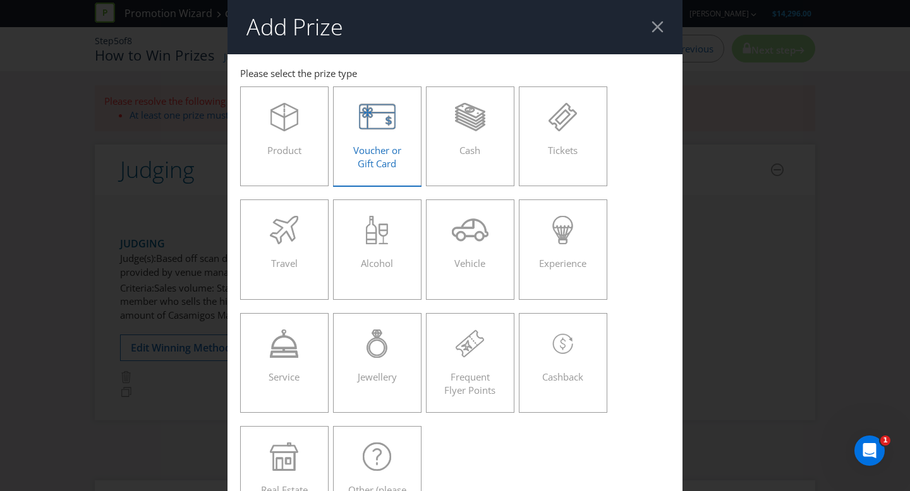
click at [371, 125] on icon at bounding box center [377, 117] width 37 height 28
click at [0, 0] on input "Voucher or Gift Card" at bounding box center [0, 0] width 0 height 0
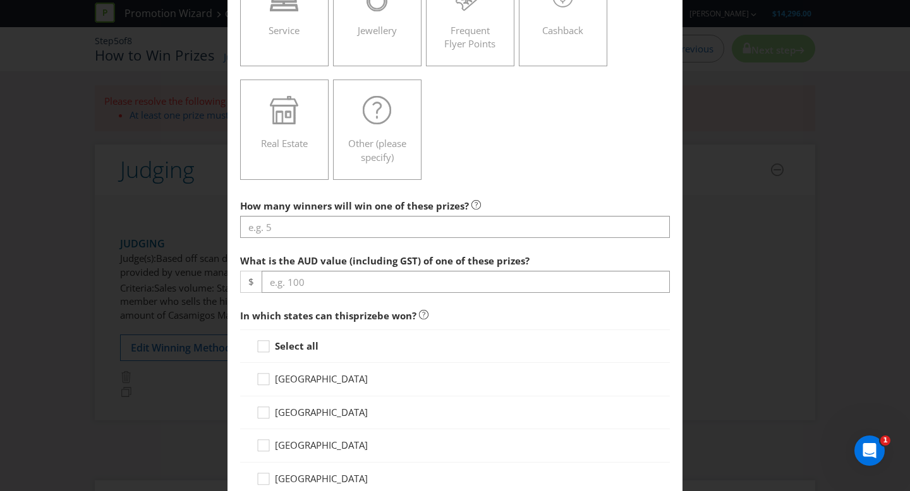
scroll to position [351, 0]
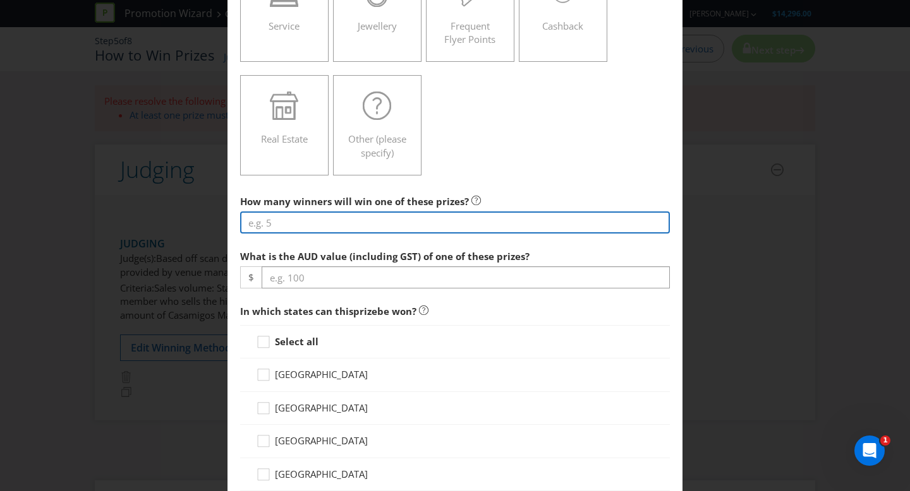
click at [528, 226] on input "number" at bounding box center [455, 223] width 430 height 22
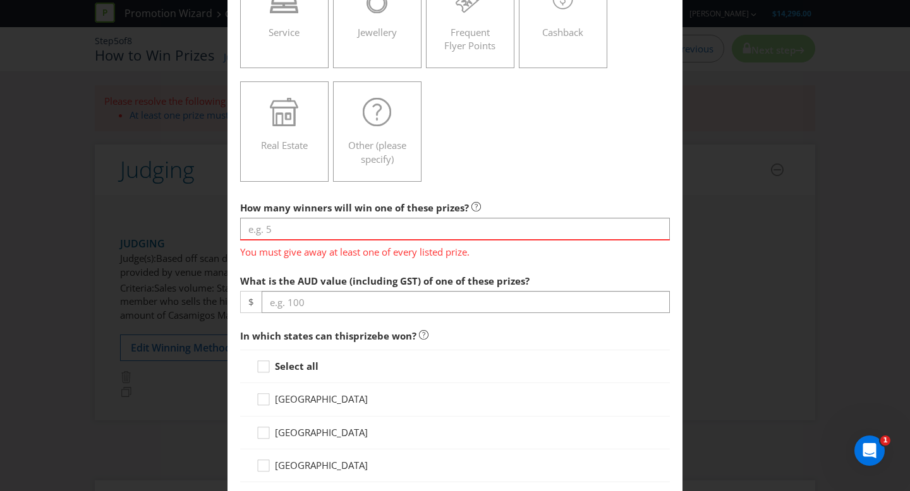
click at [785, 208] on div "Add Prize You must give away at least one of every listed prize. [GEOGRAPHIC_DA…" at bounding box center [455, 245] width 910 height 491
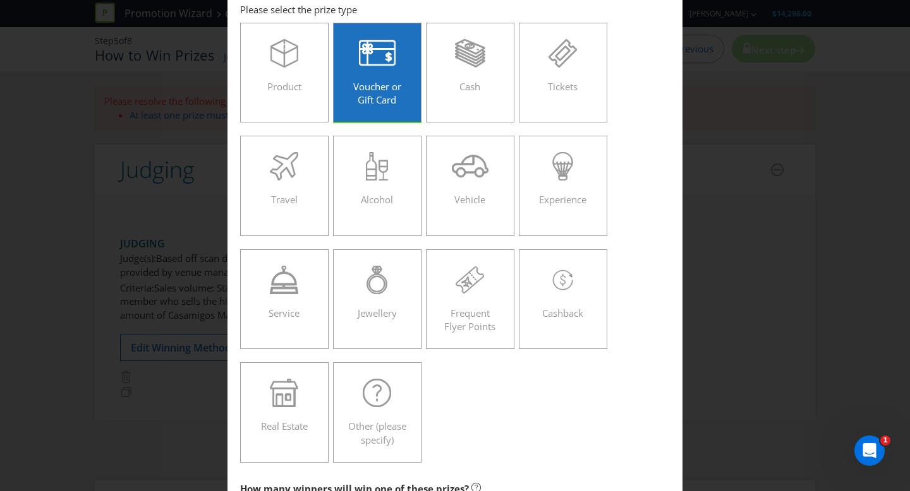
scroll to position [0, 0]
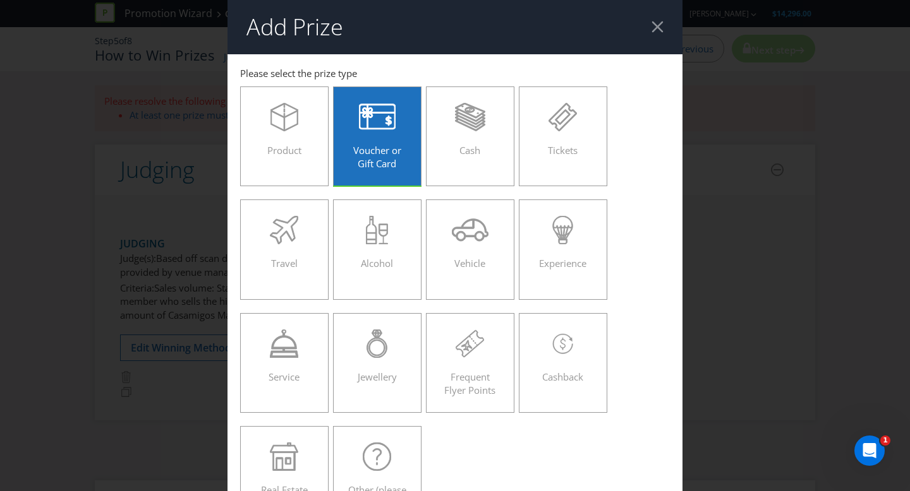
click at [657, 32] on div at bounding box center [657, 27] width 12 height 12
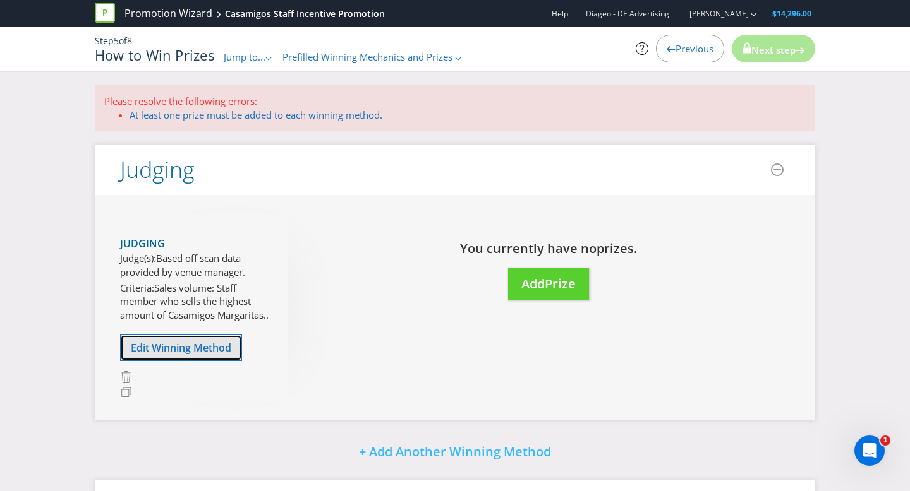
click at [170, 355] on span "Edit Winning Method" at bounding box center [181, 348] width 100 height 14
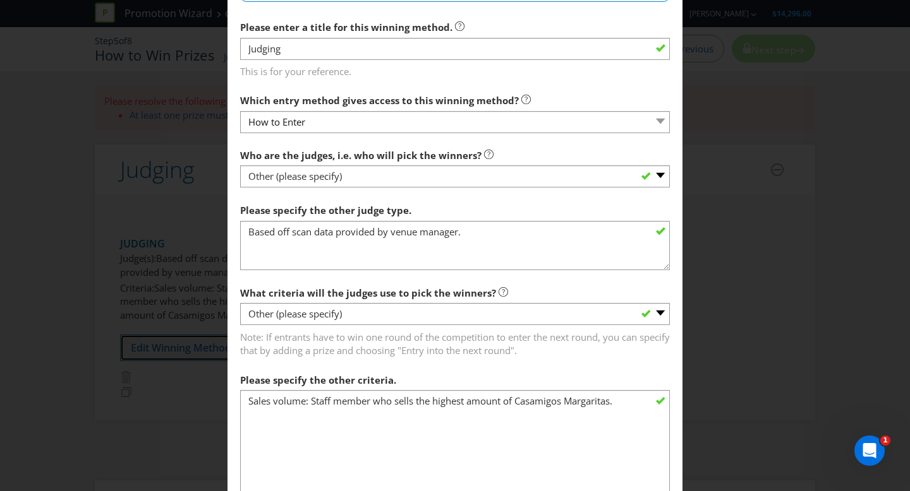
scroll to position [496, 0]
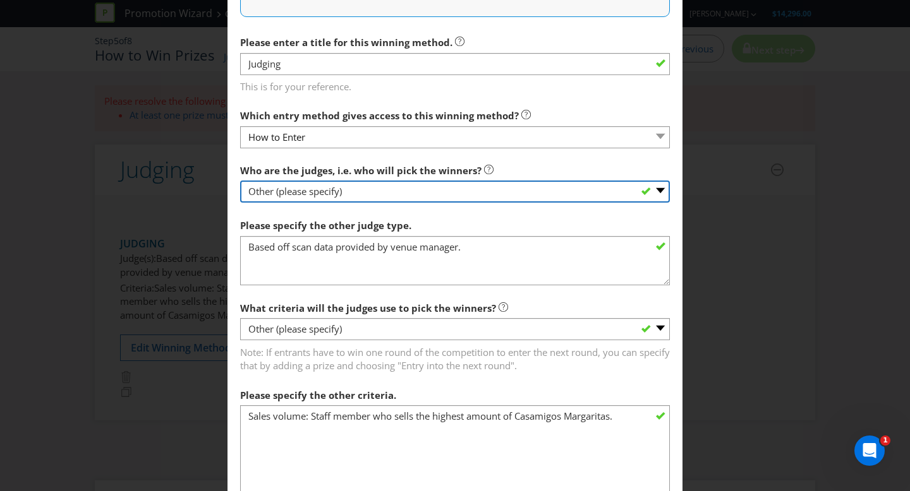
click at [373, 184] on select "-- Please select -- Representatives of the Promoter A specific person (please s…" at bounding box center [455, 192] width 430 height 22
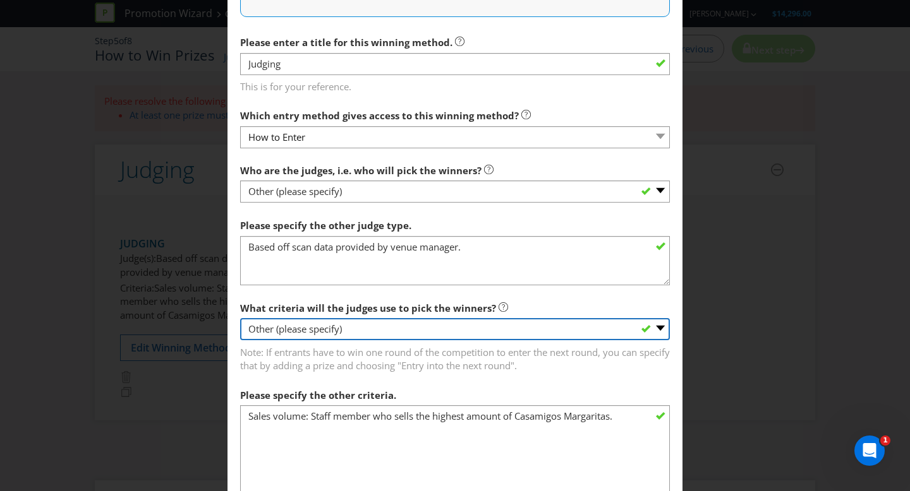
click at [555, 339] on select "-- Please select -- Creative Merit Originality Literary Merit Originality, crea…" at bounding box center [455, 329] width 430 height 22
click at [240, 318] on select "-- Please select -- Creative Merit Originality Literary Merit Originality, crea…" at bounding box center [455, 329] width 430 height 22
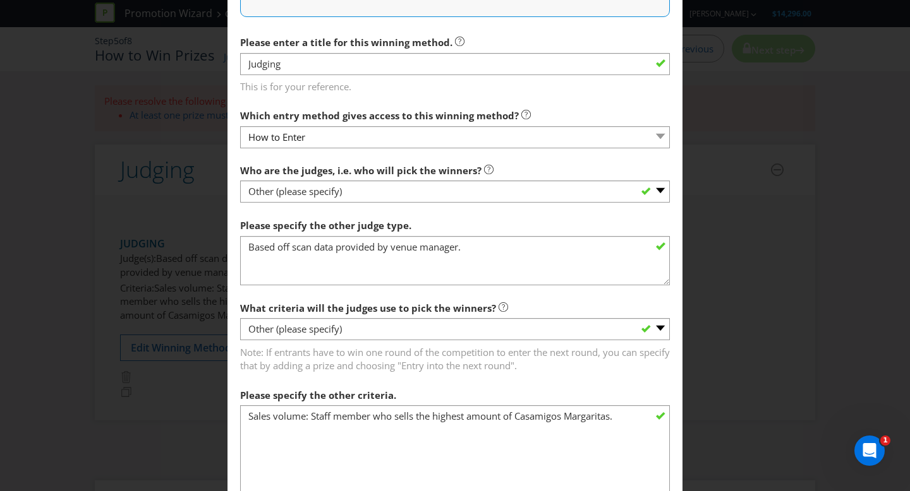
click at [856, 320] on div "Edit Winning Method How to Enter How will the winners be selected? Draw Judging…" at bounding box center [455, 245] width 910 height 491
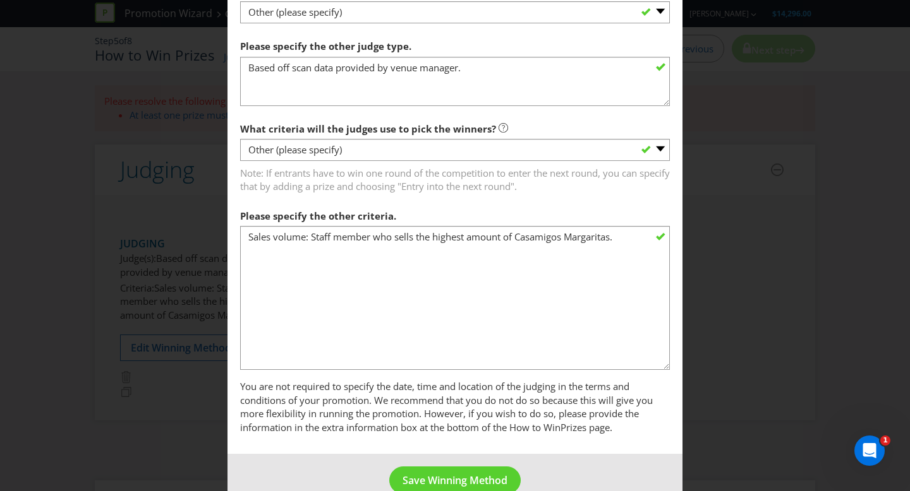
scroll to position [702, 0]
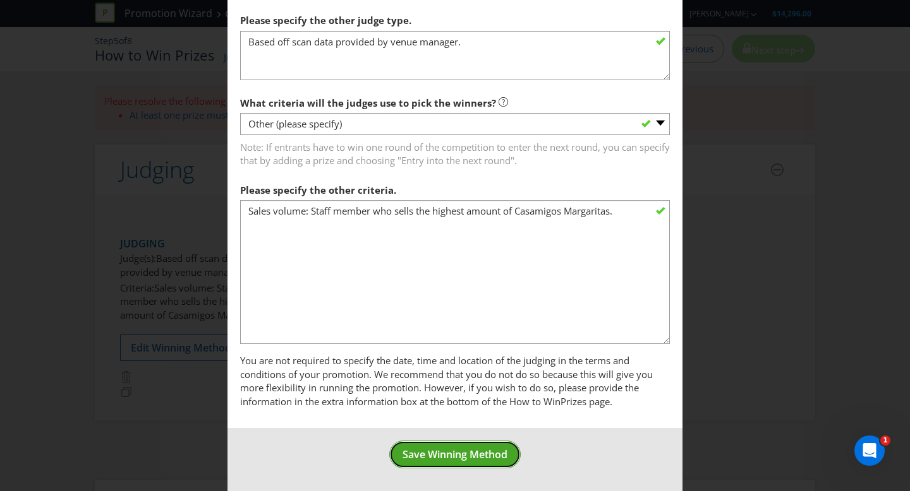
click at [460, 448] on span "Save Winning Method" at bounding box center [454, 455] width 105 height 14
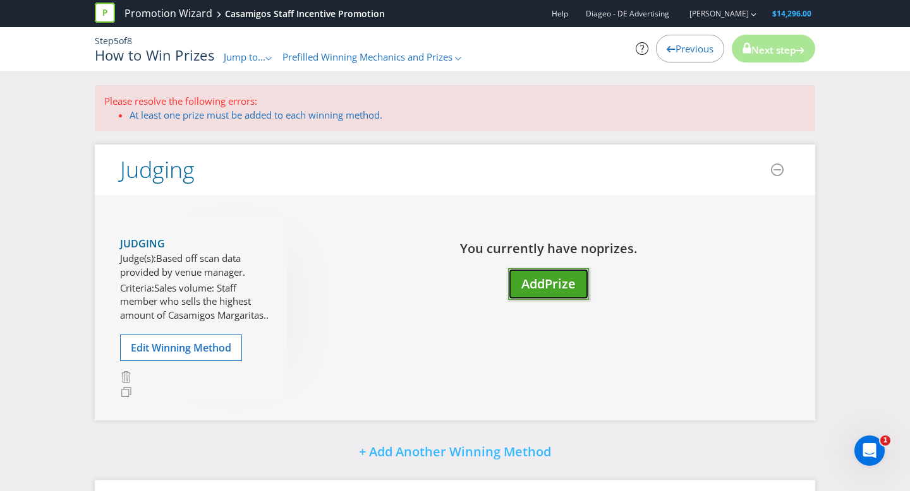
click at [530, 285] on span "Add" at bounding box center [532, 283] width 23 height 17
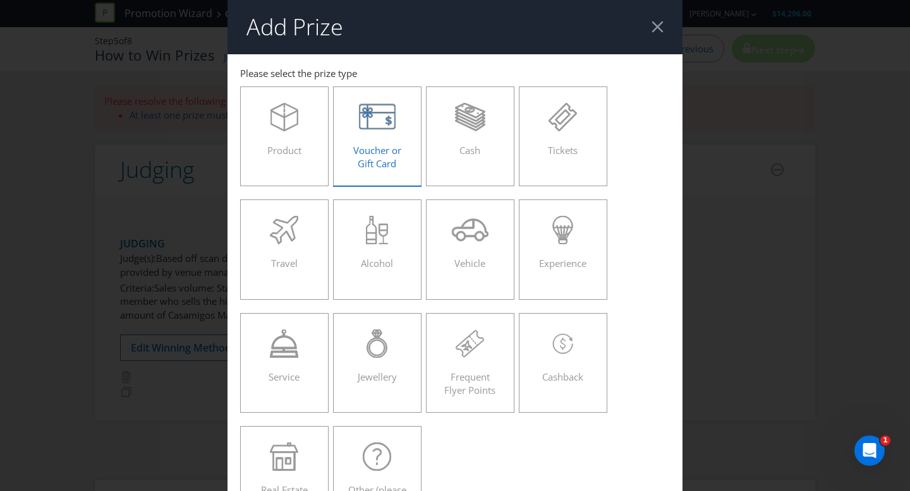
click at [392, 152] on span "Voucher or Gift Card" at bounding box center [377, 157] width 48 height 26
click at [0, 0] on input "Voucher or Gift Card" at bounding box center [0, 0] width 0 height 0
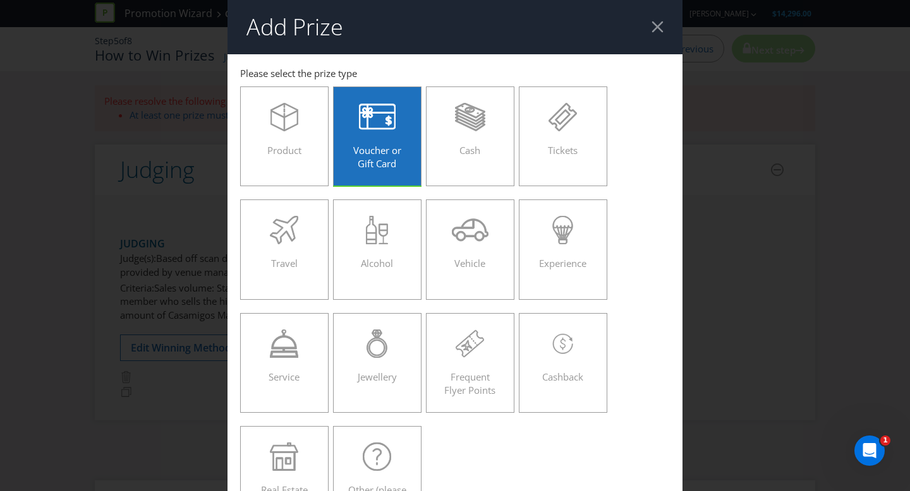
click at [394, 133] on div "Voucher or Gift Card" at bounding box center [377, 131] width 62 height 57
click at [0, 0] on input "Voucher or Gift Card" at bounding box center [0, 0] width 0 height 0
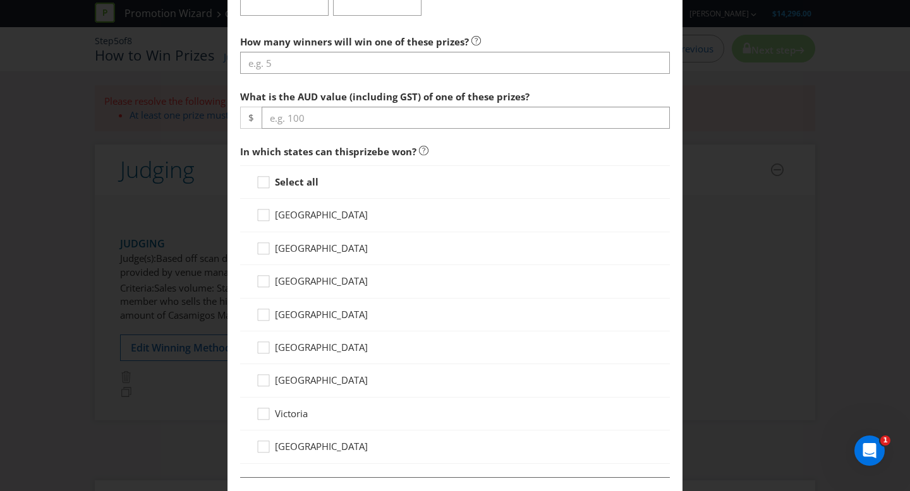
scroll to position [490, 0]
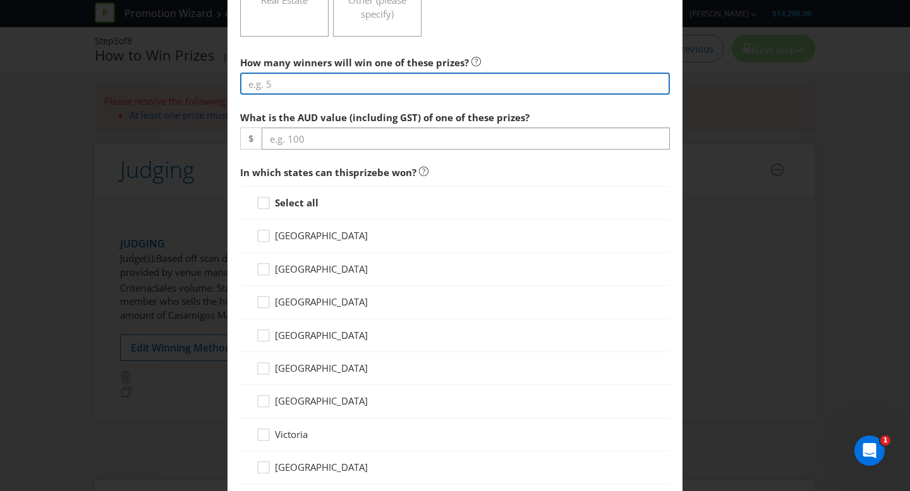
click at [328, 85] on input "number" at bounding box center [455, 84] width 430 height 22
type input "4"
type input "1"
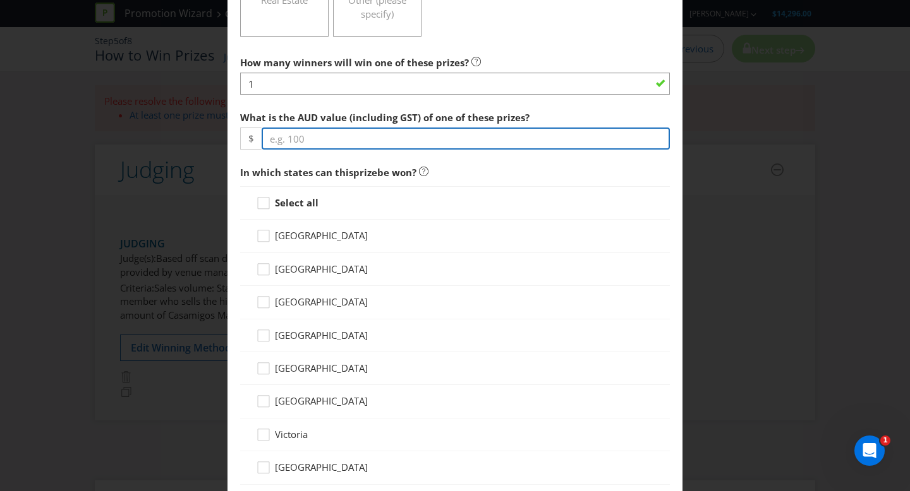
click at [353, 142] on input "number" at bounding box center [465, 139] width 408 height 22
type input "100"
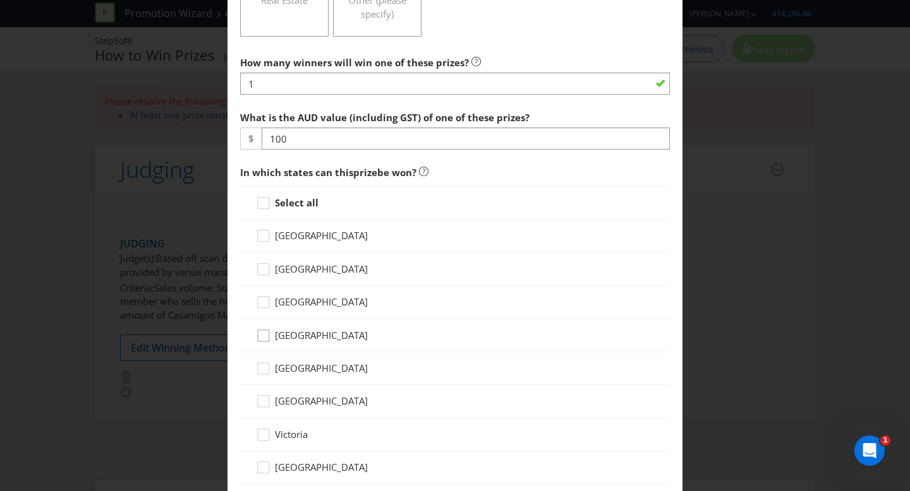
click at [262, 335] on icon at bounding box center [265, 338] width 19 height 19
click at [0, 0] on input "[GEOGRAPHIC_DATA]" at bounding box center [0, 0] width 0 height 0
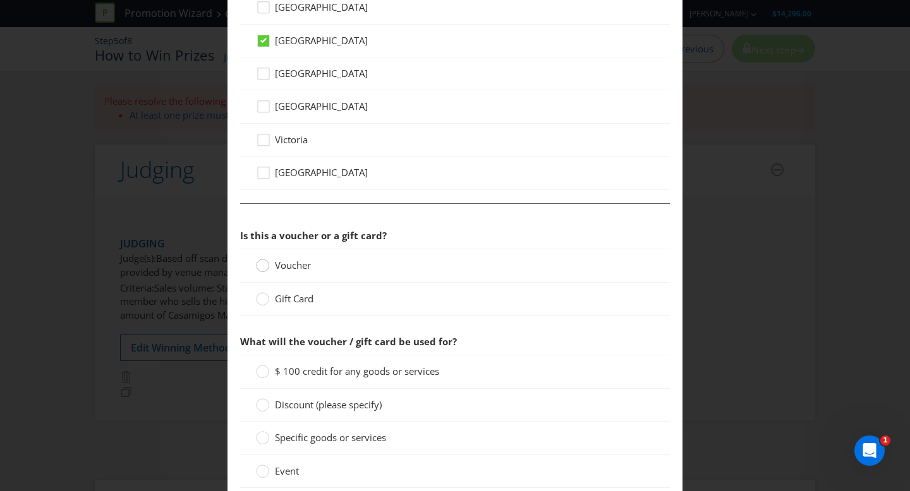
scroll to position [793, 0]
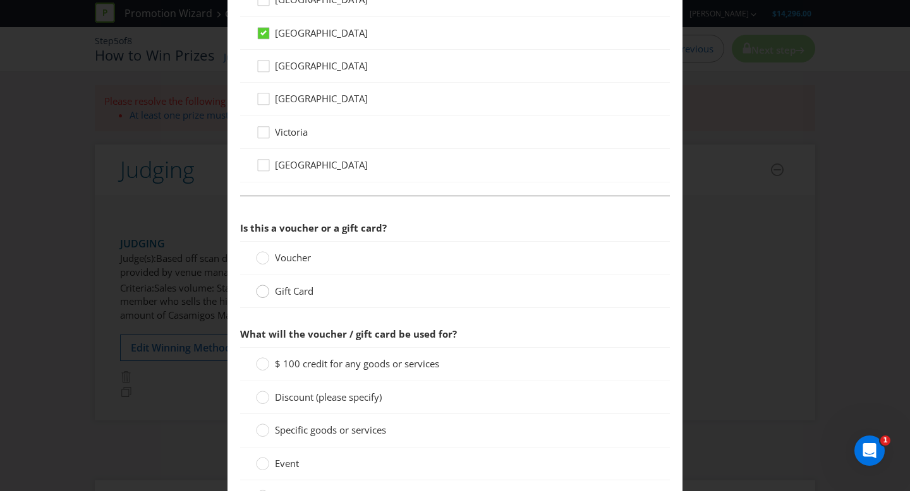
click at [265, 289] on div at bounding box center [263, 287] width 6 height 6
click at [0, 0] on input "Gift Card" at bounding box center [0, 0] width 0 height 0
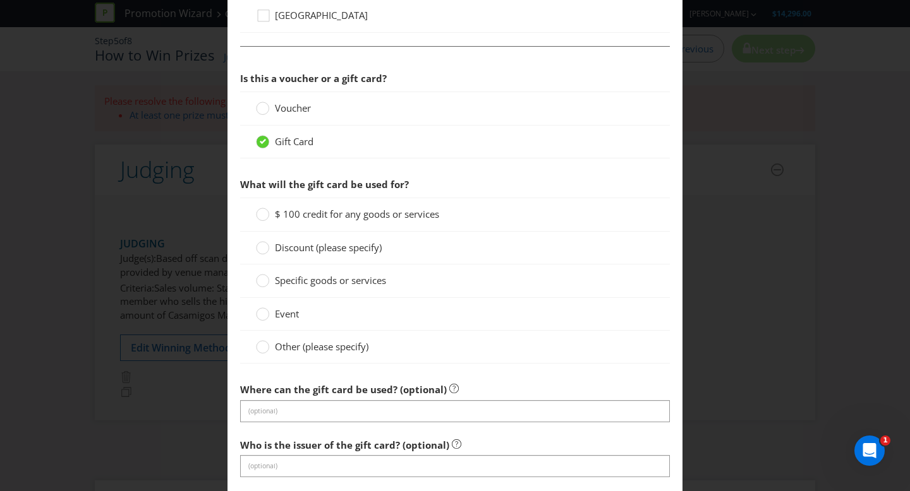
scroll to position [946, 0]
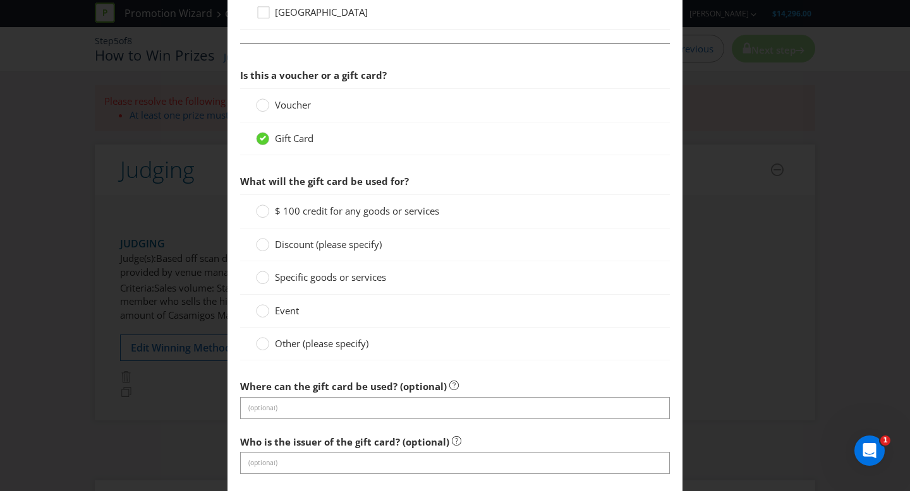
click at [395, 207] on span "$ 100 credit for any goods or services" at bounding box center [357, 211] width 164 height 13
click at [0, 0] on input "$ 100 credit for any goods or services" at bounding box center [0, 0] width 0 height 0
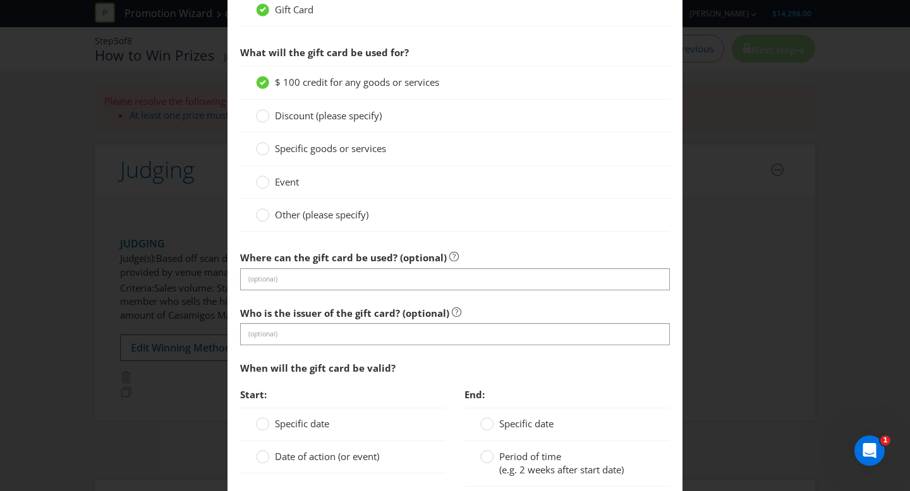
scroll to position [1076, 0]
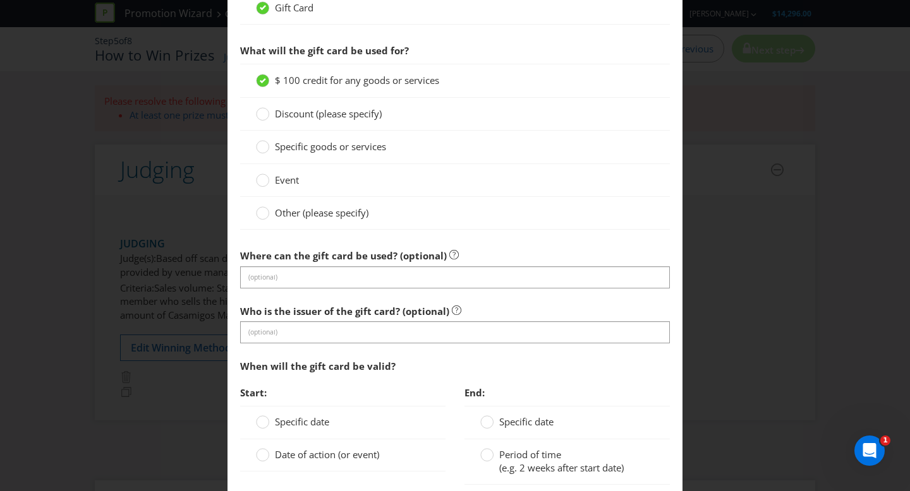
click at [390, 292] on section "Is this a voucher or a gift card? Voucher Gift Card What will the gift card be …" at bounding box center [455, 261] width 430 height 659
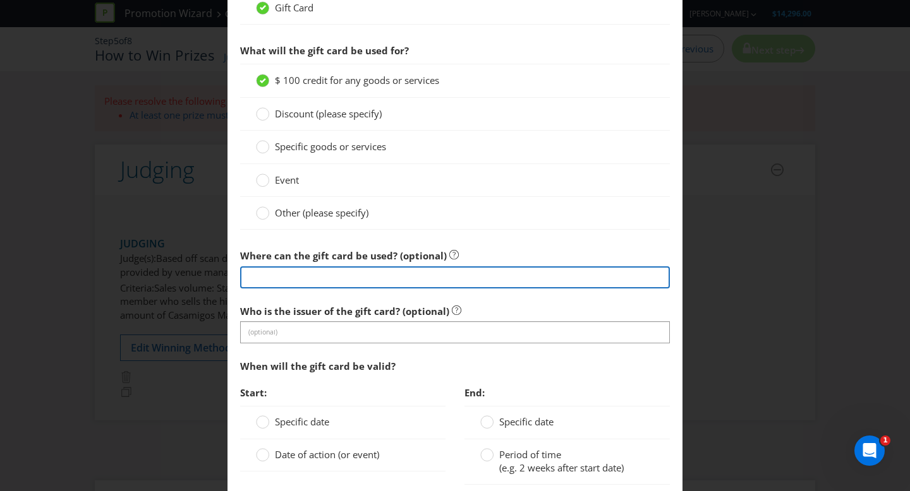
click at [372, 284] on input "text" at bounding box center [455, 278] width 430 height 22
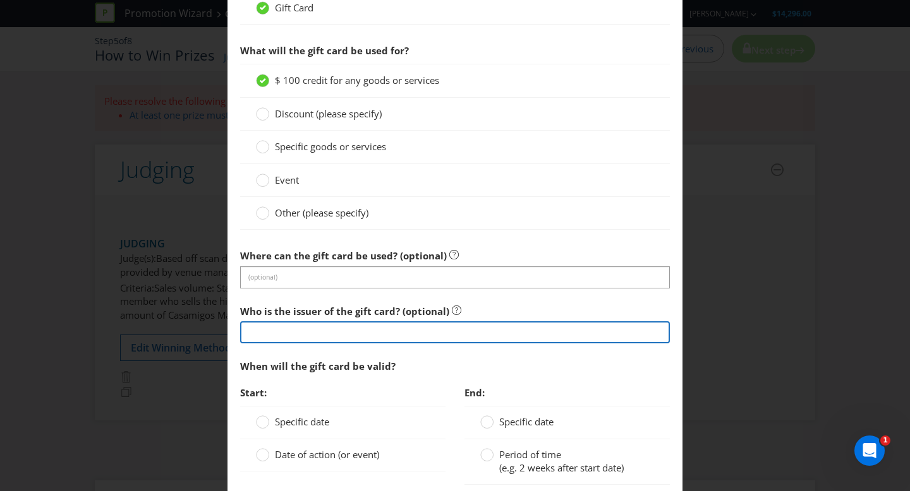
click at [361, 330] on input "text" at bounding box center [455, 333] width 430 height 22
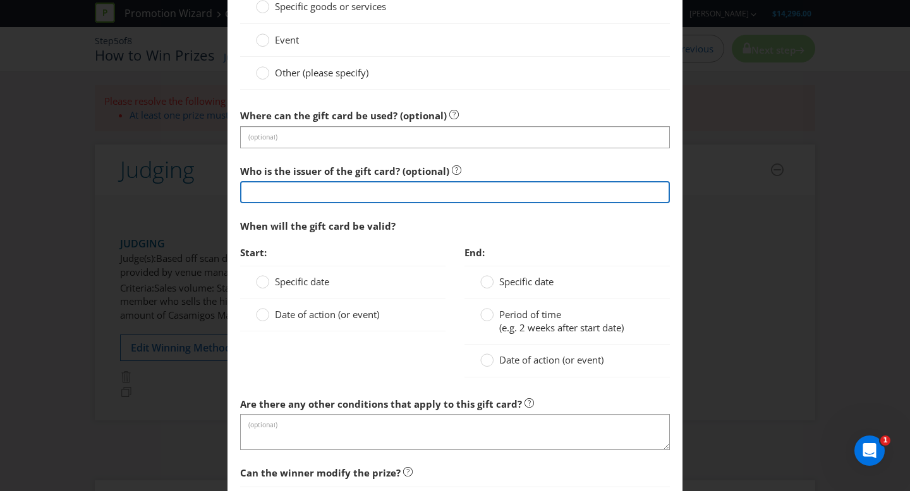
scroll to position [1244, 0]
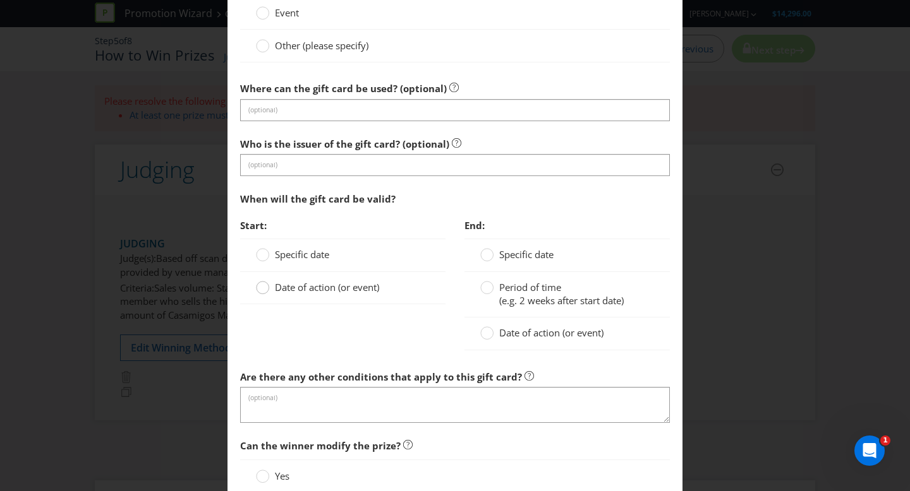
click at [261, 288] on circle at bounding box center [262, 288] width 13 height 13
click at [0, 0] on input "Date of action (or event)" at bounding box center [0, 0] width 0 height 0
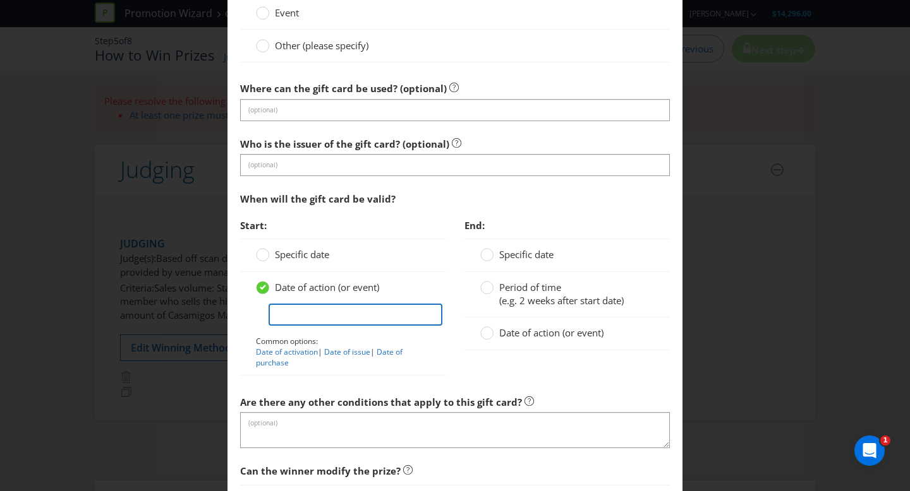
click at [299, 312] on input "text" at bounding box center [355, 315] width 174 height 22
click at [534, 332] on span "Date of action (or event)" at bounding box center [551, 333] width 104 height 13
click at [0, 0] on input "Date of action (or event)" at bounding box center [0, 0] width 0 height 0
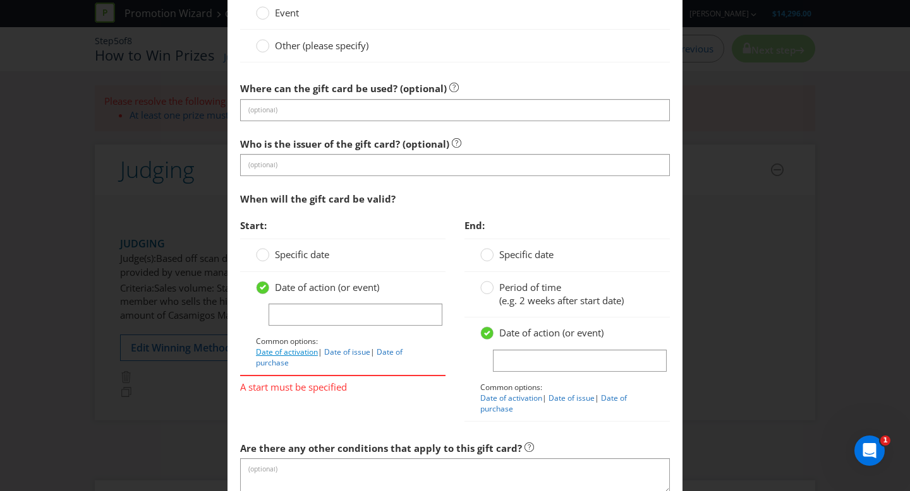
click at [300, 356] on link "Date of activation" at bounding box center [287, 352] width 62 height 11
type input "Date of activation"
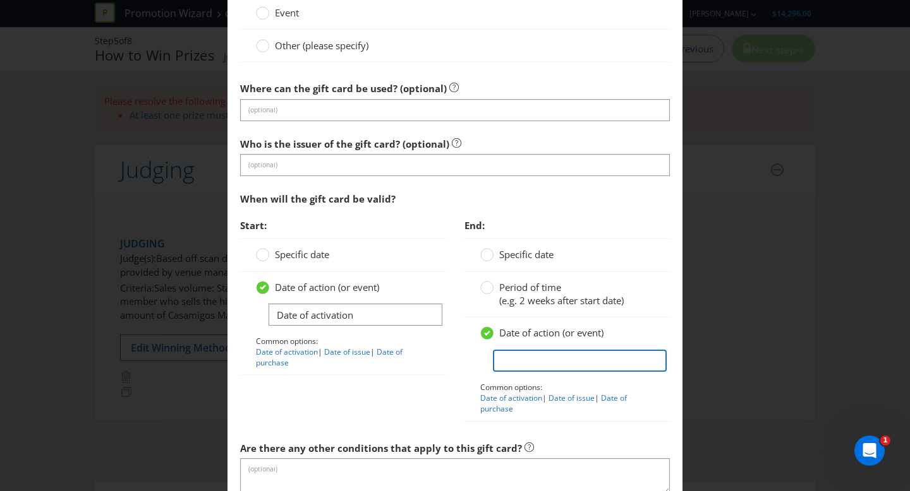
click at [559, 370] on input "text" at bounding box center [580, 361] width 174 height 22
click at [516, 370] on input "text" at bounding box center [580, 361] width 174 height 22
click at [554, 433] on div "End: Specific date Period of time (e.g. 2 weeks after start date) Date of actio…" at bounding box center [567, 324] width 224 height 222
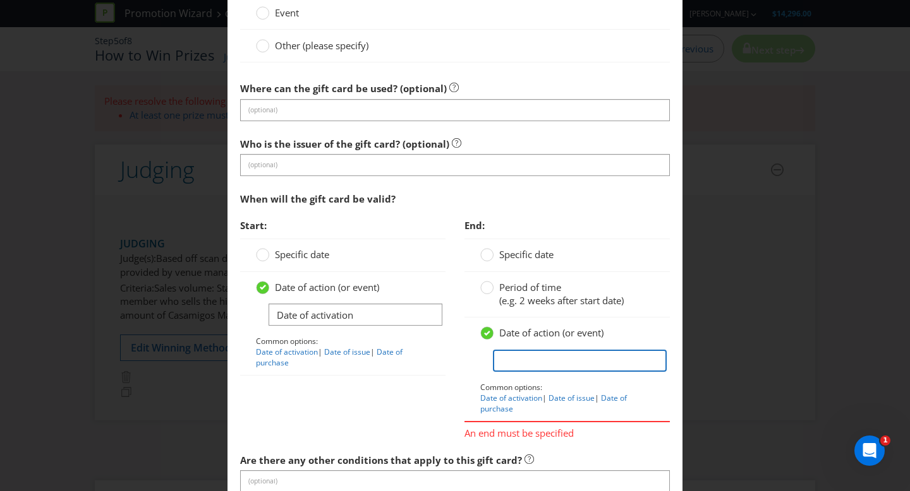
click at [539, 366] on input "text" at bounding box center [580, 361] width 174 height 22
click at [496, 332] on label "Date of action (or event)" at bounding box center [543, 333] width 126 height 13
click at [0, 0] on input "Date of action (or event)" at bounding box center [0, 0] width 0 height 0
click at [485, 286] on div at bounding box center [487, 283] width 6 height 6
click at [0, 0] on input "Period of time (e.g. 2 weeks after start date)" at bounding box center [0, 0] width 0 height 0
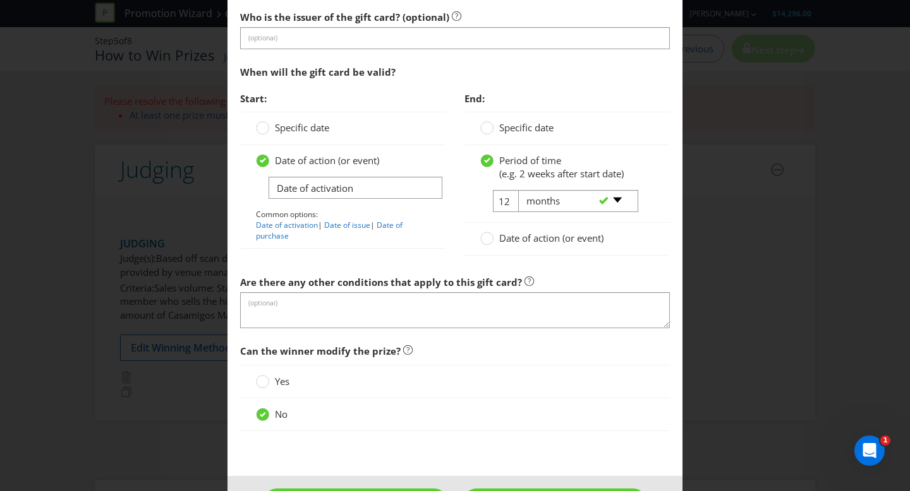
scroll to position [1371, 0]
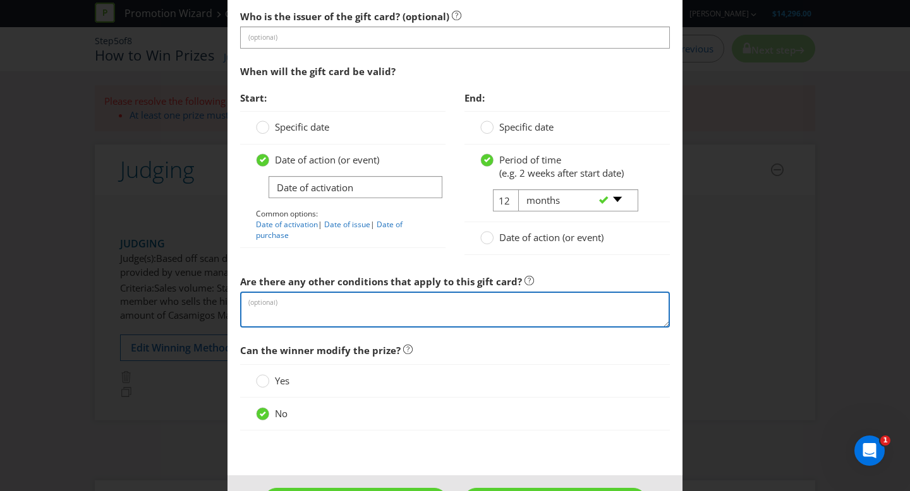
click at [421, 320] on textarea at bounding box center [455, 310] width 430 height 36
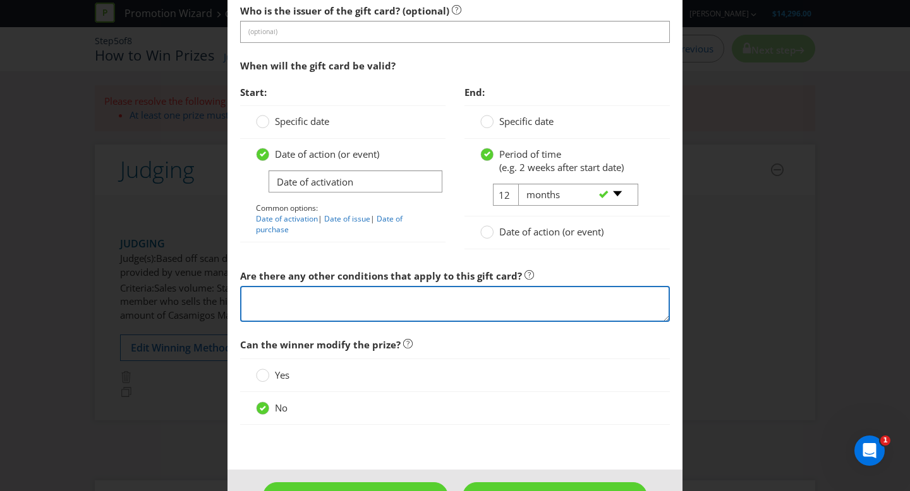
scroll to position [1418, 0]
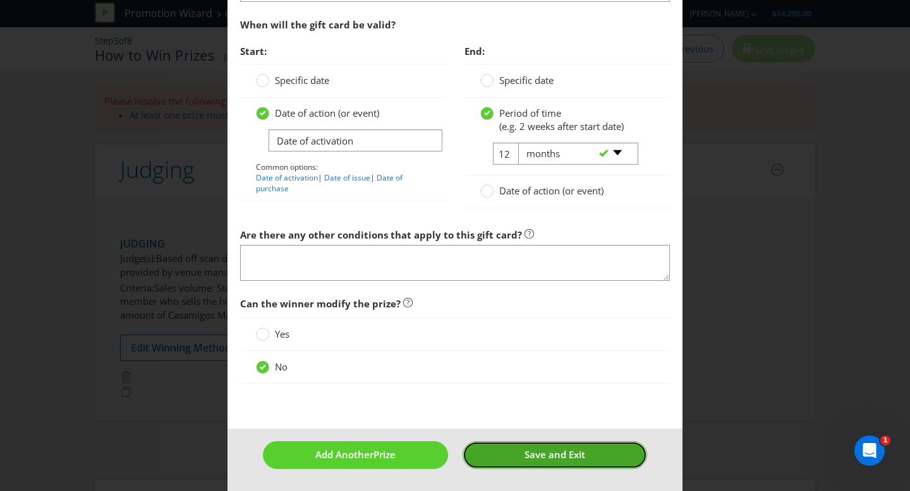
click at [540, 456] on span "Save and Exit" at bounding box center [554, 454] width 61 height 13
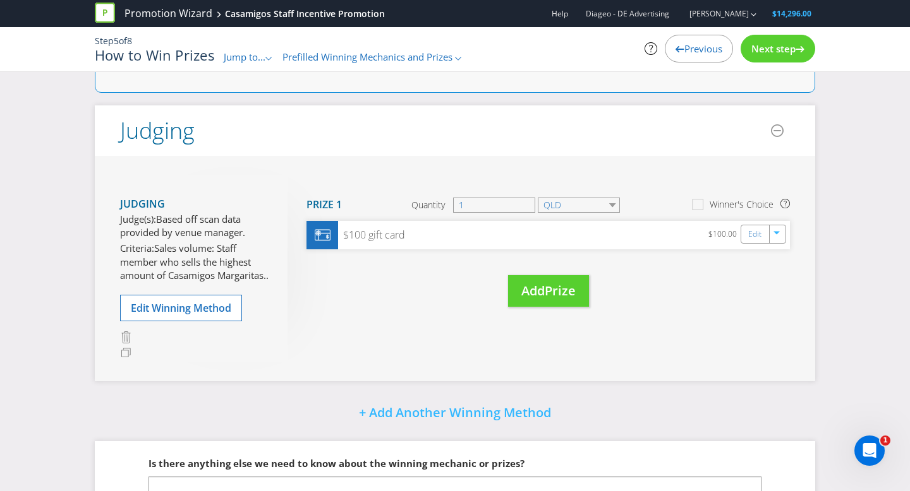
scroll to position [76, 0]
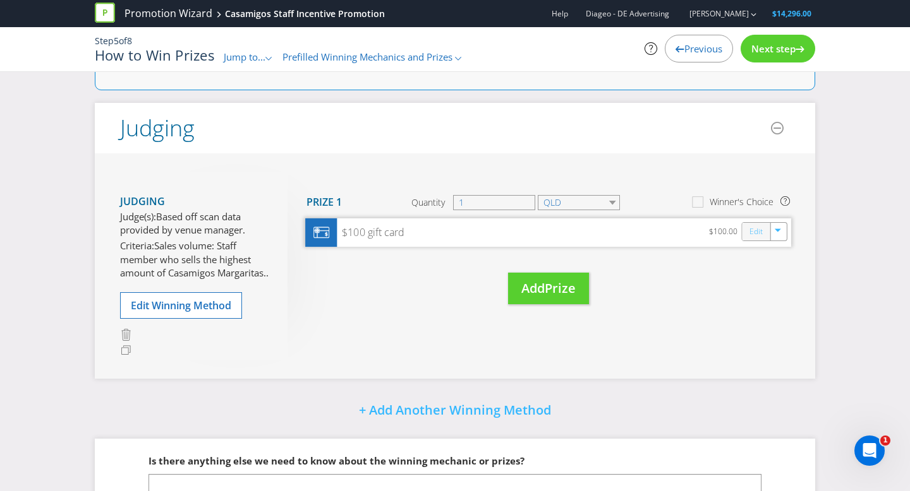
click at [751, 234] on link "Edit" at bounding box center [755, 231] width 13 height 15
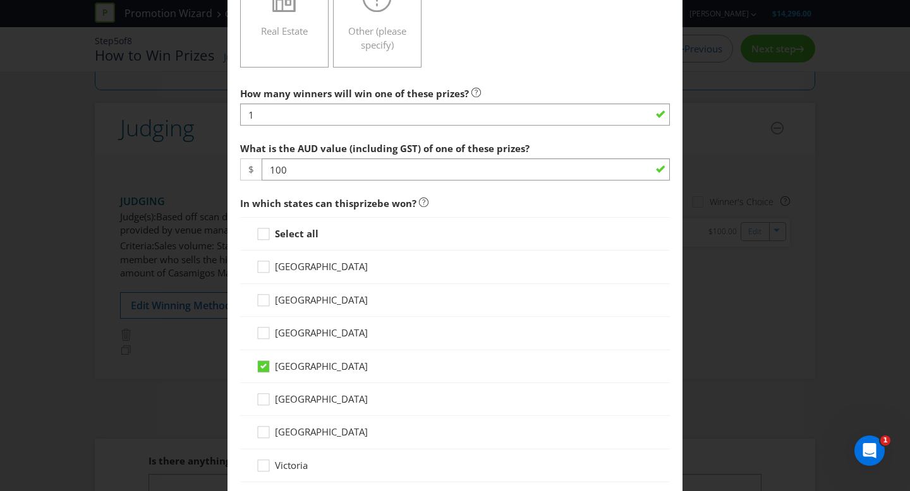
scroll to position [463, 0]
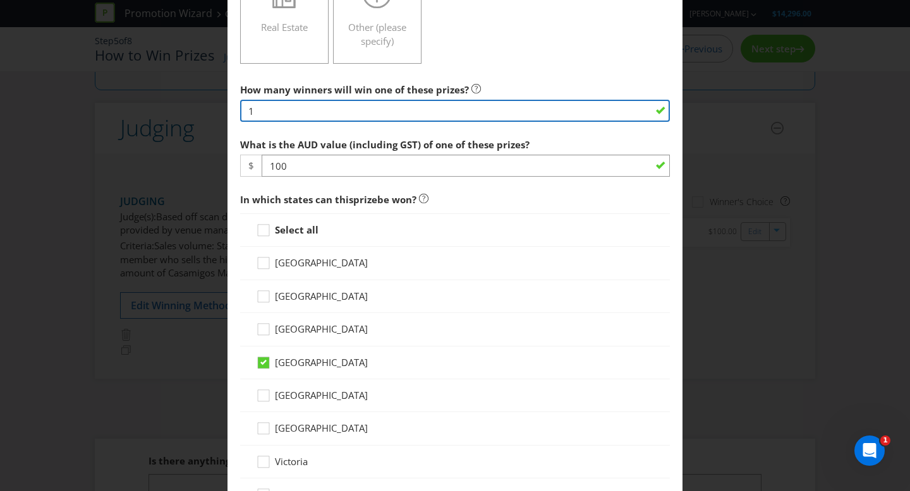
click at [286, 107] on input "1" at bounding box center [455, 111] width 430 height 22
type input "4"
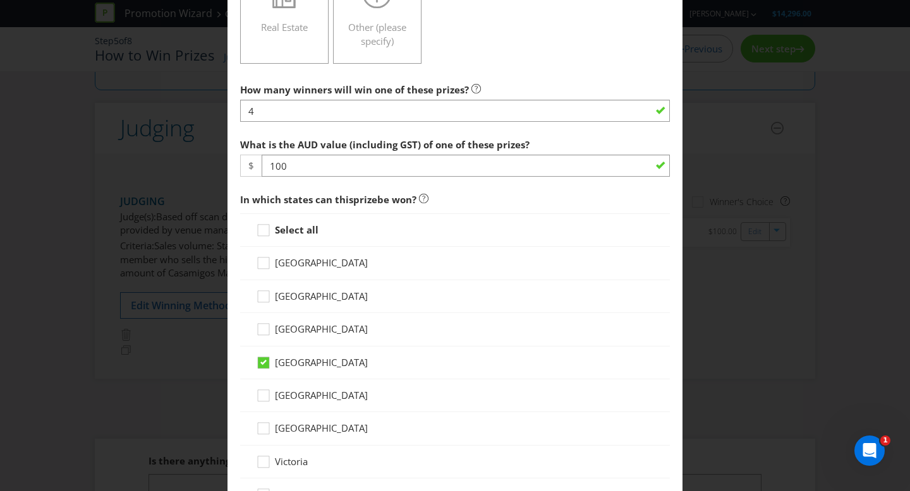
click at [563, 143] on div "What is the AUD value (including GST) of one of these prizes? $ 100" at bounding box center [455, 154] width 430 height 45
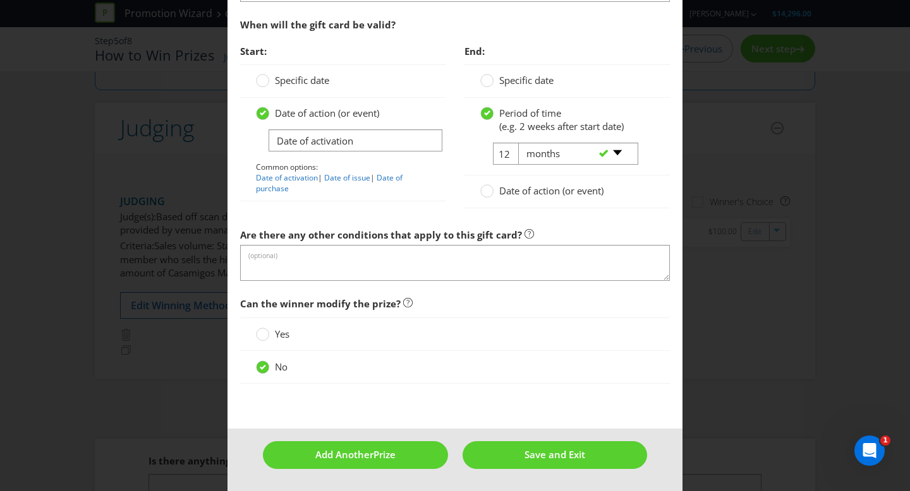
scroll to position [1458, 0]
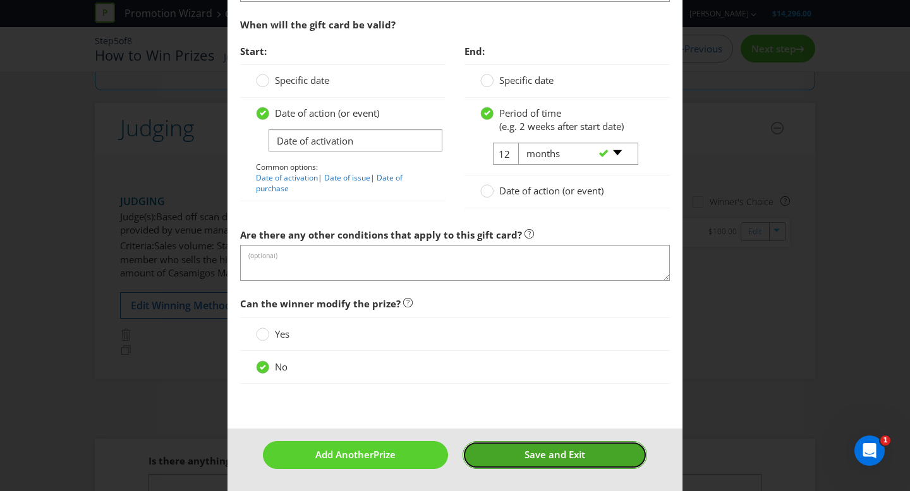
click at [530, 455] on span "Save and Exit" at bounding box center [554, 454] width 61 height 13
type input "4"
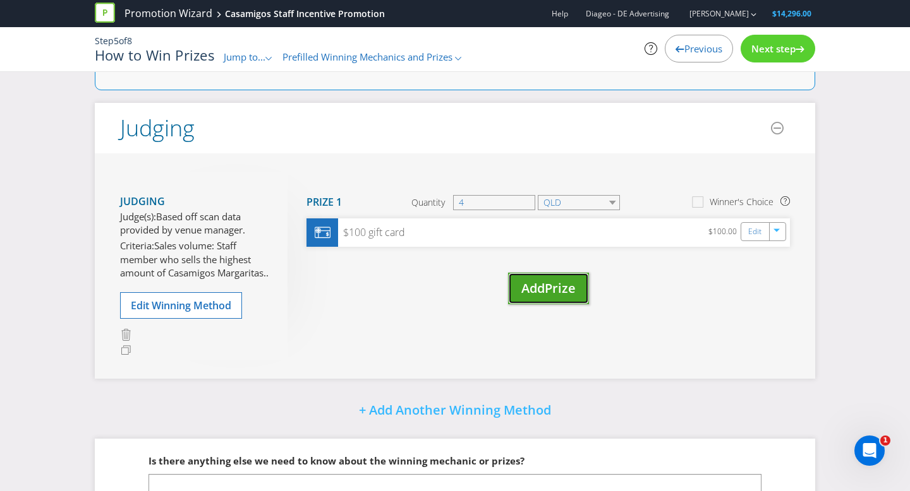
click at [556, 289] on span "Prize" at bounding box center [559, 288] width 31 height 17
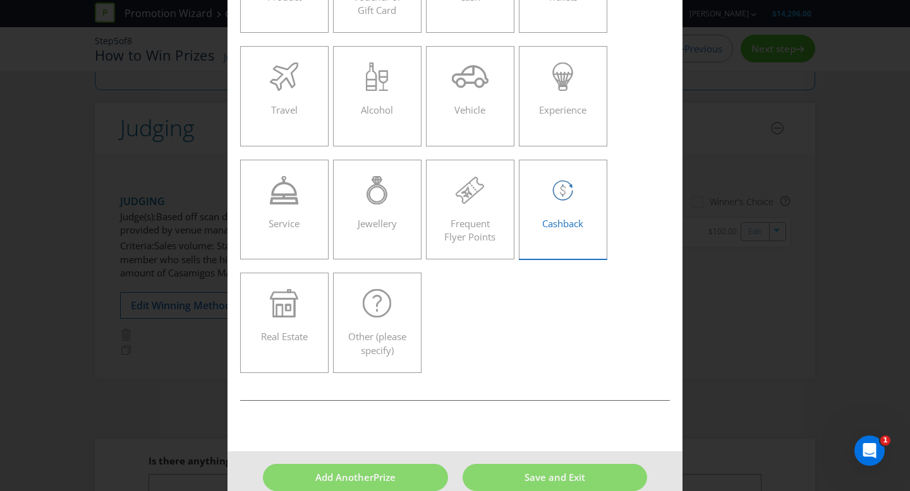
scroll to position [176, 0]
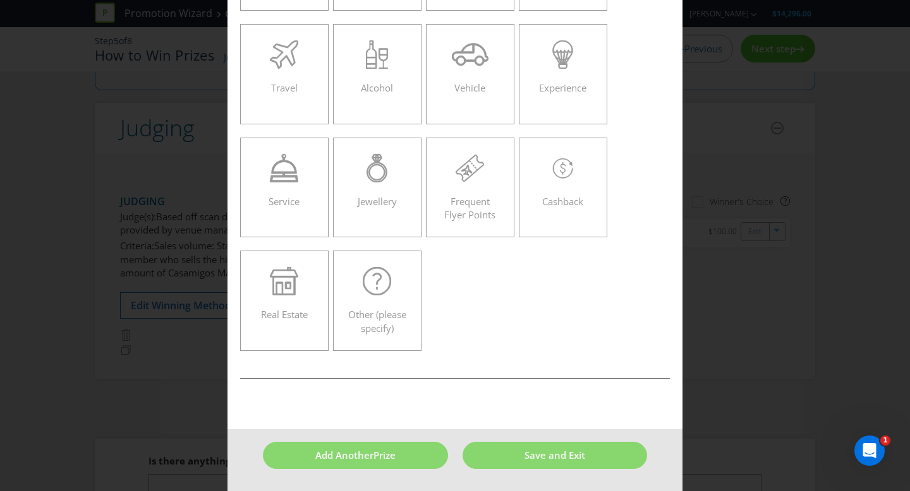
click at [786, 145] on div "Add Prize [GEOGRAPHIC_DATA] [GEOGRAPHIC_DATA] [GEOGRAPHIC_DATA] [GEOGRAPHIC_DAT…" at bounding box center [455, 245] width 910 height 491
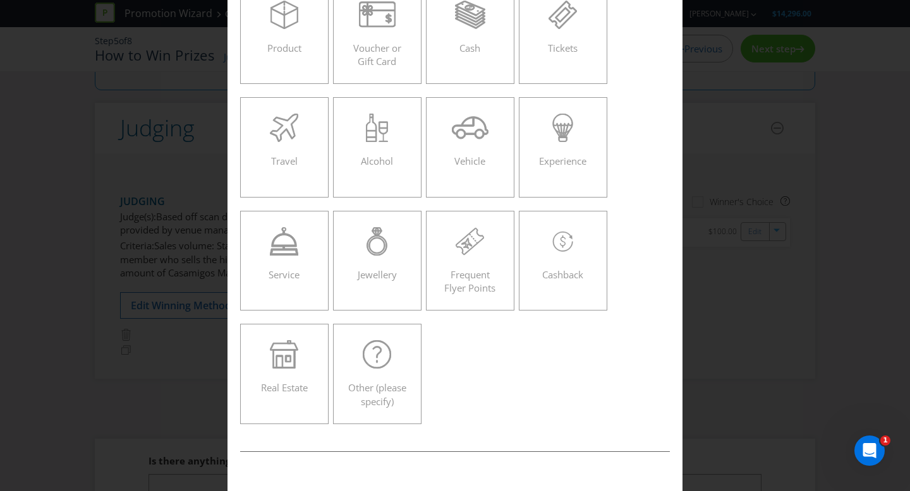
scroll to position [0, 0]
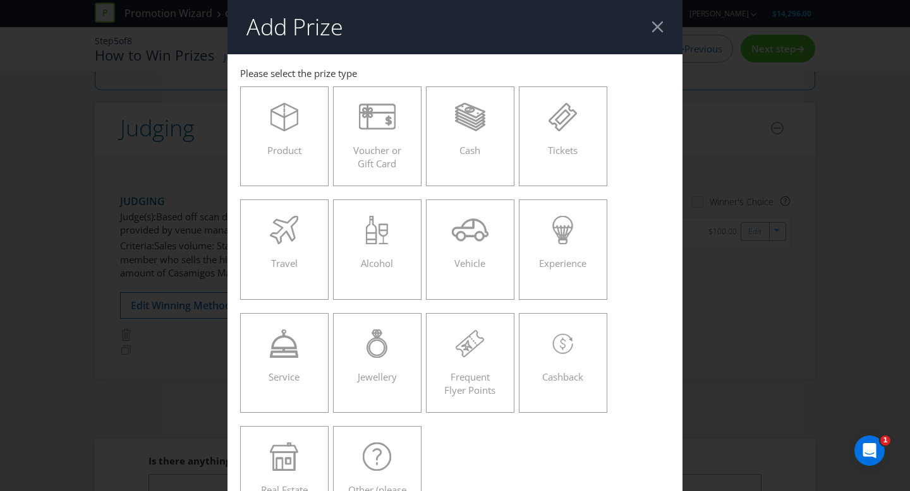
click at [651, 30] on header "Add Prize" at bounding box center [454, 27] width 455 height 54
click at [663, 28] on header "Add Prize" at bounding box center [454, 27] width 455 height 54
click at [658, 29] on div at bounding box center [657, 27] width 12 height 12
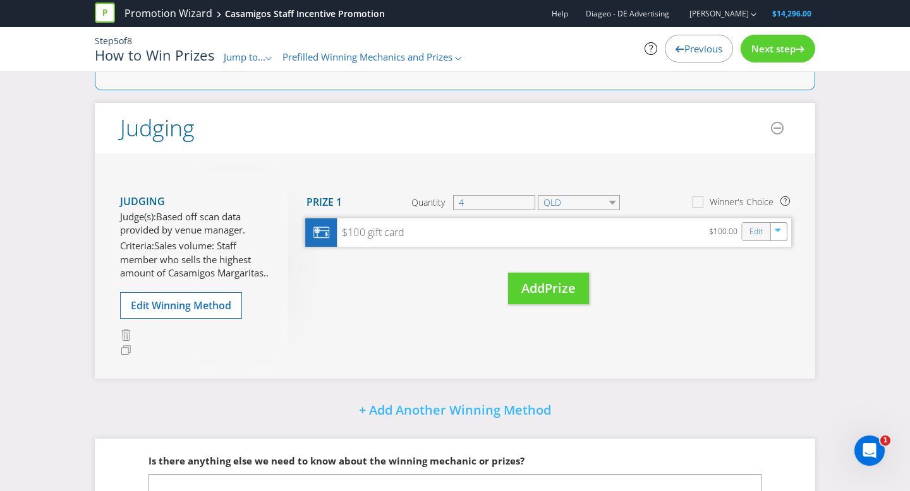
click at [747, 233] on div "Edit" at bounding box center [756, 232] width 28 height 18
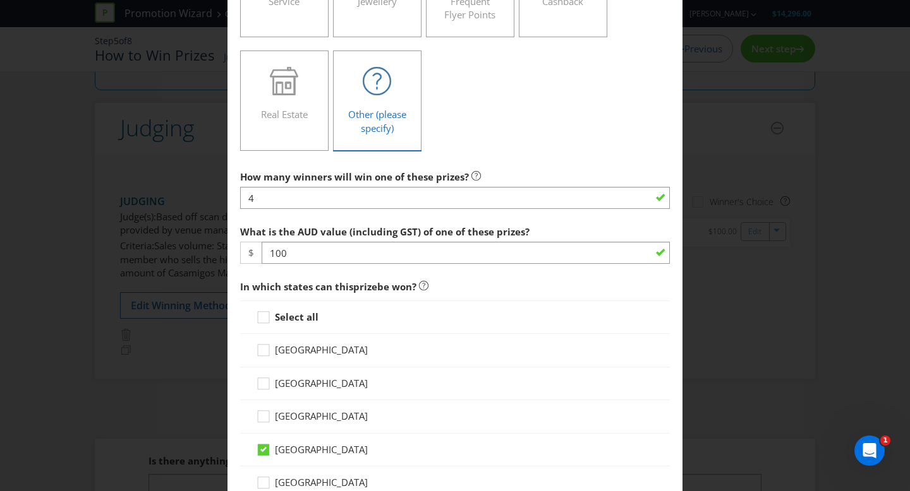
scroll to position [415, 0]
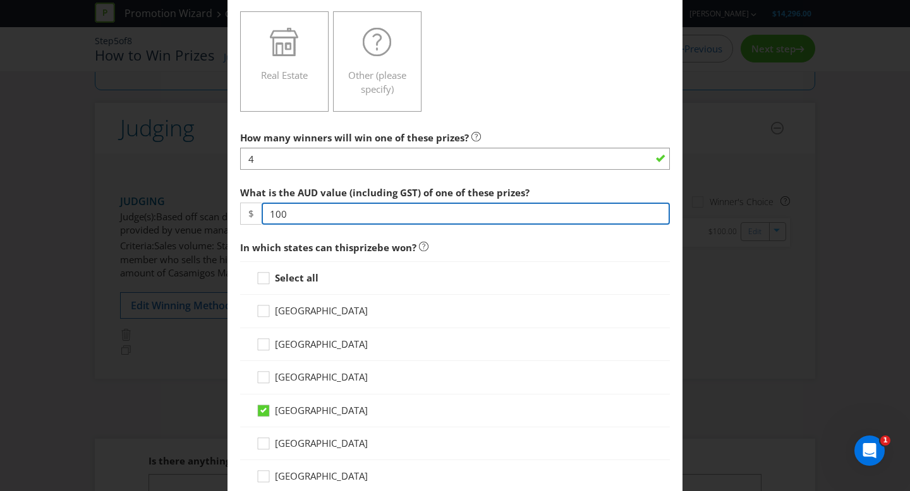
click at [311, 213] on input "100" at bounding box center [465, 214] width 408 height 22
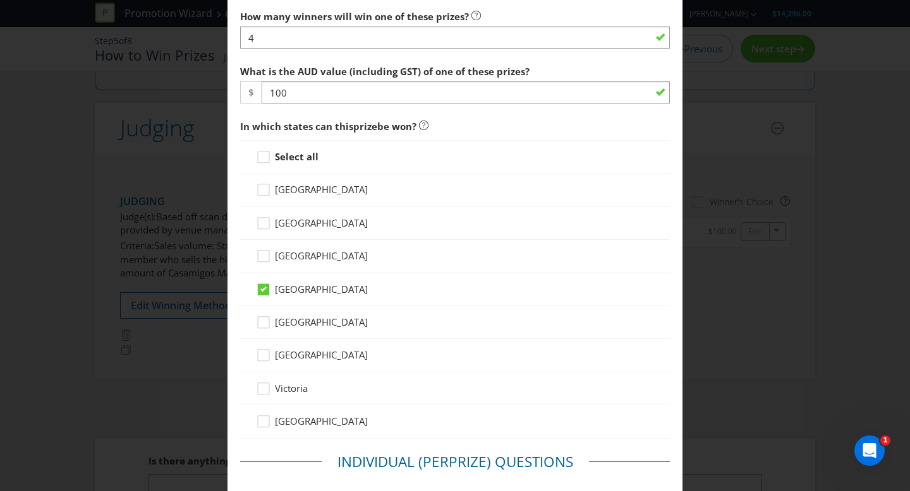
click at [798, 189] on div "Edit Prize [GEOGRAPHIC_DATA] [GEOGRAPHIC_DATA] [GEOGRAPHIC_DATA] [GEOGRAPHIC_DA…" at bounding box center [455, 245] width 910 height 491
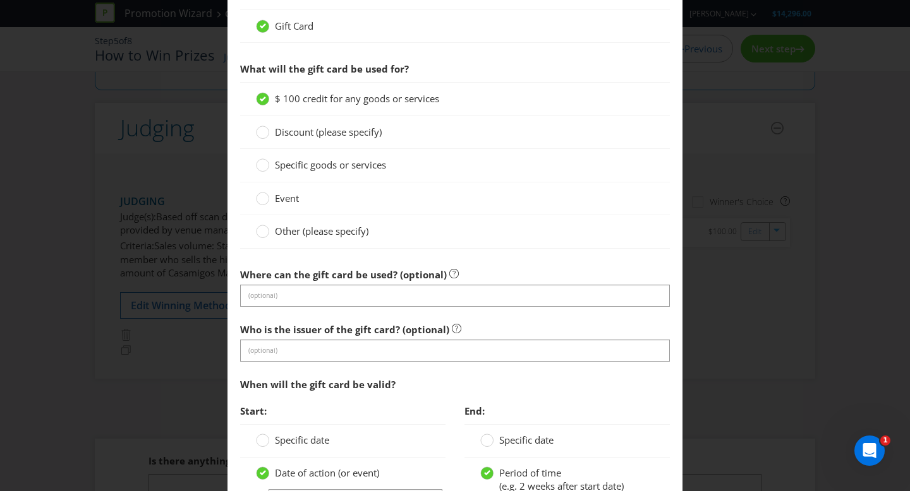
scroll to position [1106, 0]
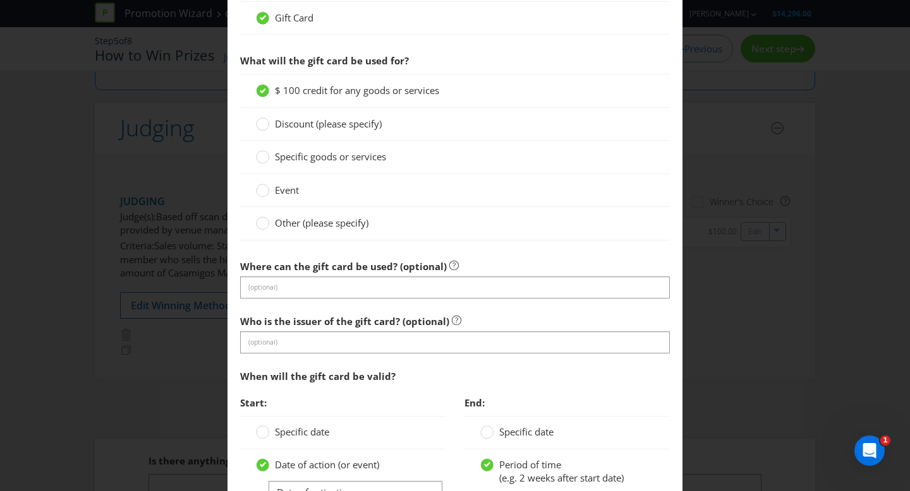
click at [307, 230] on label "Other (please specify)" at bounding box center [313, 223] width 115 height 13
click at [0, 0] on input "Other (please specify)" at bounding box center [0, 0] width 0 height 0
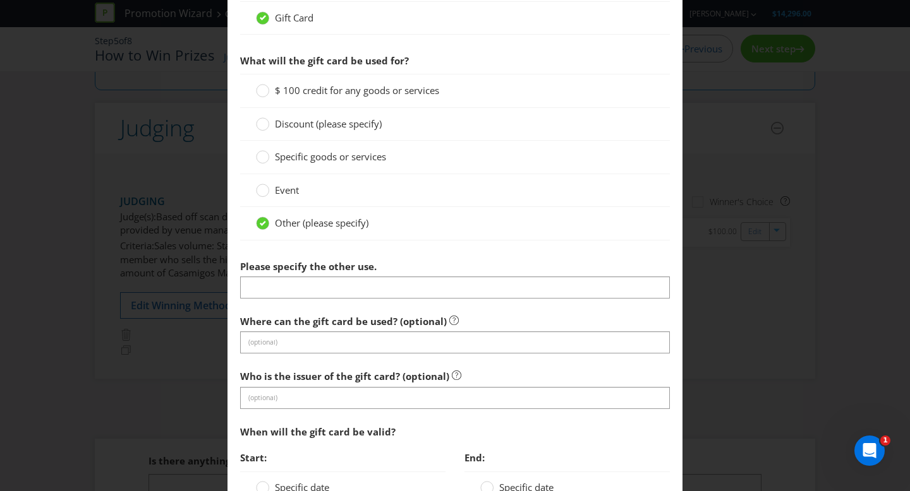
click at [375, 84] on span "$ 100 credit for any goods or services" at bounding box center [357, 90] width 164 height 13
click at [0, 0] on input "$ 100 credit for any goods or services" at bounding box center [0, 0] width 0 height 0
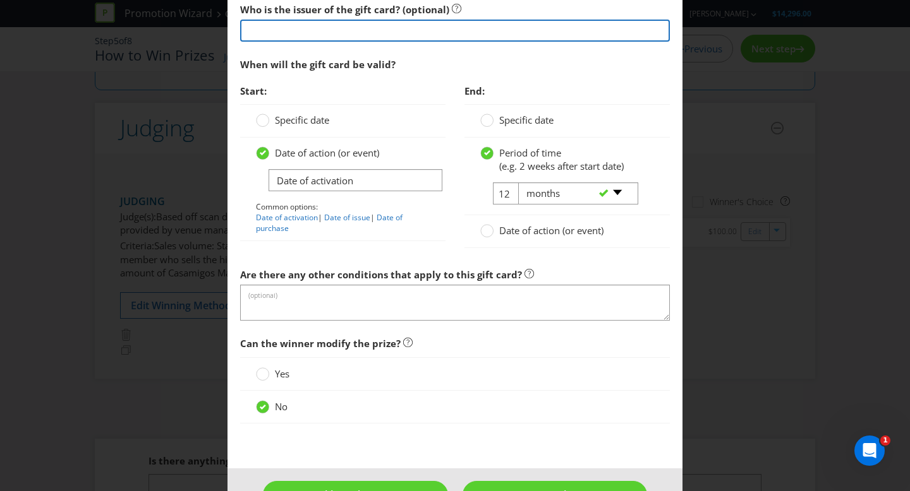
scroll to position [1458, 0]
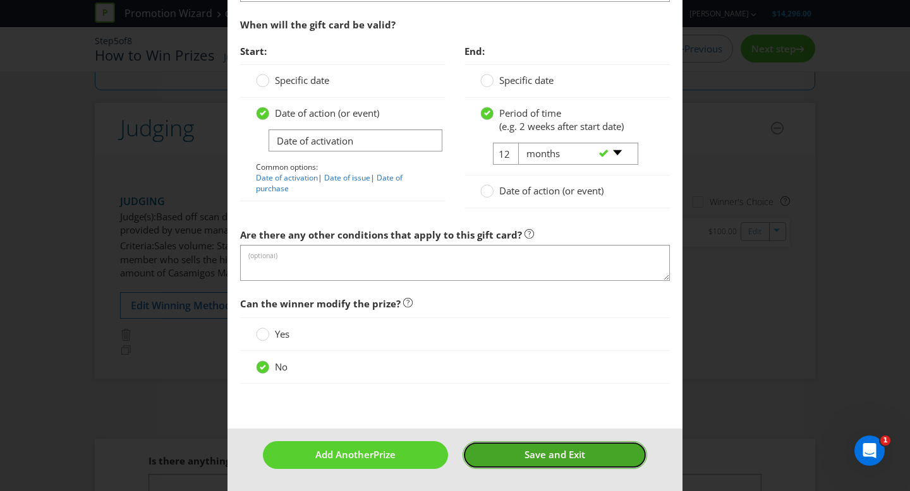
click at [520, 462] on button "Save and Exit" at bounding box center [554, 455] width 185 height 27
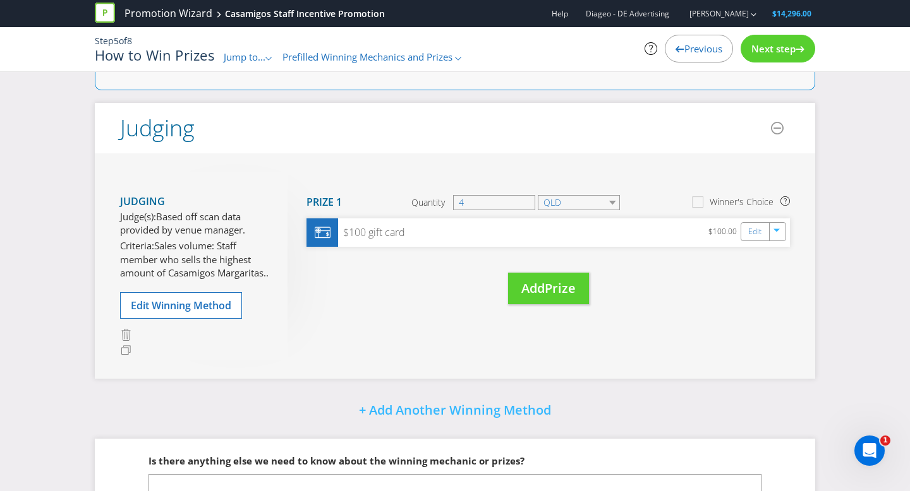
scroll to position [195, 0]
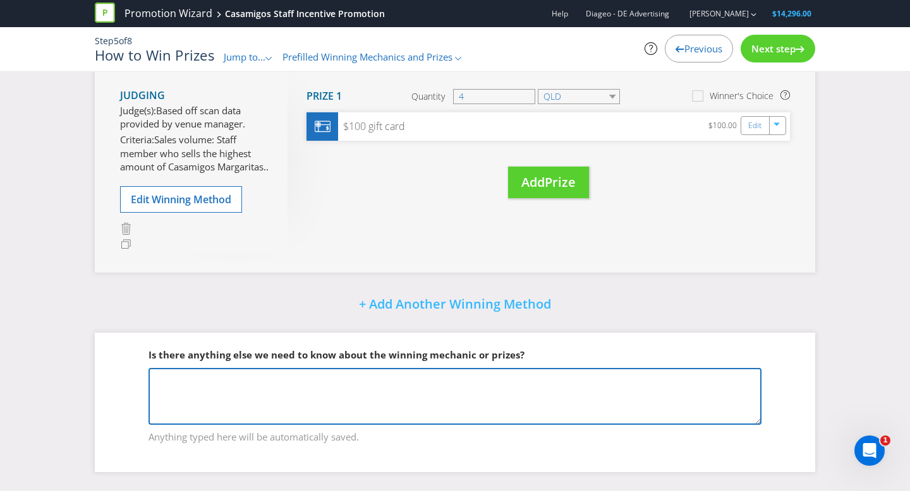
click at [376, 378] on textarea at bounding box center [454, 396] width 613 height 57
paste textarea "$100 Visa Card Per venue"
type textarea "$100 Visa Card Per venue, 4 Venues"
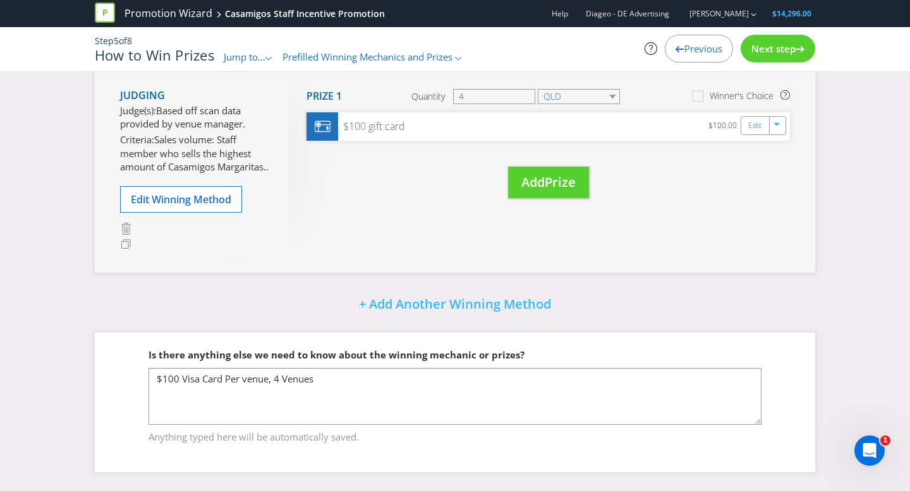
click at [789, 45] on span "Next step" at bounding box center [773, 48] width 44 height 13
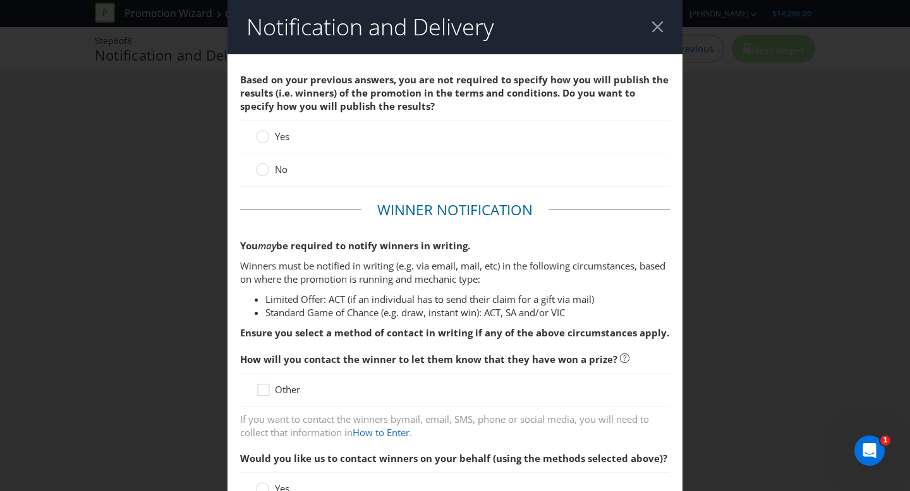
click at [303, 164] on div "No" at bounding box center [455, 169] width 398 height 13
click at [267, 171] on circle at bounding box center [262, 170] width 13 height 13
click at [0, 0] on input "No" at bounding box center [0, 0] width 0 height 0
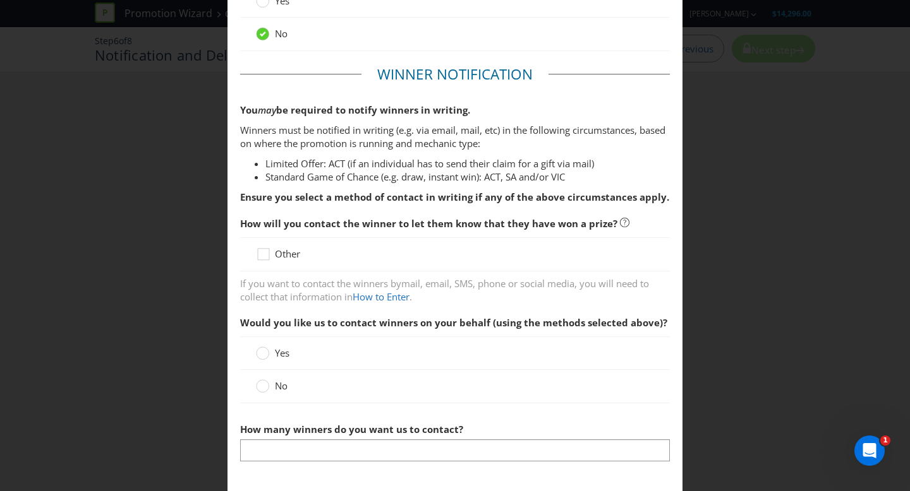
scroll to position [157, 0]
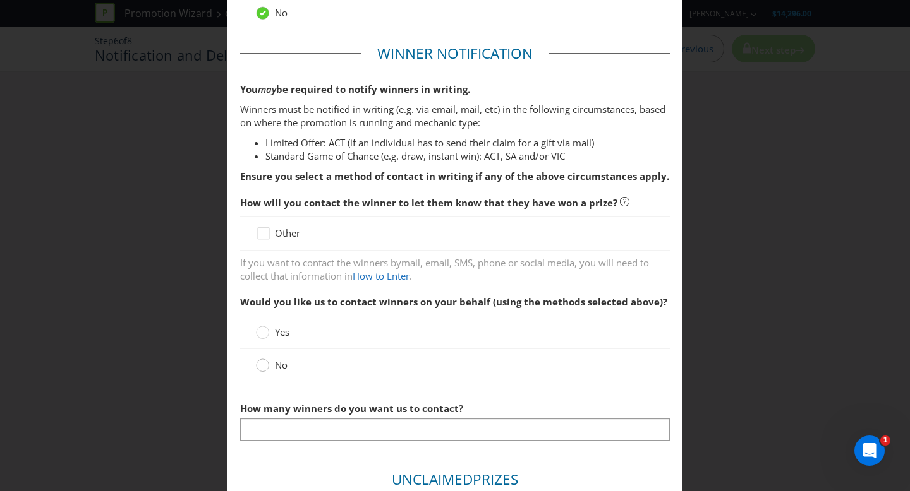
click at [263, 366] on circle at bounding box center [262, 365] width 13 height 13
click at [0, 0] on input "No" at bounding box center [0, 0] width 0 height 0
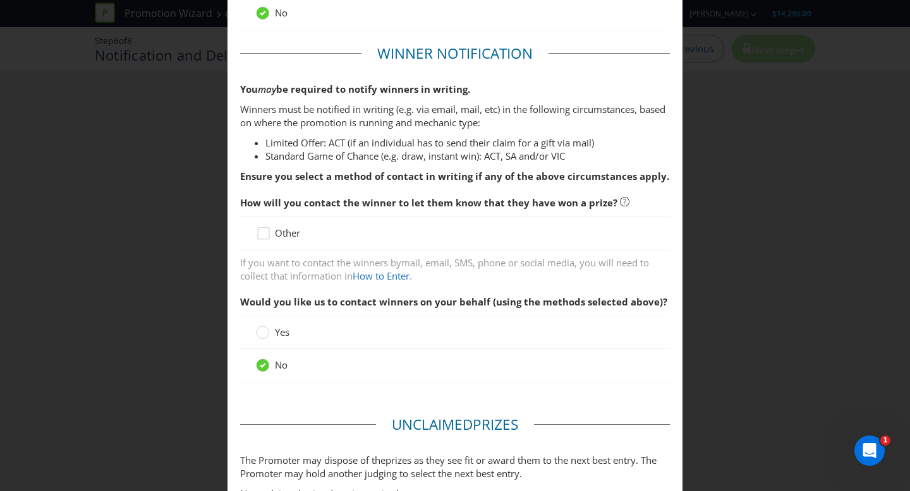
click at [360, 258] on span "If you want to contact the winners by" at bounding box center [320, 262] width 161 height 13
click at [270, 234] on icon at bounding box center [265, 236] width 19 height 19
click at [0, 0] on input "Other" at bounding box center [0, 0] width 0 height 0
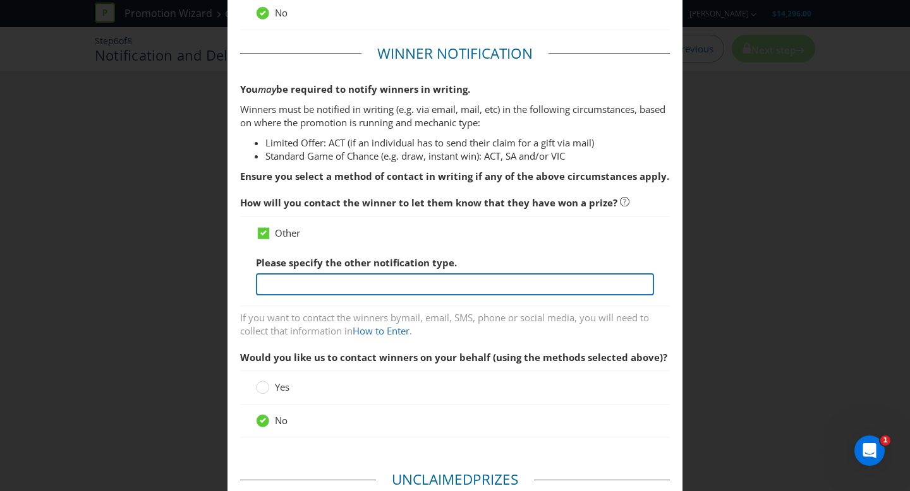
click at [301, 274] on input "text" at bounding box center [455, 284] width 398 height 22
type input "The winners will be contacted by email and phone within seven (7) days of the c…"
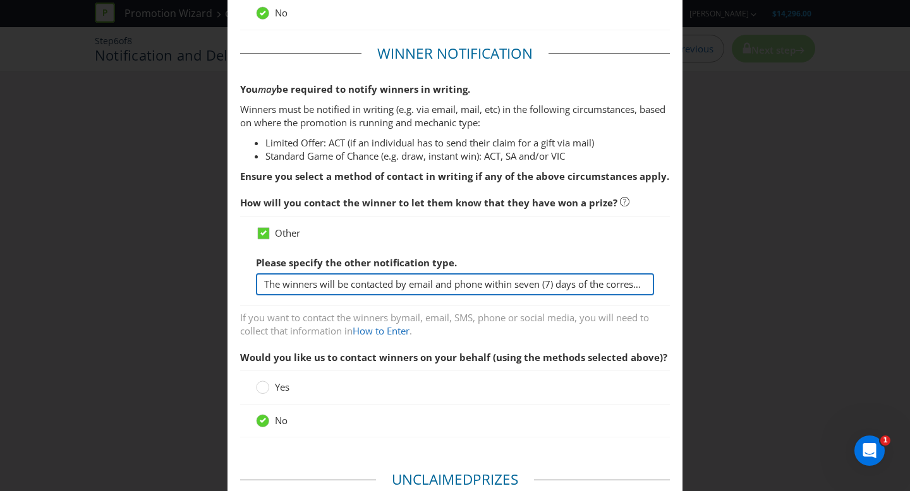
click at [590, 279] on input "The winners will be contacted by email and phone within seven (7) days of the c…" at bounding box center [455, 284] width 398 height 22
drag, startPoint x: 605, startPoint y: 286, endPoint x: 676, endPoint y: 296, distance: 71.4
click at [676, 296] on main "Based on your previous answers, you are not required to specify how you will pu…" at bounding box center [454, 329] width 455 height 862
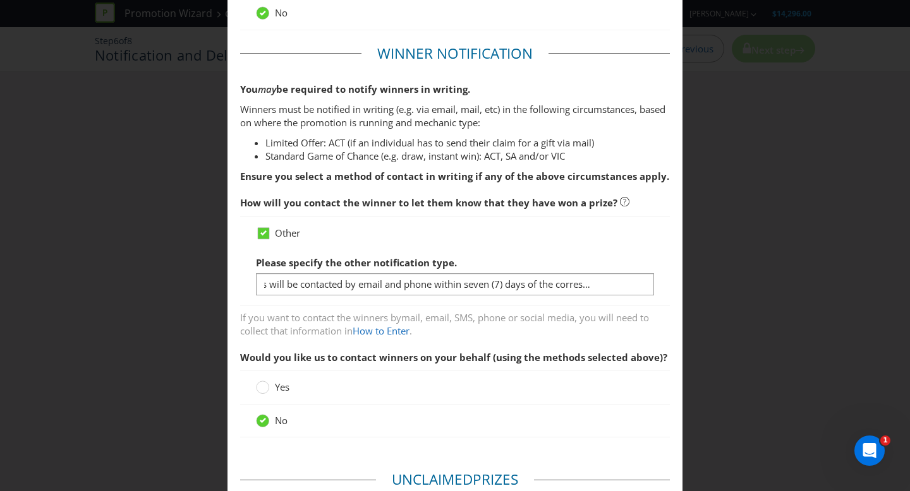
click at [571, 253] on div "Please specify the other notification type. The winners will be contacted by em…" at bounding box center [455, 272] width 398 height 45
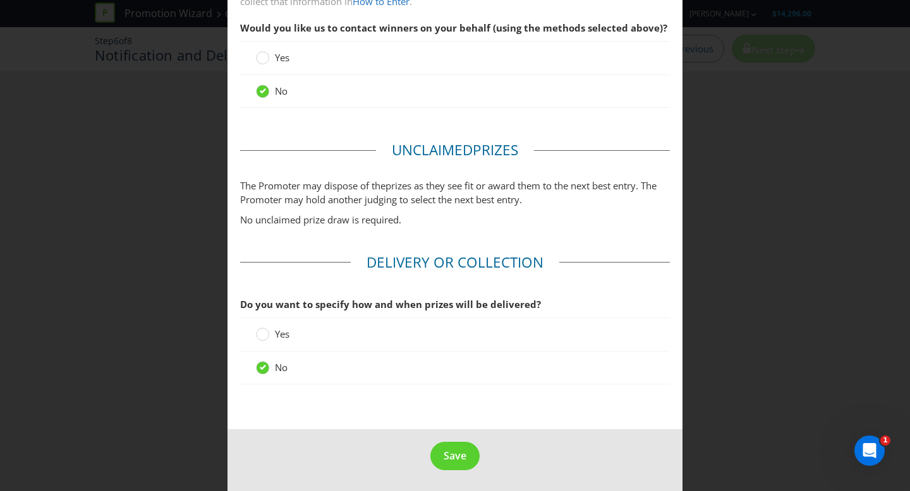
scroll to position [488, 0]
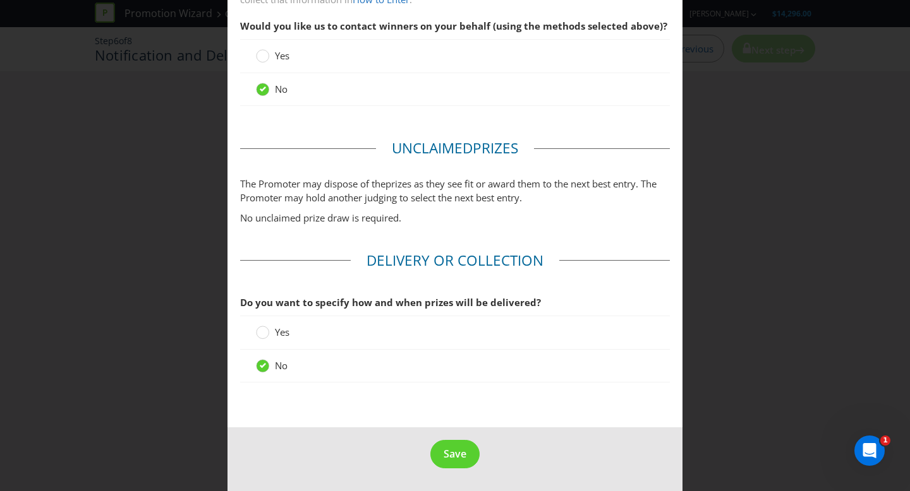
click at [311, 201] on span "s as they see fit or award them to the next best entry. The Promoter may hold a…" at bounding box center [448, 190] width 416 height 26
click at [278, 335] on span "Yes" at bounding box center [282, 332] width 15 height 13
click at [0, 0] on input "Yes" at bounding box center [0, 0] width 0 height 0
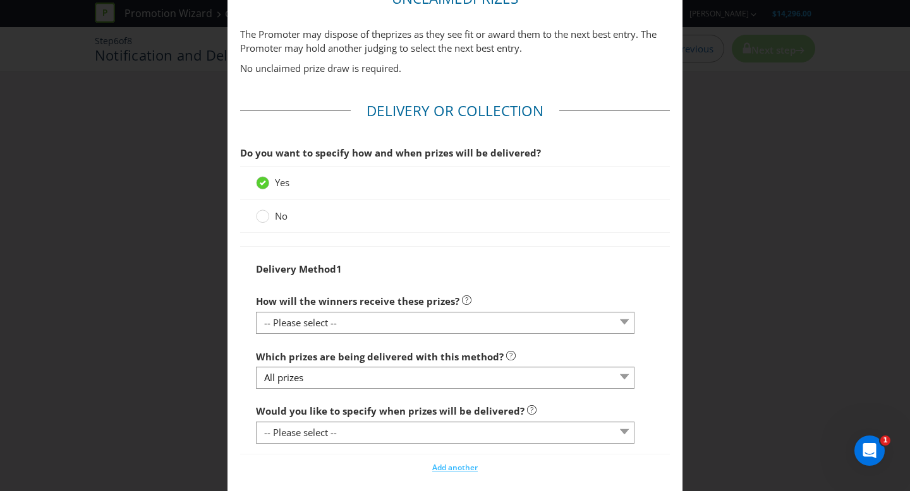
scroll to position [661, 0]
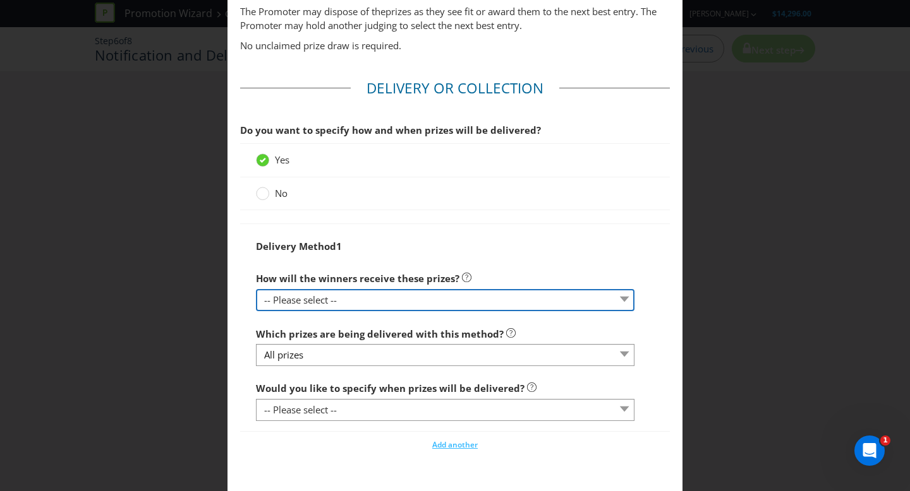
click at [350, 305] on select "-- Please select -- Delivered by mail Delivered by email Delivered in-person Co…" at bounding box center [445, 300] width 378 height 22
select select "EMAIL"
click at [256, 289] on select "-- Please select -- Delivered by mail Delivered by email Delivered in-person Co…" at bounding box center [445, 300] width 378 height 22
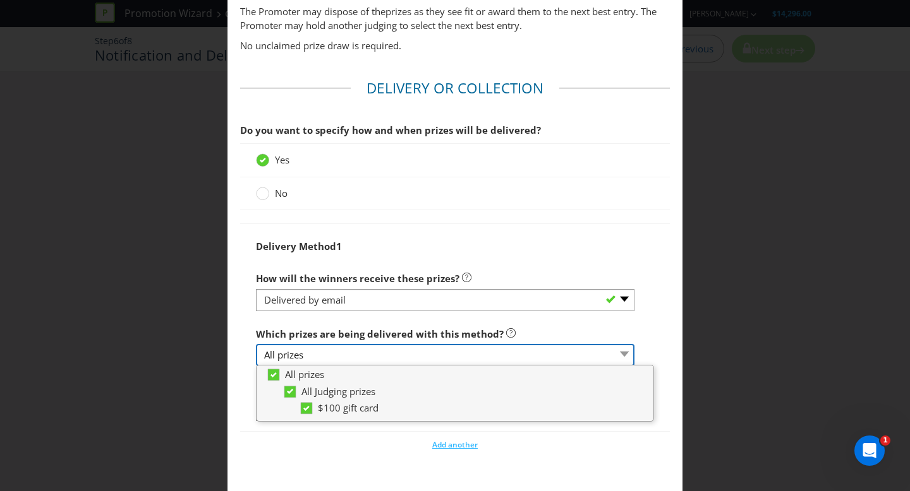
click at [396, 355] on select "All prizes" at bounding box center [445, 355] width 378 height 22
click at [623, 354] on select "All prizes" at bounding box center [445, 355] width 378 height 22
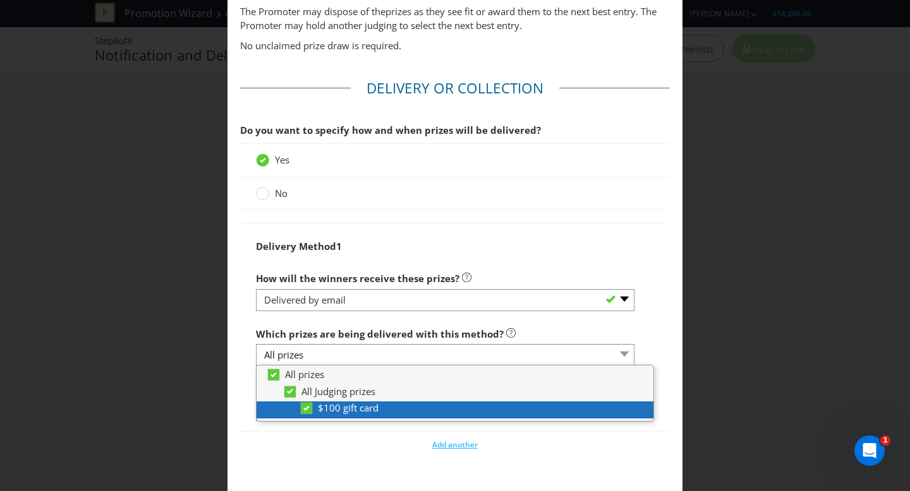
click at [479, 413] on div "$100 gift card" at bounding box center [467, 408] width 337 height 13
click at [443, 409] on div "$100 gift card" at bounding box center [467, 408] width 337 height 13
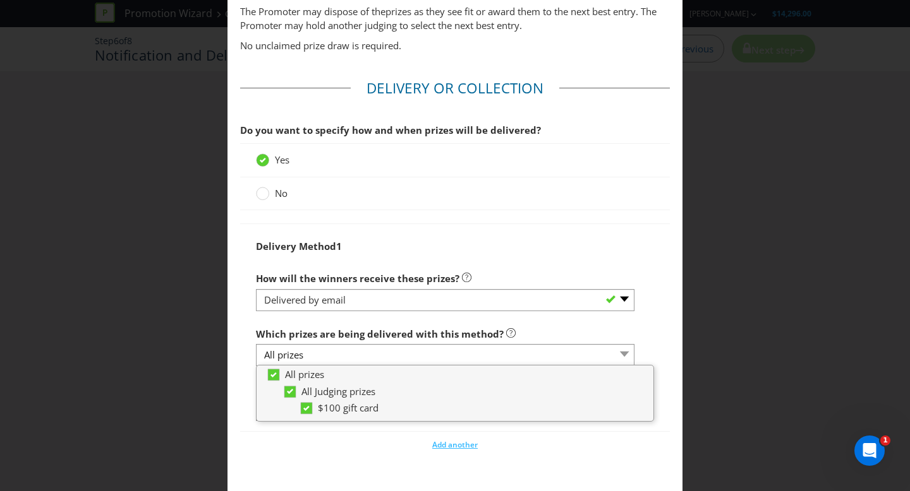
click at [597, 327] on div "Which prizes are being delivered with this method? All prizes" at bounding box center [445, 344] width 378 height 45
drag, startPoint x: 666, startPoint y: 327, endPoint x: 644, endPoint y: 336, distance: 24.4
click at [666, 327] on div "Delivery Method 1 How will the winners receive these prizes? -- Please select -…" at bounding box center [455, 328] width 430 height 208
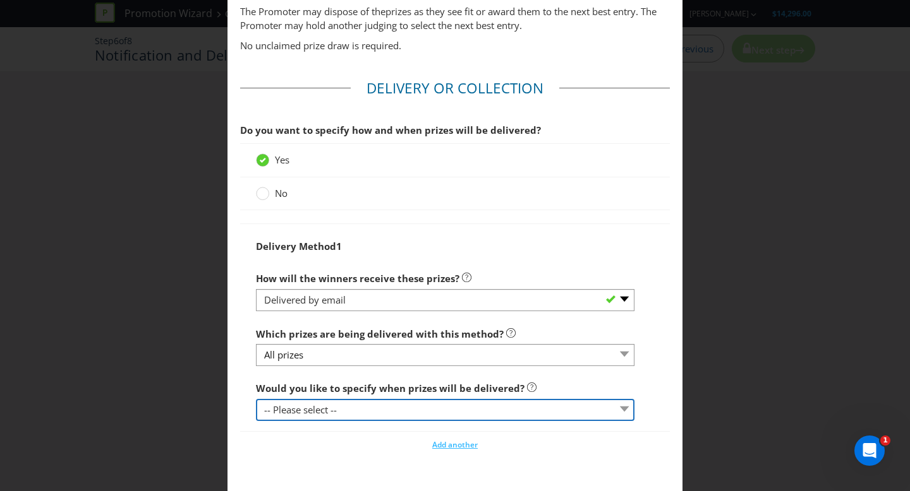
click at [543, 409] on select "-- Please select -- Yes, specific date (please specify) Yes, within a certain p…" at bounding box center [445, 410] width 378 height 22
select select "YES_PERIOD"
click at [256, 399] on select "-- Please select -- Yes, specific date (please specify) Yes, within a certain p…" at bounding box center [445, 410] width 378 height 22
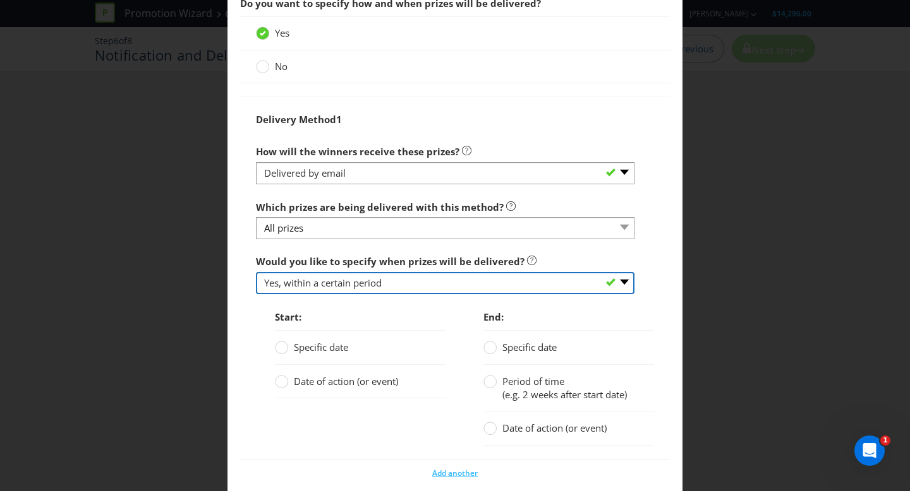
scroll to position [819, 0]
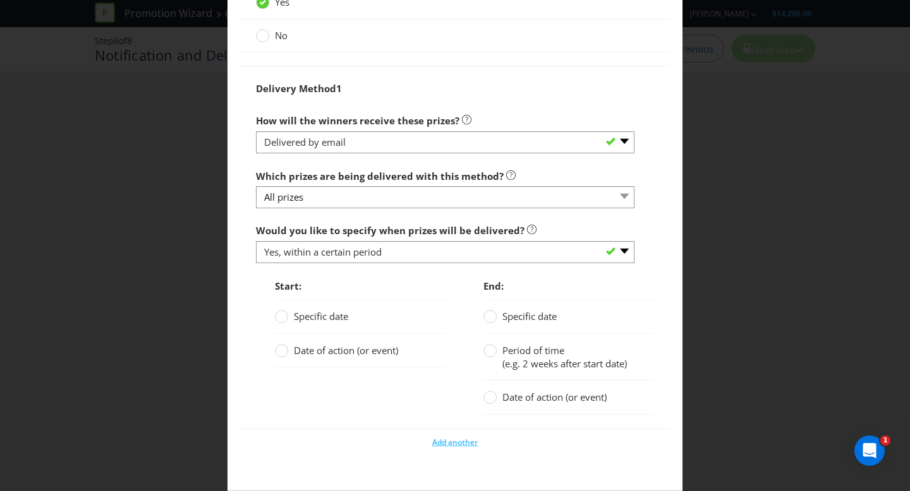
click at [291, 354] on label "Date of action (or event)" at bounding box center [338, 350] width 126 height 13
click at [0, 0] on input "Date of action (or event)" at bounding box center [0, 0] width 0 height 0
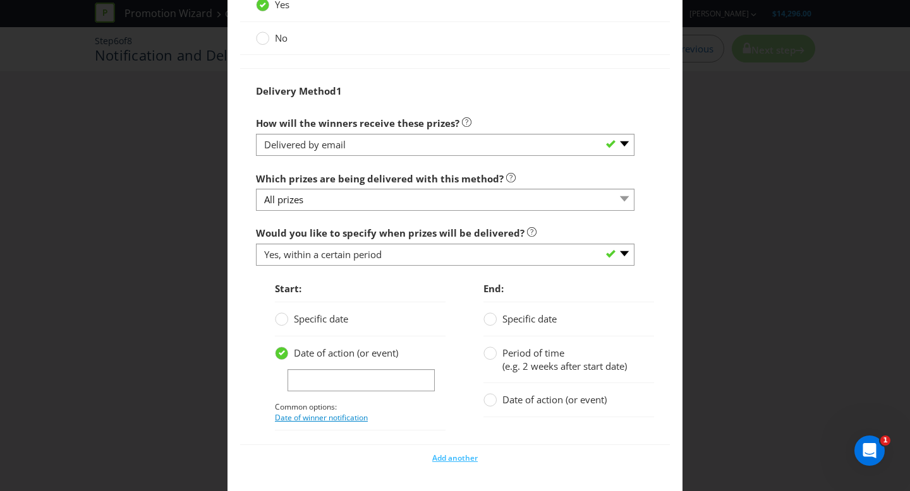
scroll to position [812, 0]
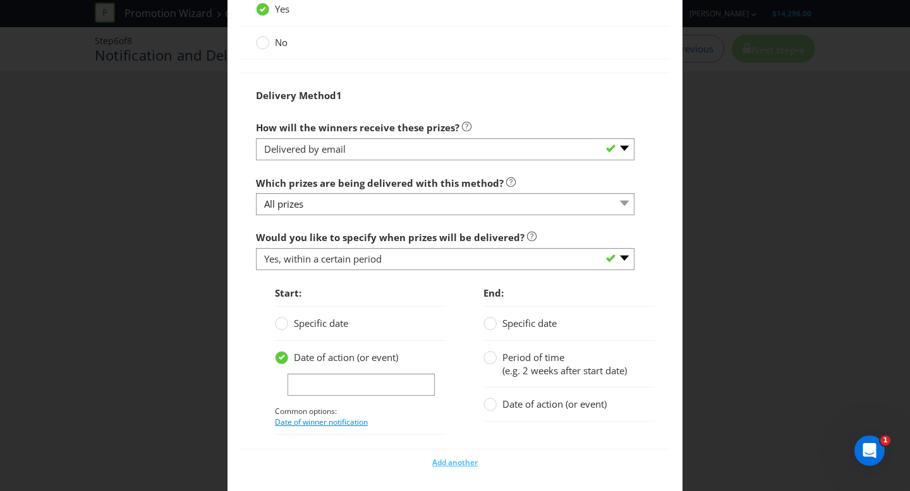
click at [342, 420] on link "Date of winner notification" at bounding box center [321, 422] width 93 height 11
type input "date of winner notification"
click at [502, 364] on span "(e.g. 2 weeks after start date)" at bounding box center [564, 370] width 124 height 13
click at [0, 0] on input "Period of time (e.g. 2 weeks after start date)" at bounding box center [0, 0] width 0 height 0
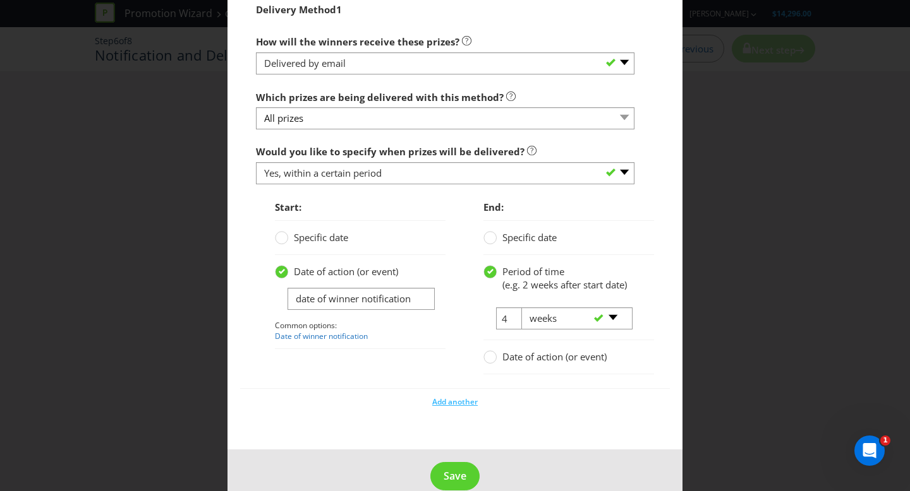
scroll to position [933, 0]
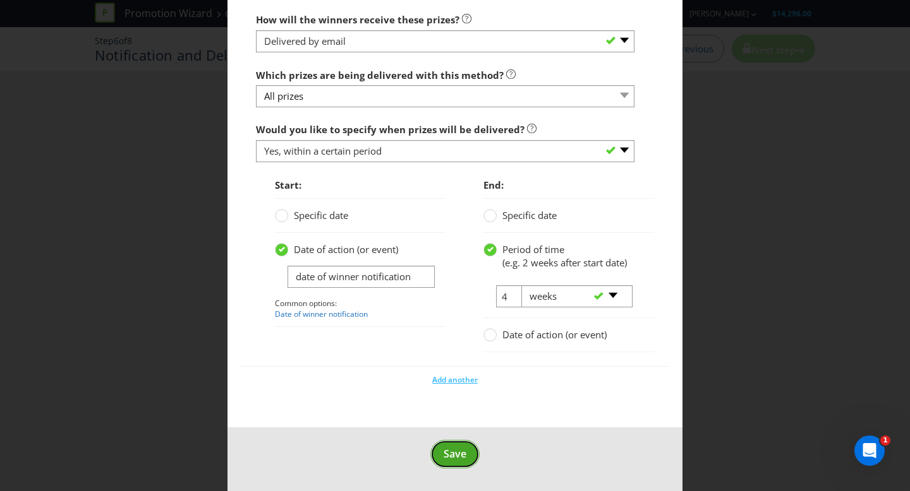
click at [451, 450] on span "Save" at bounding box center [454, 454] width 23 height 14
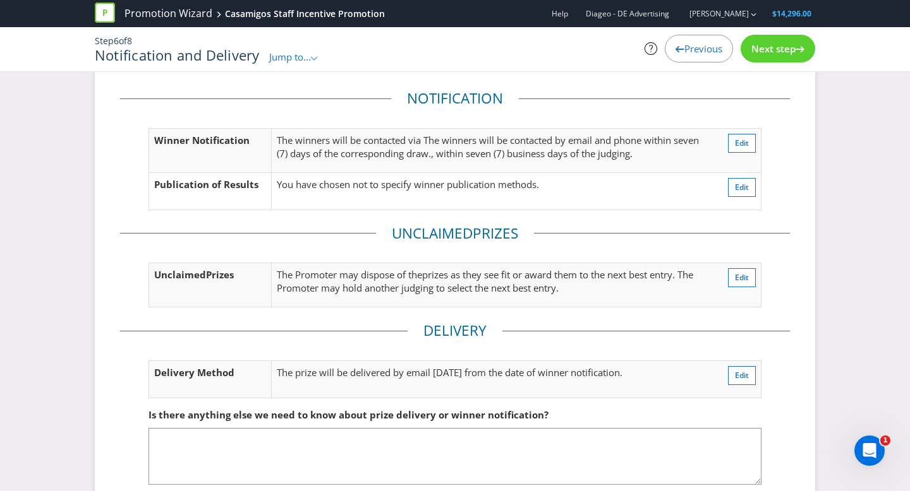
scroll to position [94, 0]
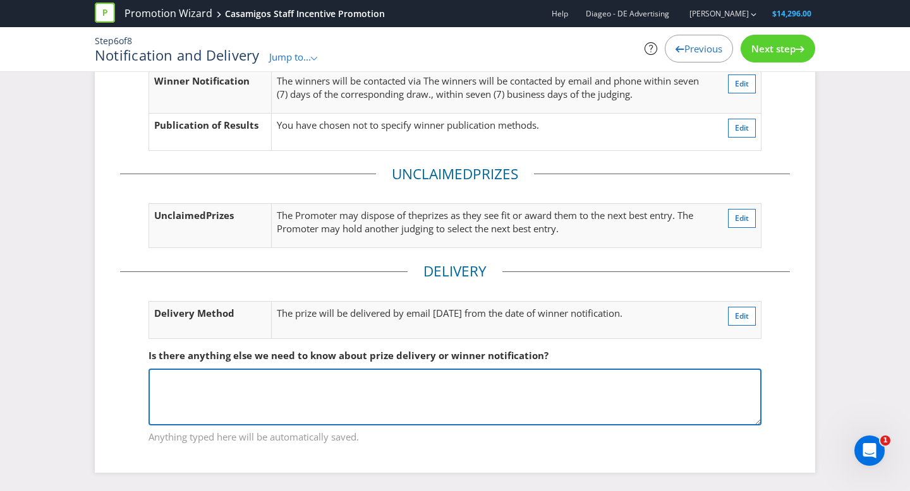
click at [238, 399] on textarea at bounding box center [454, 397] width 613 height 57
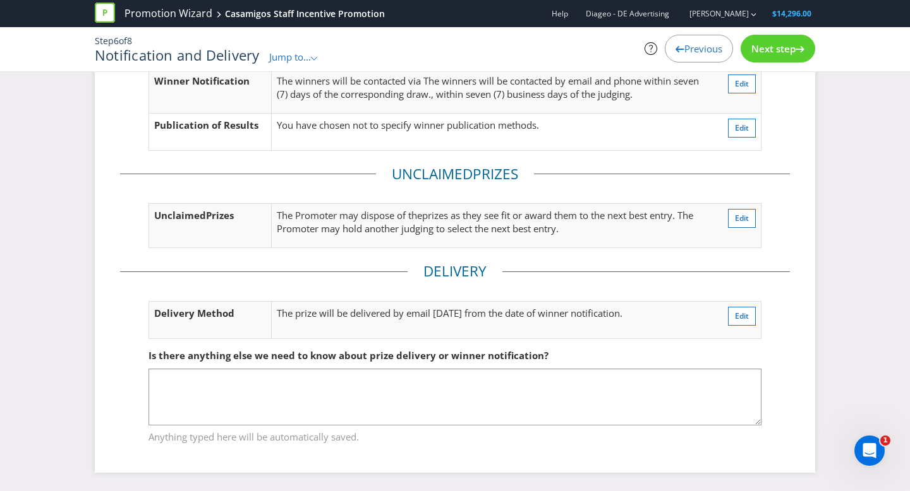
click at [779, 52] on span "Next step" at bounding box center [773, 48] width 44 height 13
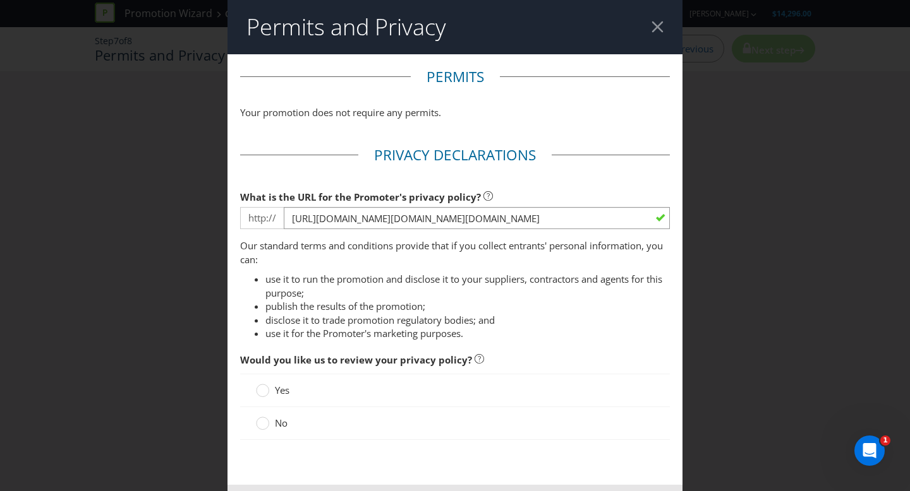
scroll to position [57, 0]
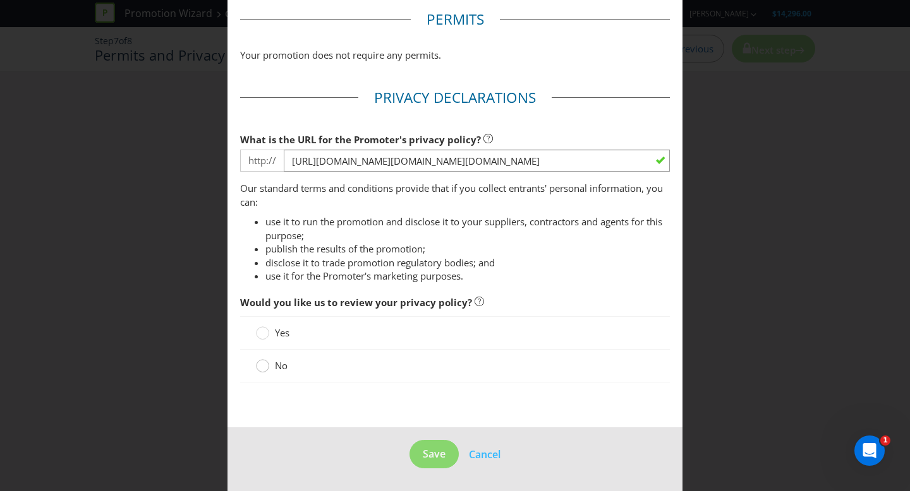
click at [258, 366] on circle at bounding box center [262, 366] width 13 height 13
click at [0, 0] on input "No" at bounding box center [0, 0] width 0 height 0
click at [430, 464] on button "Save" at bounding box center [433, 454] width 49 height 28
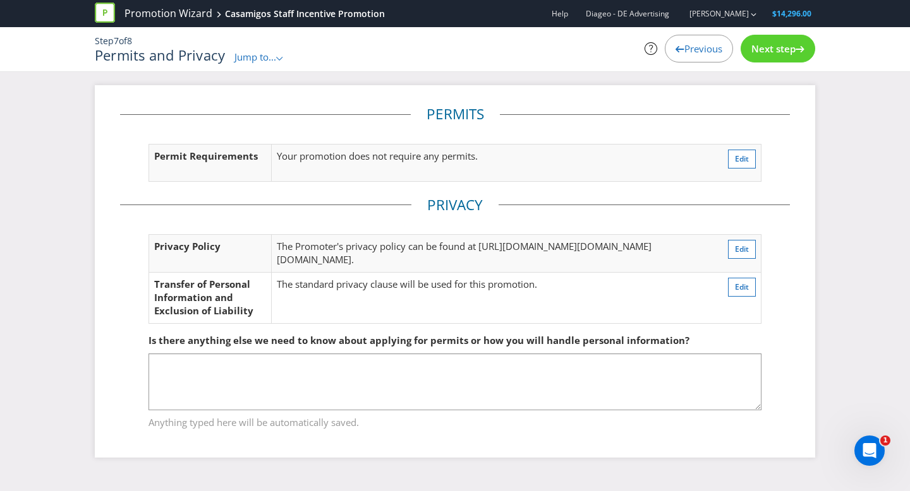
scroll to position [39, 0]
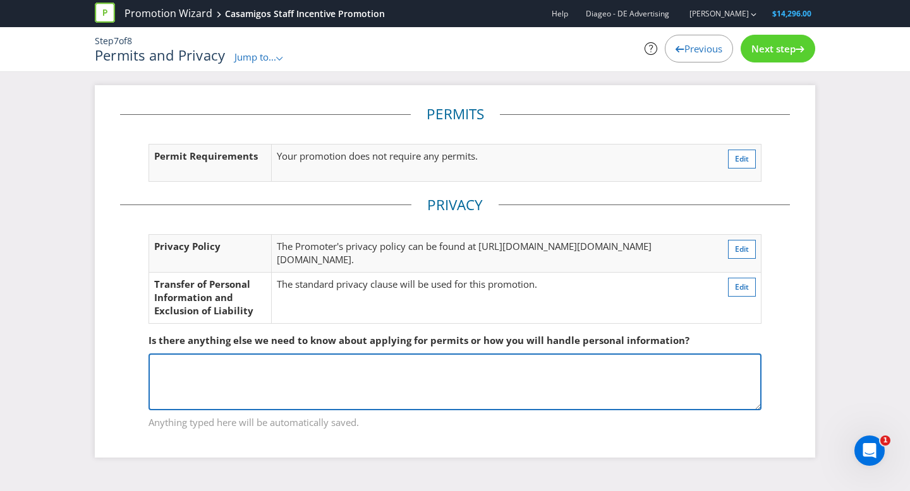
click at [344, 407] on textarea at bounding box center [454, 382] width 613 height 57
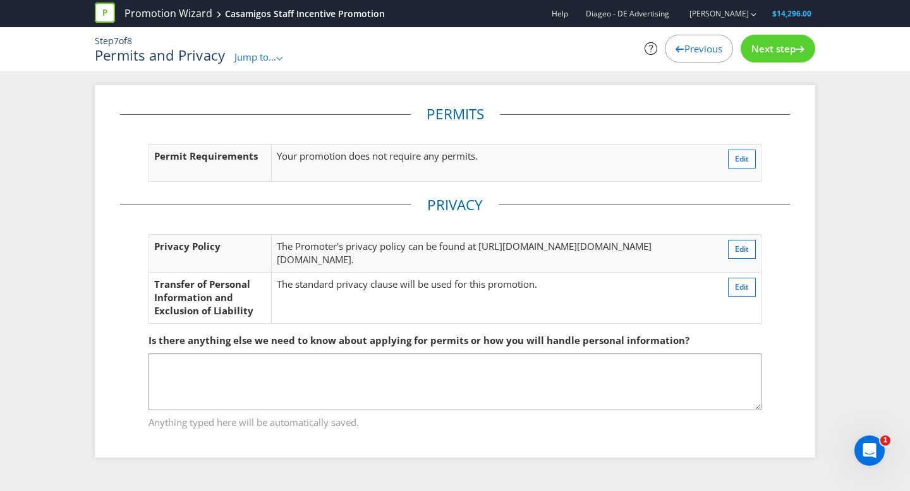
click at [762, 51] on span "Next step" at bounding box center [773, 48] width 44 height 13
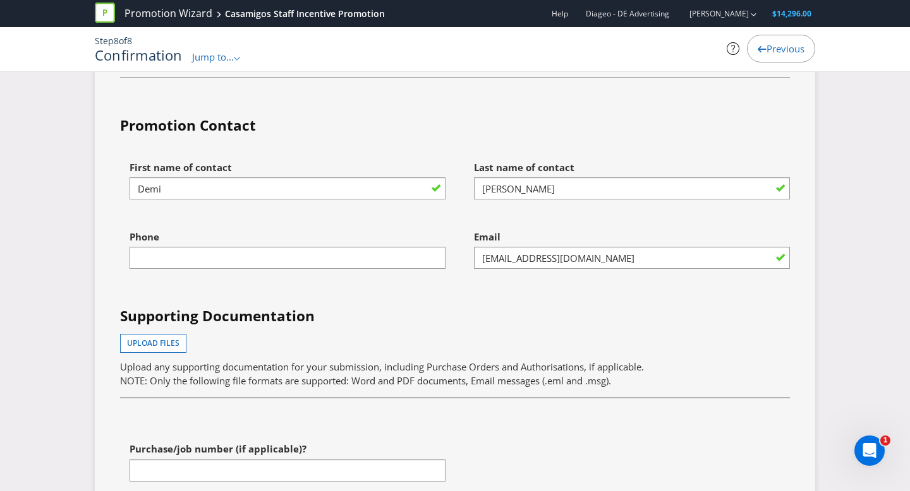
scroll to position [3445, 0]
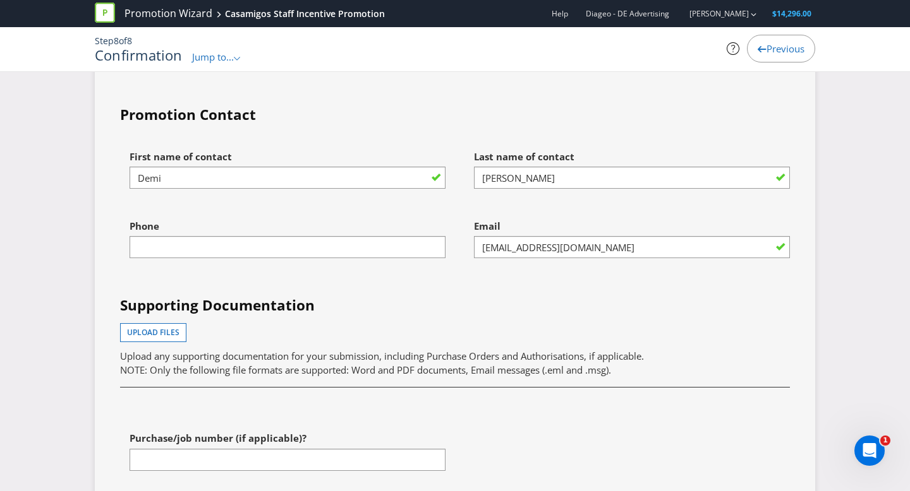
click at [286, 283] on div "Phone" at bounding box center [283, 247] width 344 height 69
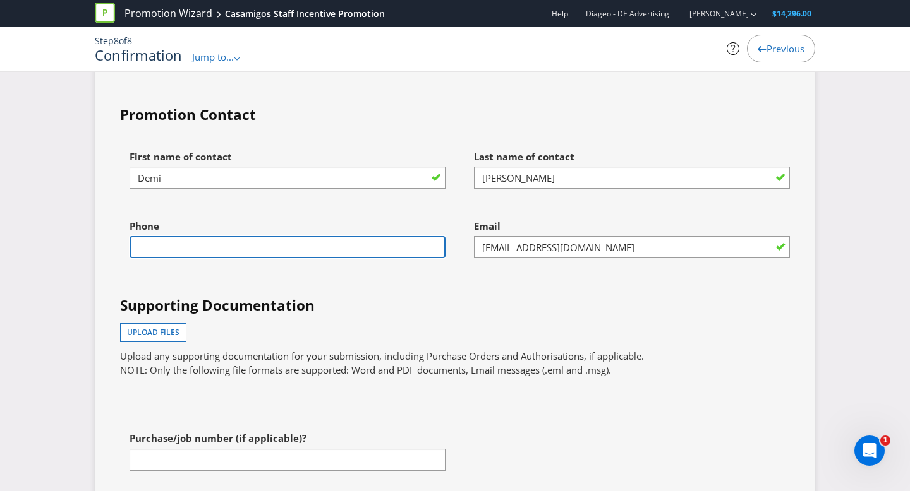
click at [290, 258] on input "text" at bounding box center [287, 247] width 316 height 22
type input "0477638460"
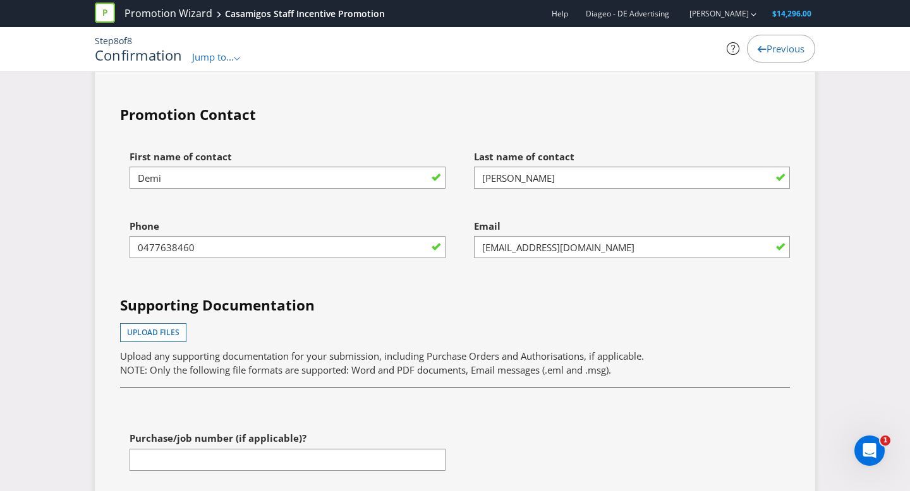
click at [479, 377] on div "Upload files Upload any supporting documentation for your submission, including…" at bounding box center [455, 350] width 670 height 54
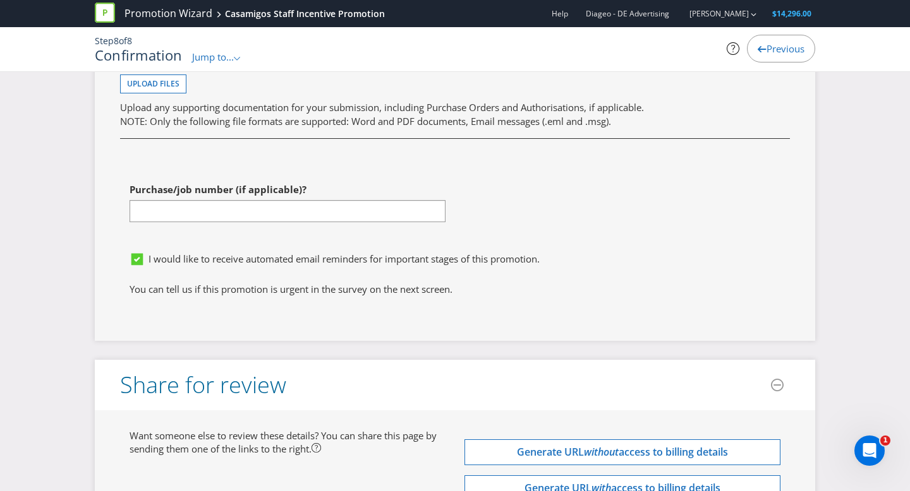
scroll to position [3696, 0]
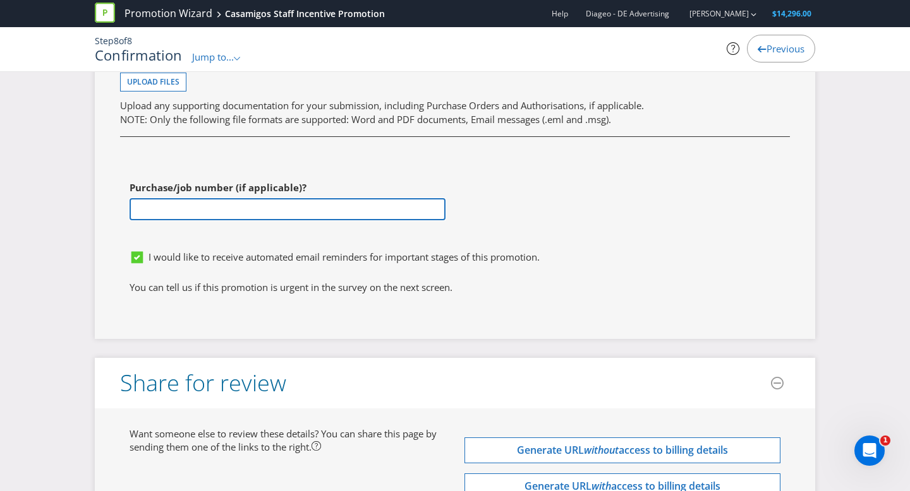
click at [291, 220] on input "text" at bounding box center [287, 209] width 316 height 22
paste input "[PERSON_NAME]"
drag, startPoint x: 170, startPoint y: 263, endPoint x: 213, endPoint y: 269, distance: 43.4
click at [170, 220] on input "23348 -[PERSON_NAME]" at bounding box center [287, 209] width 316 height 22
type input "23348 - [PERSON_NAME]"
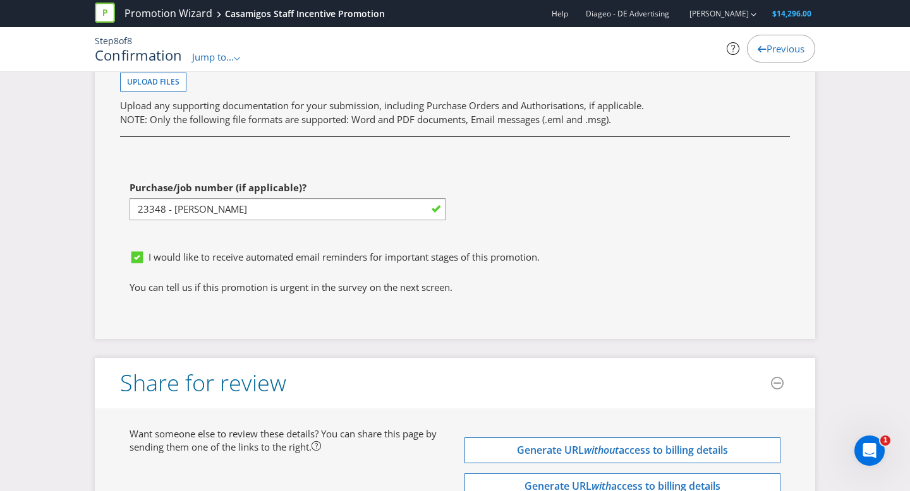
click at [391, 271] on div "I would like to receive automated email reminders for important stages of this …" at bounding box center [459, 261] width 660 height 20
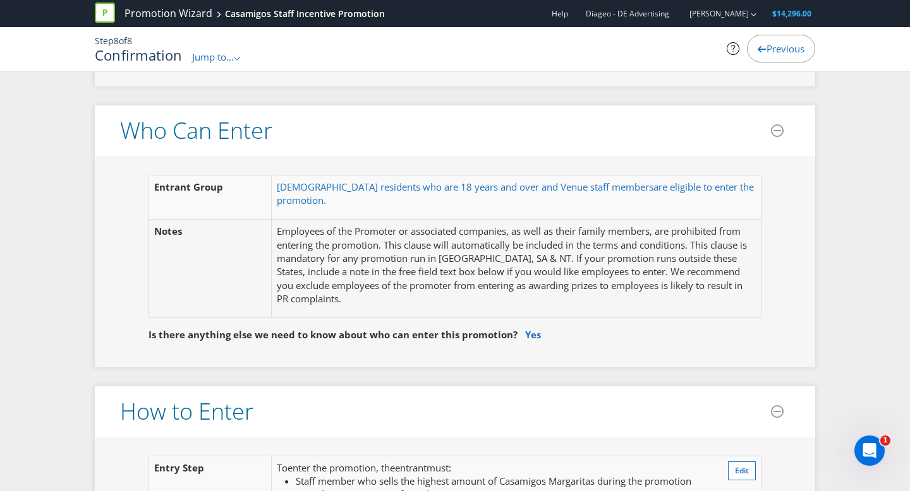
scroll to position [752, 0]
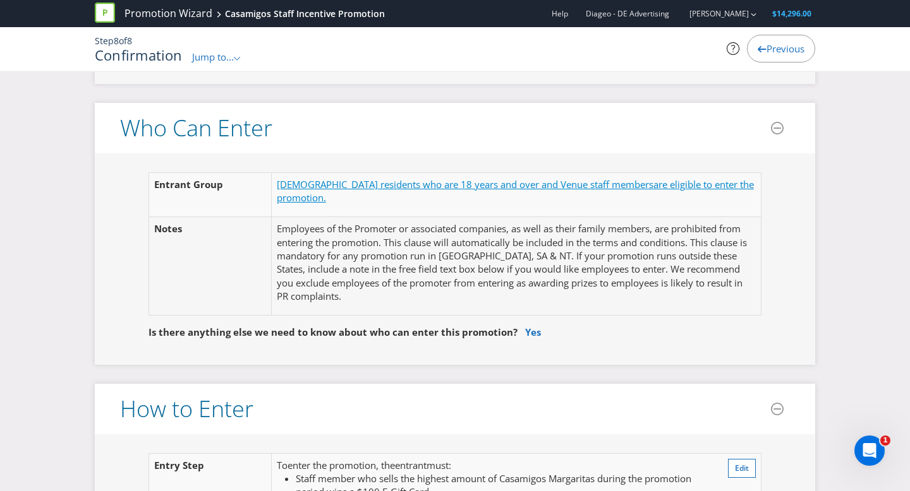
click at [304, 197] on span "are eligible to enter the promotion." at bounding box center [515, 191] width 477 height 26
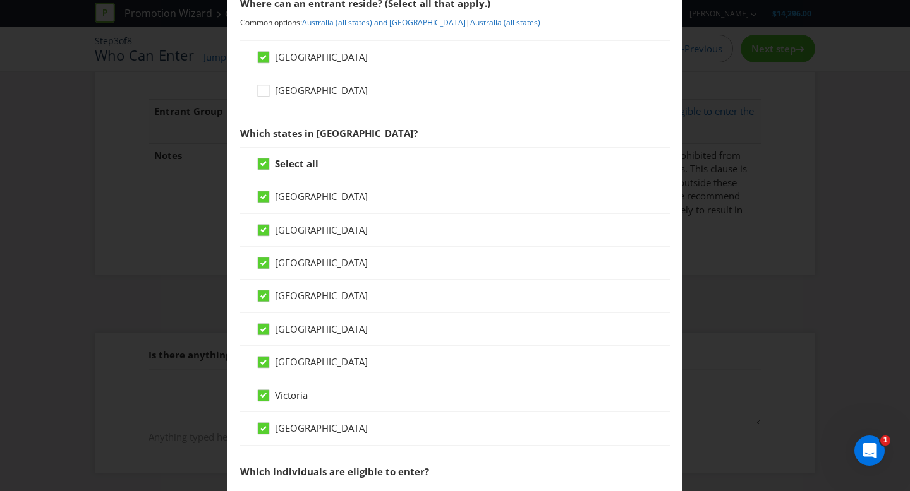
scroll to position [207, 0]
click at [264, 162] on icon at bounding box center [263, 162] width 6 height 5
click at [0, 0] on input "Select all" at bounding box center [0, 0] width 0 height 0
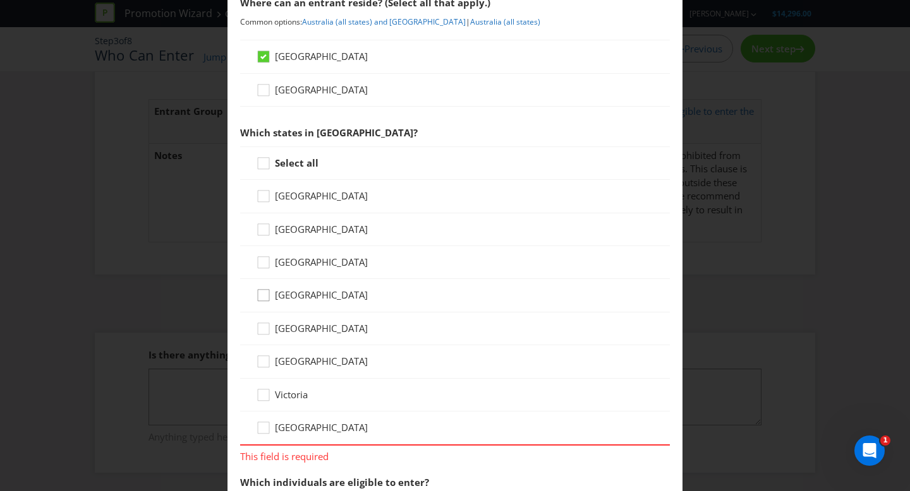
click at [265, 297] on icon at bounding box center [265, 298] width 19 height 19
click at [0, 0] on input "[GEOGRAPHIC_DATA]" at bounding box center [0, 0] width 0 height 0
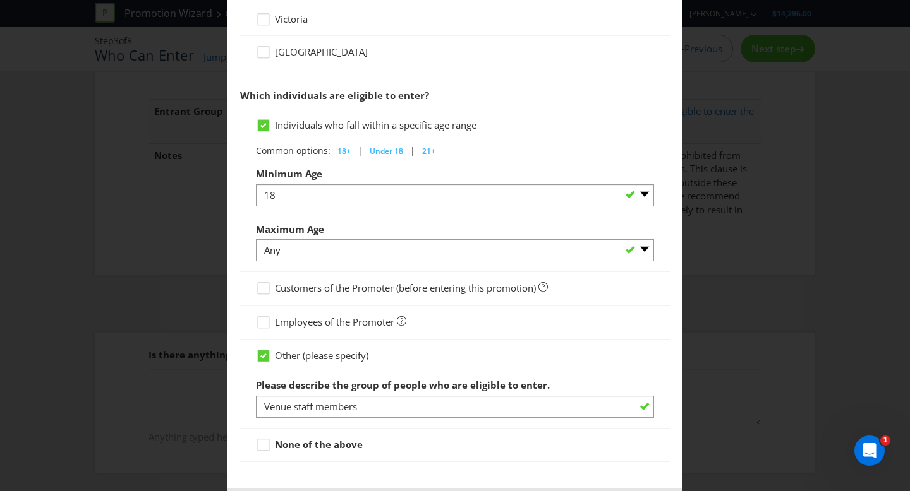
scroll to position [605, 0]
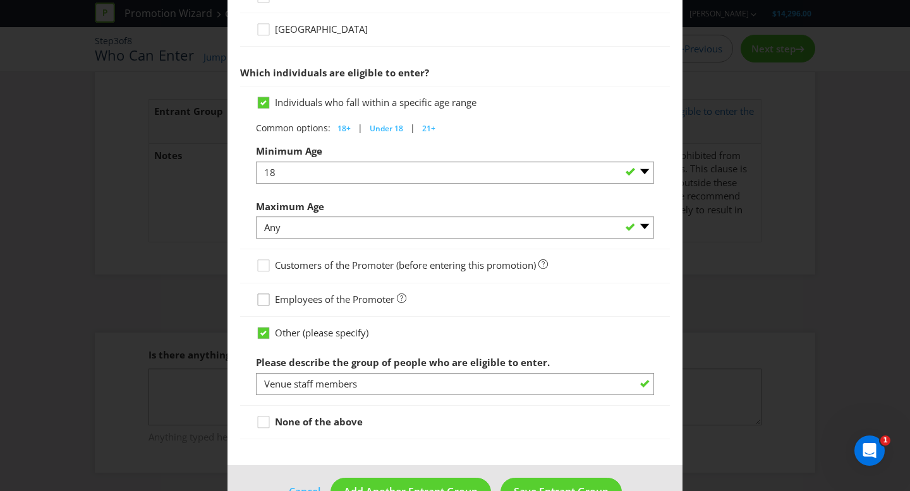
click at [263, 302] on icon at bounding box center [265, 302] width 19 height 19
click at [0, 0] on input "Employees of the Promoter" at bounding box center [0, 0] width 0 height 0
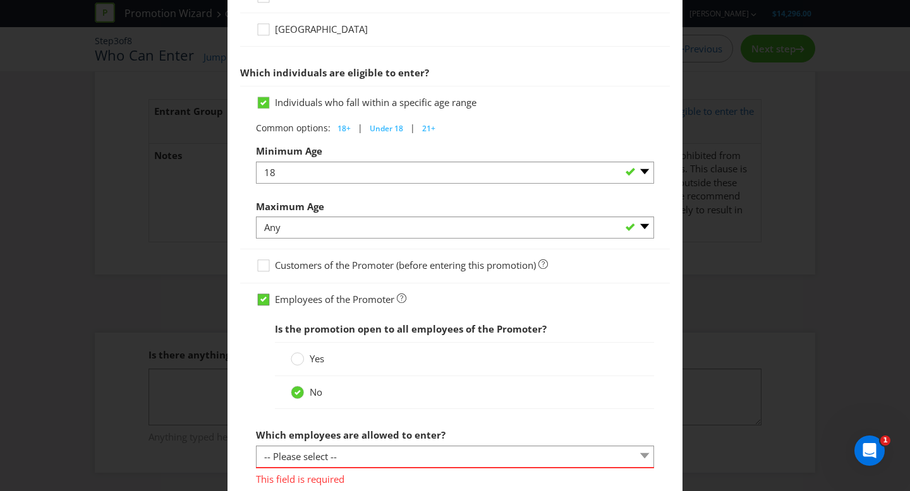
drag, startPoint x: 262, startPoint y: 301, endPoint x: 268, endPoint y: 302, distance: 6.4
click at [262, 301] on icon at bounding box center [263, 299] width 6 height 5
click at [0, 0] on input "Employees of the Promoter" at bounding box center [0, 0] width 0 height 0
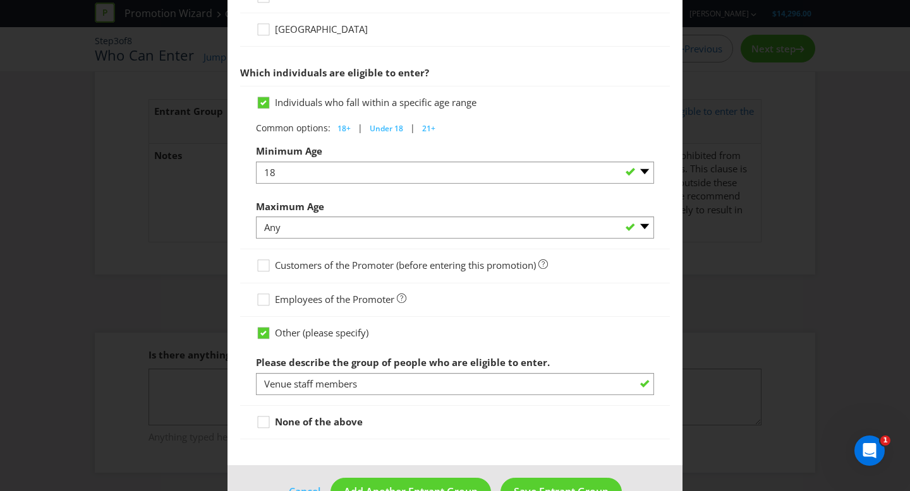
scroll to position [643, 0]
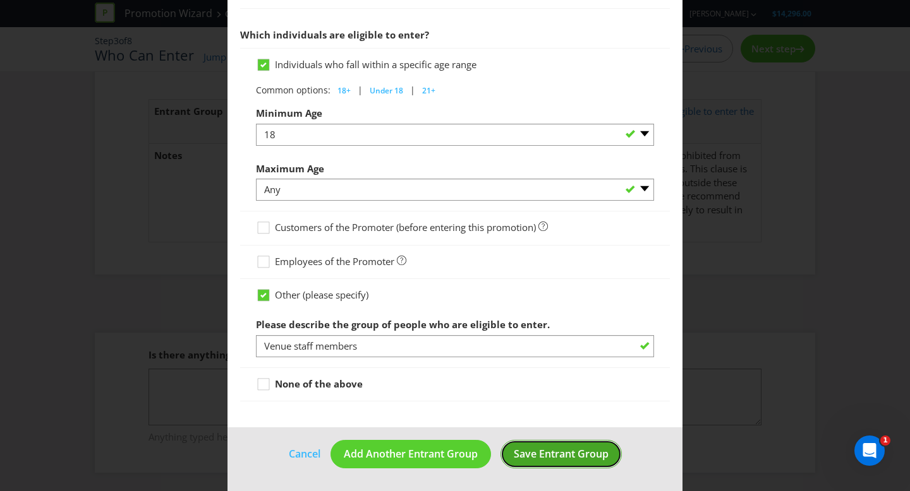
click at [545, 452] on span "Save Entrant Group" at bounding box center [561, 454] width 95 height 14
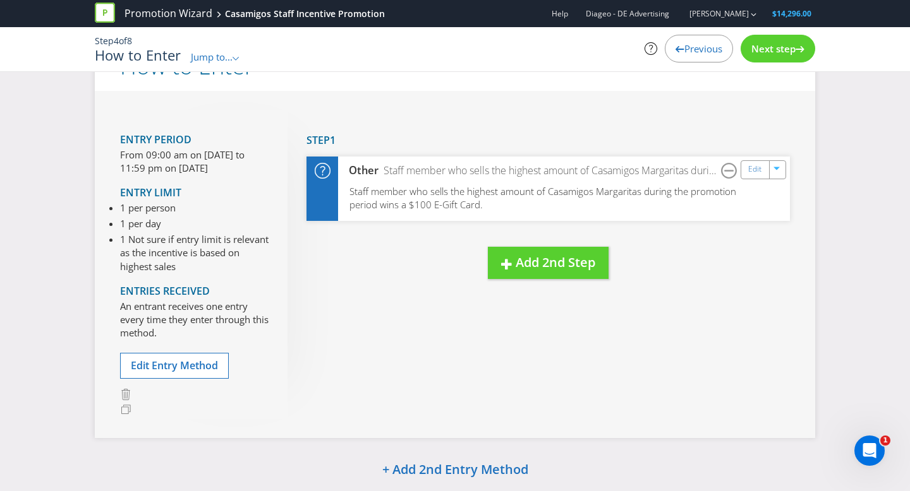
click at [786, 48] on span "Next step" at bounding box center [773, 48] width 44 height 13
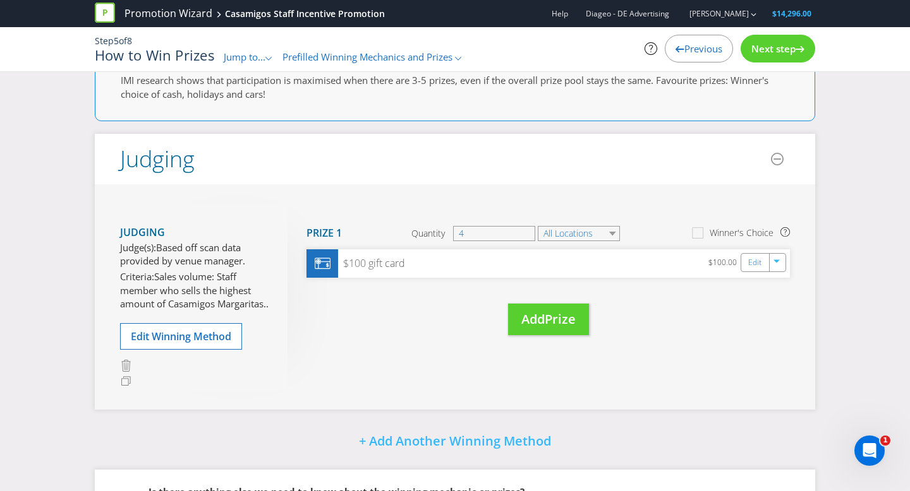
click at [786, 48] on span "Next step" at bounding box center [773, 48] width 44 height 13
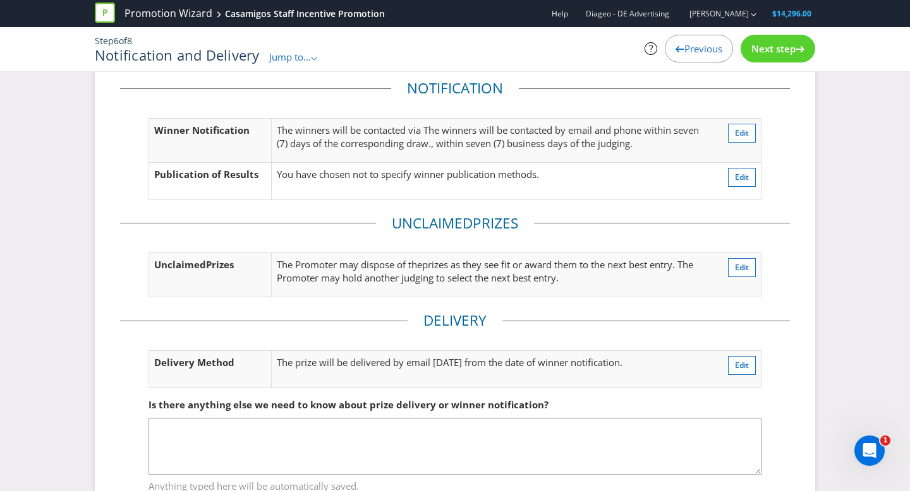
click at [786, 48] on span "Next step" at bounding box center [773, 48] width 44 height 13
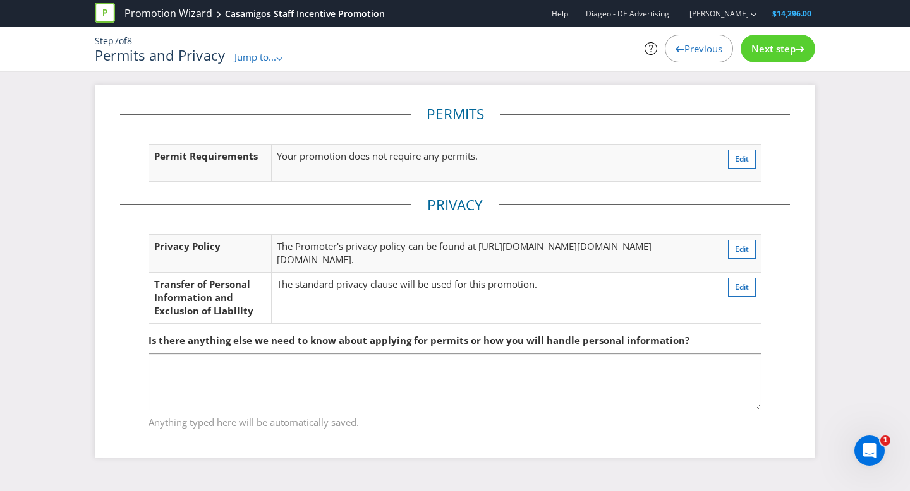
click at [786, 48] on span "Next step" at bounding box center [773, 48] width 44 height 13
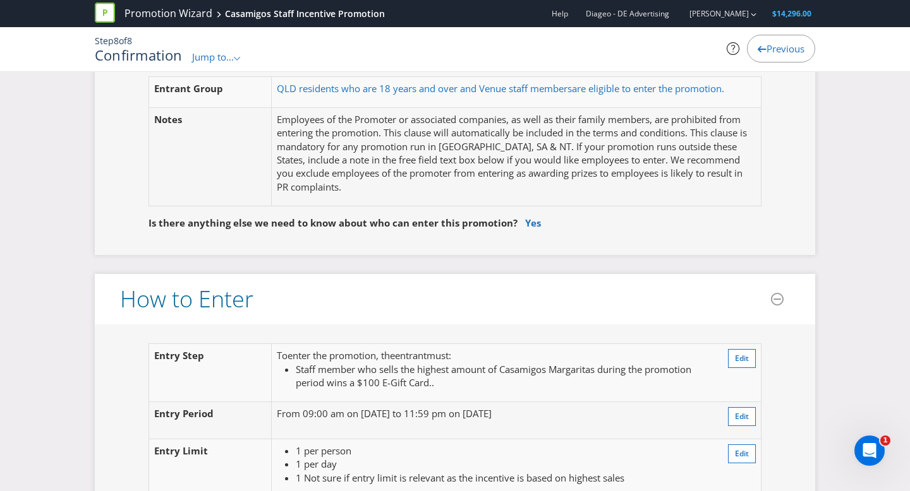
scroll to position [853, 0]
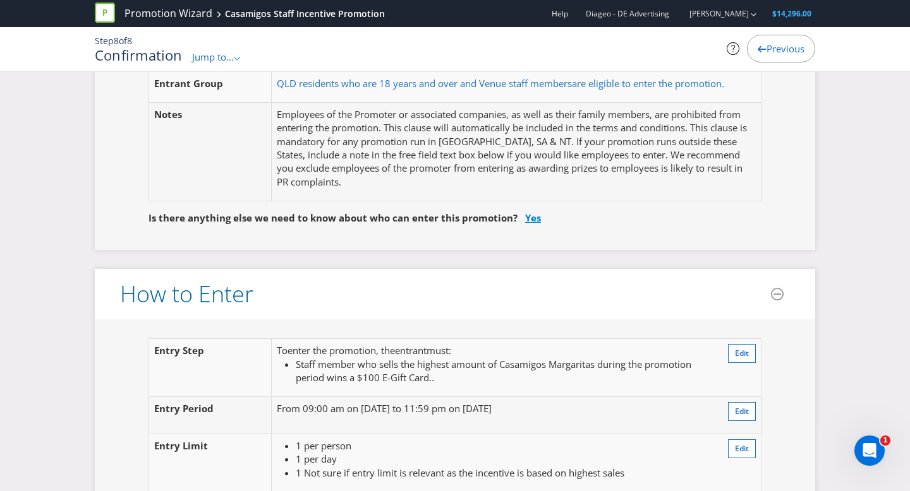
click at [531, 220] on link "Yes" at bounding box center [533, 218] width 16 height 13
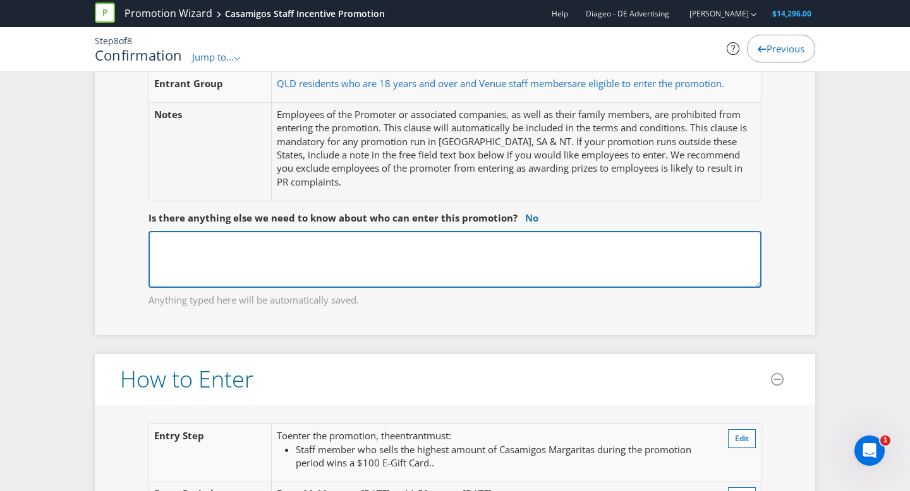
click at [444, 260] on textarea at bounding box center [454, 259] width 613 height 57
click at [289, 243] on textarea "Only staff members of particiopating venues invited by the promoter to particip…" at bounding box center [454, 259] width 613 height 57
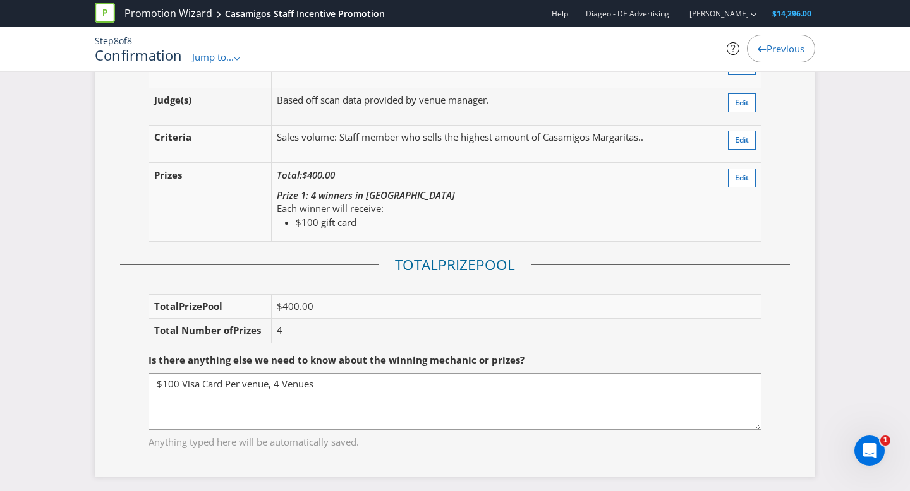
scroll to position [1685, 0]
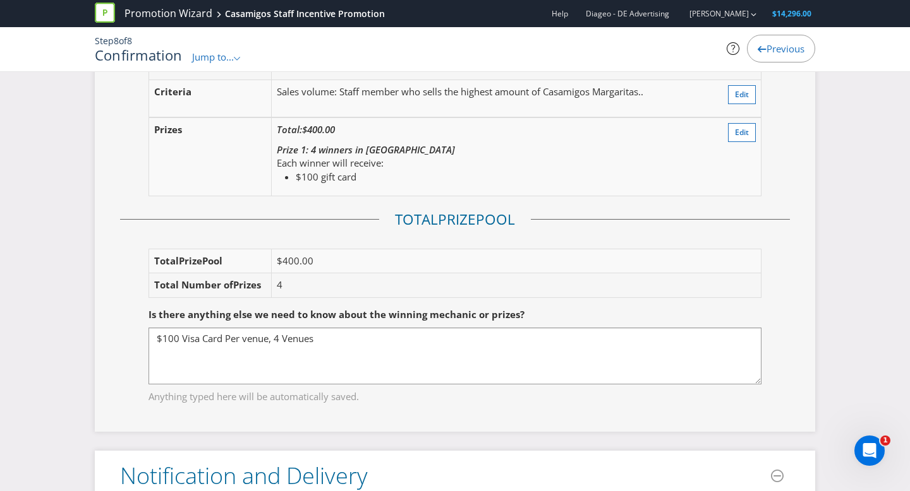
type textarea "Only staff members of participating venues invited by the promoter to participa…"
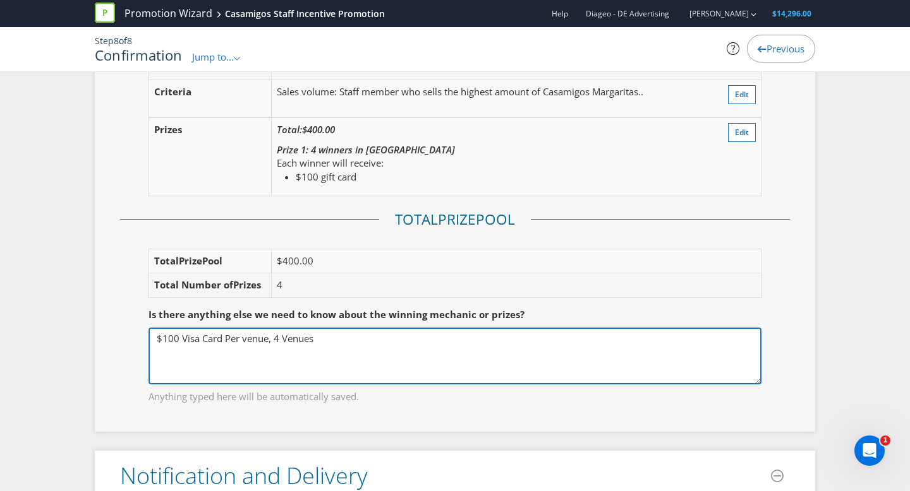
click at [160, 339] on textarea "$100 Visa Card Per venue, 4 Venues" at bounding box center [454, 356] width 613 height 57
click at [363, 340] on textarea "$100 Visa Card Per venue, 4 Venues" at bounding box center [454, 356] width 613 height 57
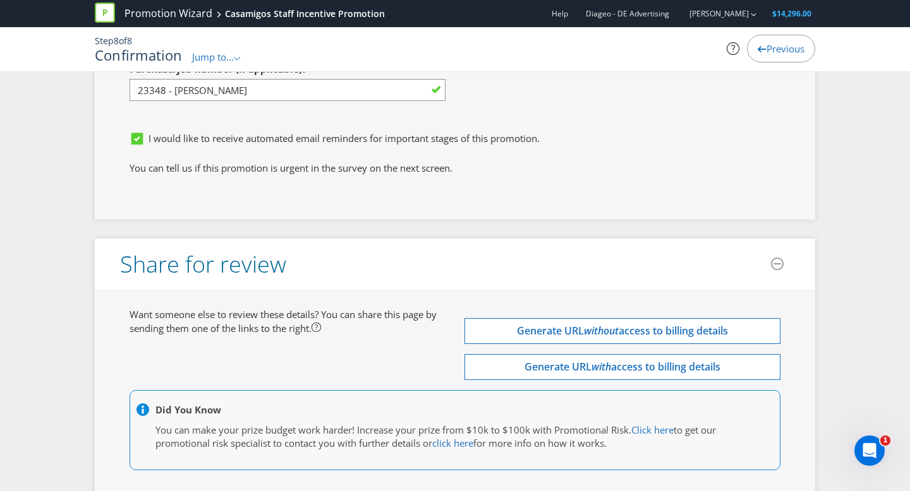
scroll to position [4016, 0]
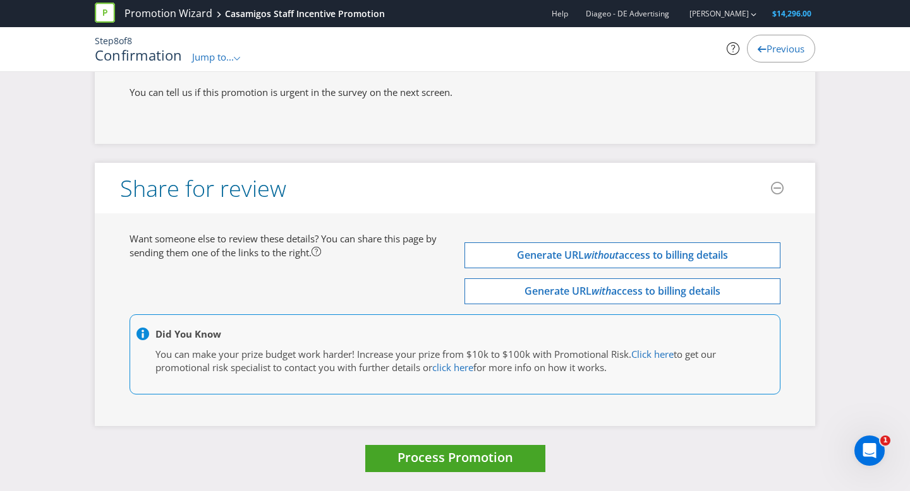
type textarea "1 x $100 Visa Card Per venue, 4 Venues participating"
click at [466, 462] on span "Process Promotion" at bounding box center [455, 457] width 116 height 17
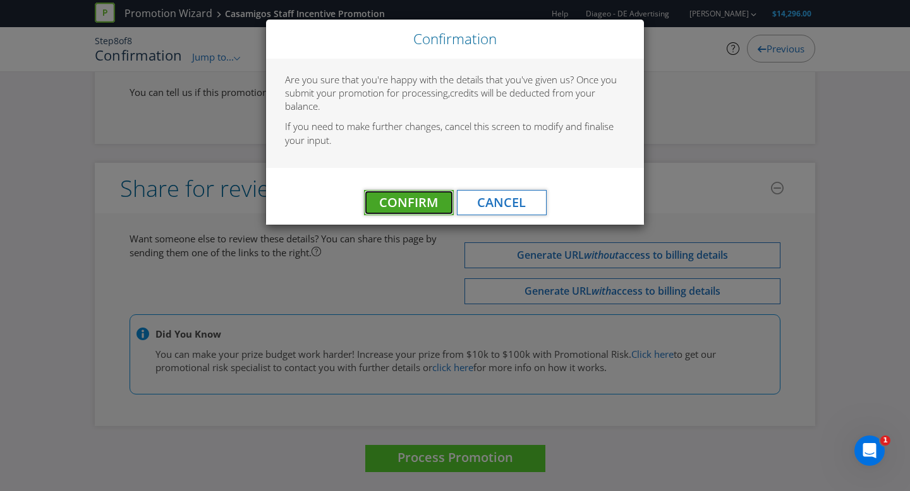
click at [388, 196] on span "Confirm" at bounding box center [408, 202] width 59 height 17
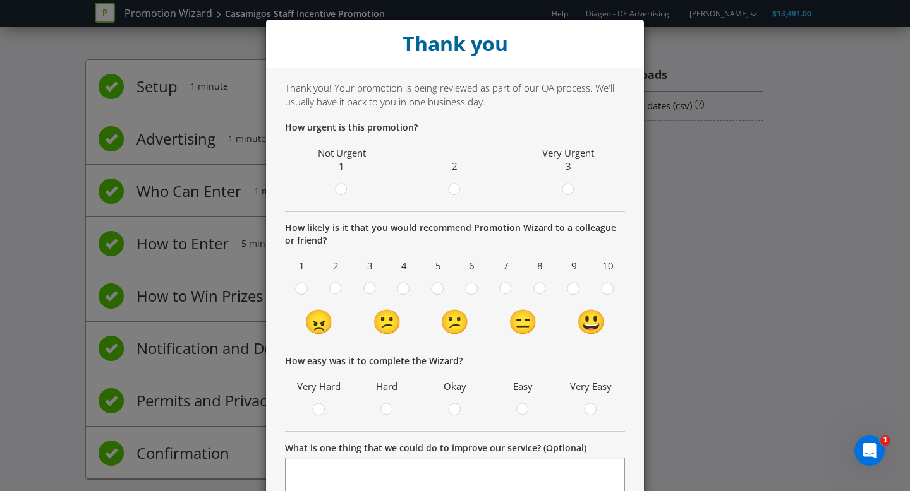
scroll to position [184, 0]
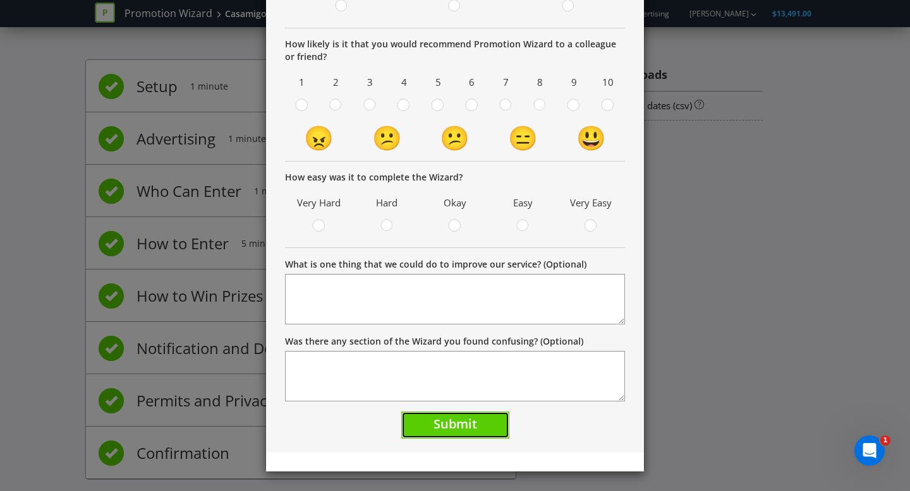
click at [460, 427] on span "Submit" at bounding box center [455, 424] width 44 height 17
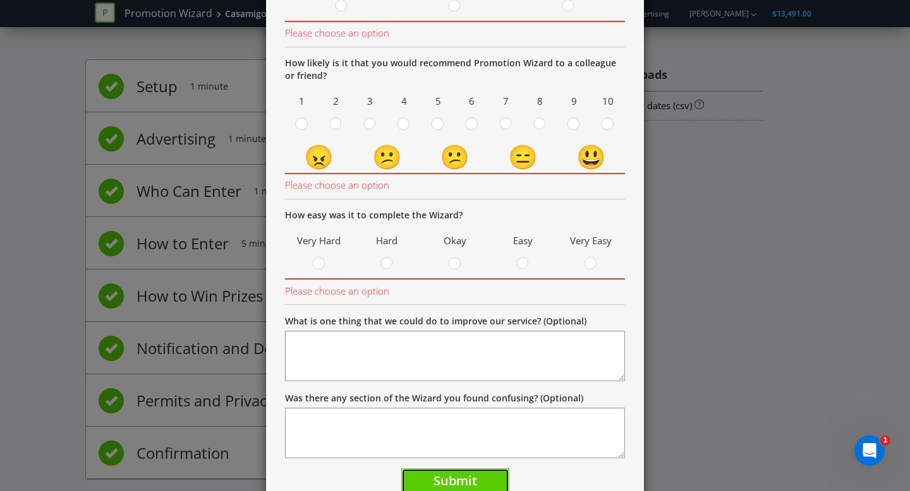
scroll to position [121, 0]
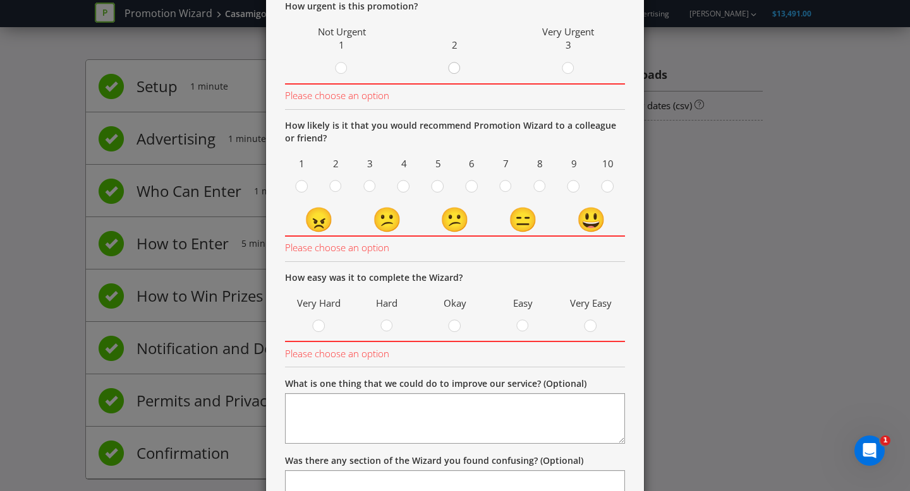
click at [455, 69] on circle at bounding box center [453, 68] width 11 height 11
click at [0, 0] on input "radio" at bounding box center [0, 0] width 0 height 0
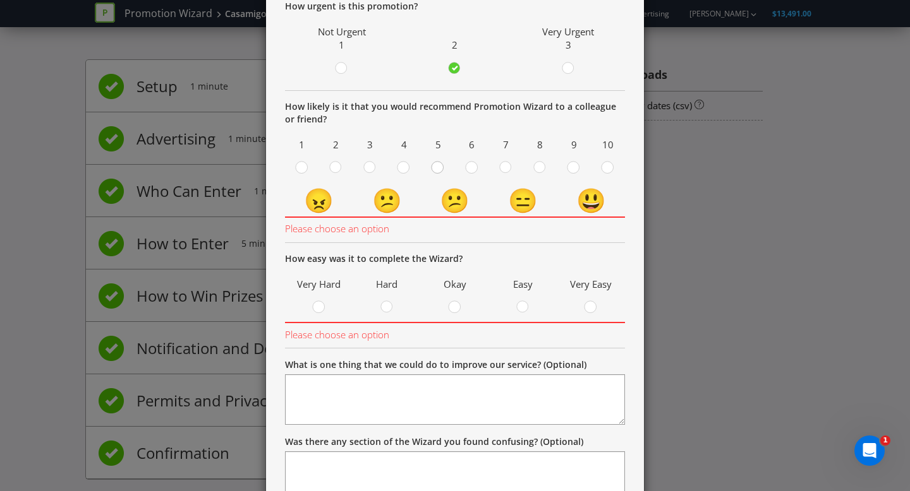
click at [438, 171] on circle at bounding box center [436, 167] width 11 height 11
click at [0, 0] on input "radio" at bounding box center [0, 0] width 0 height 0
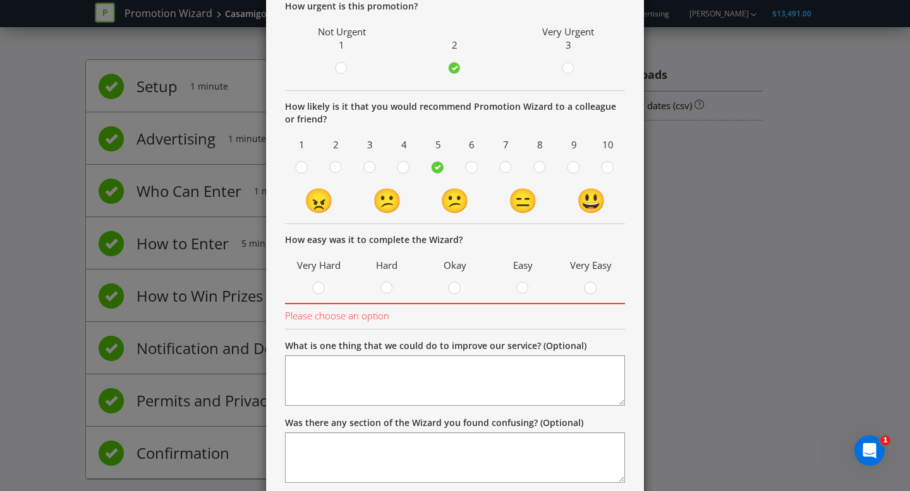
drag, startPoint x: 452, startPoint y: 287, endPoint x: 445, endPoint y: 352, distance: 64.8
click at [452, 296] on div at bounding box center [454, 290] width 13 height 16
click at [0, 0] on input "radio" at bounding box center [0, 0] width 0 height 0
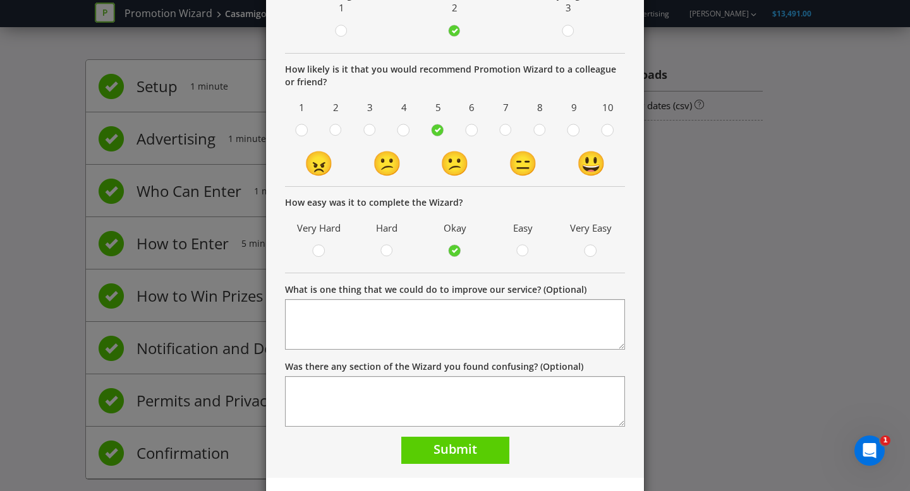
scroll to position [184, 0]
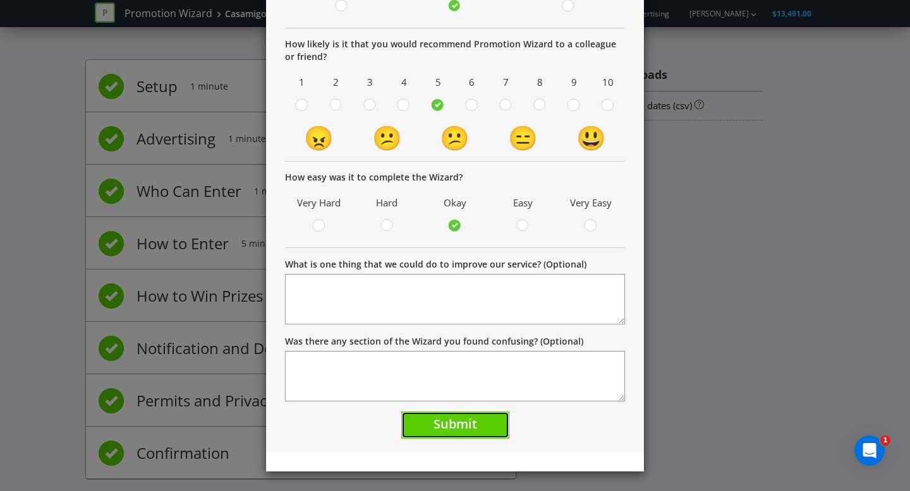
click at [443, 428] on span "Submit" at bounding box center [455, 424] width 44 height 17
